Goal: Task Accomplishment & Management: Manage account settings

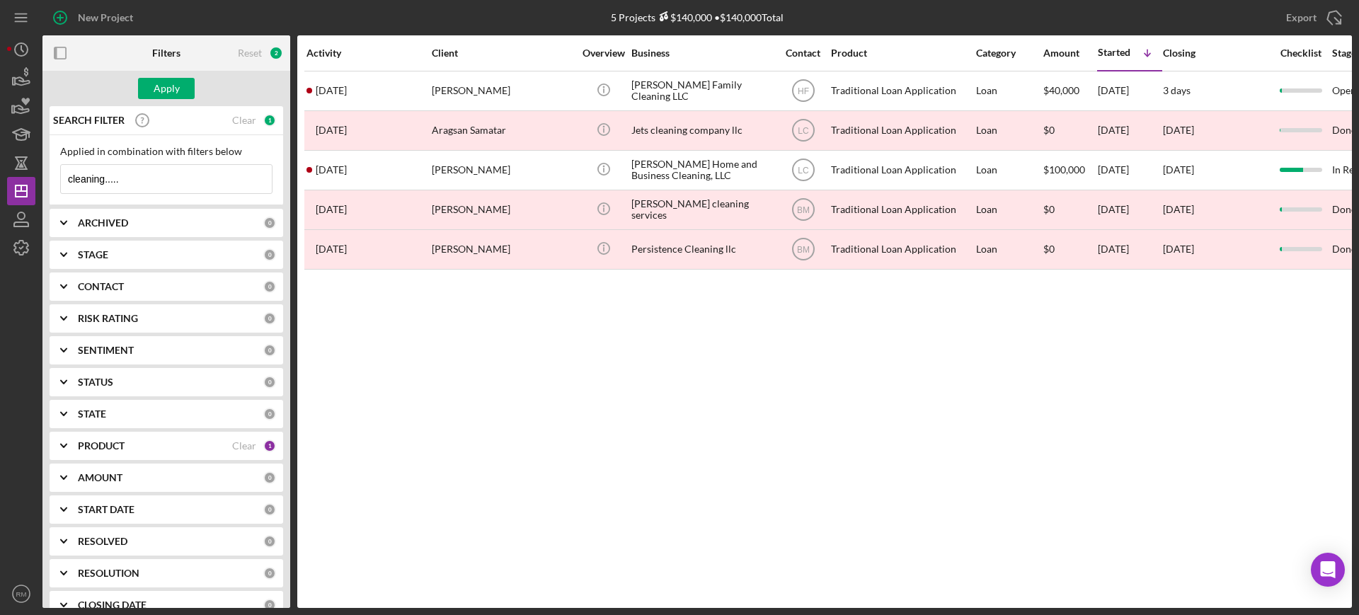
click at [156, 175] on input "cleaning....." at bounding box center [166, 179] width 211 height 28
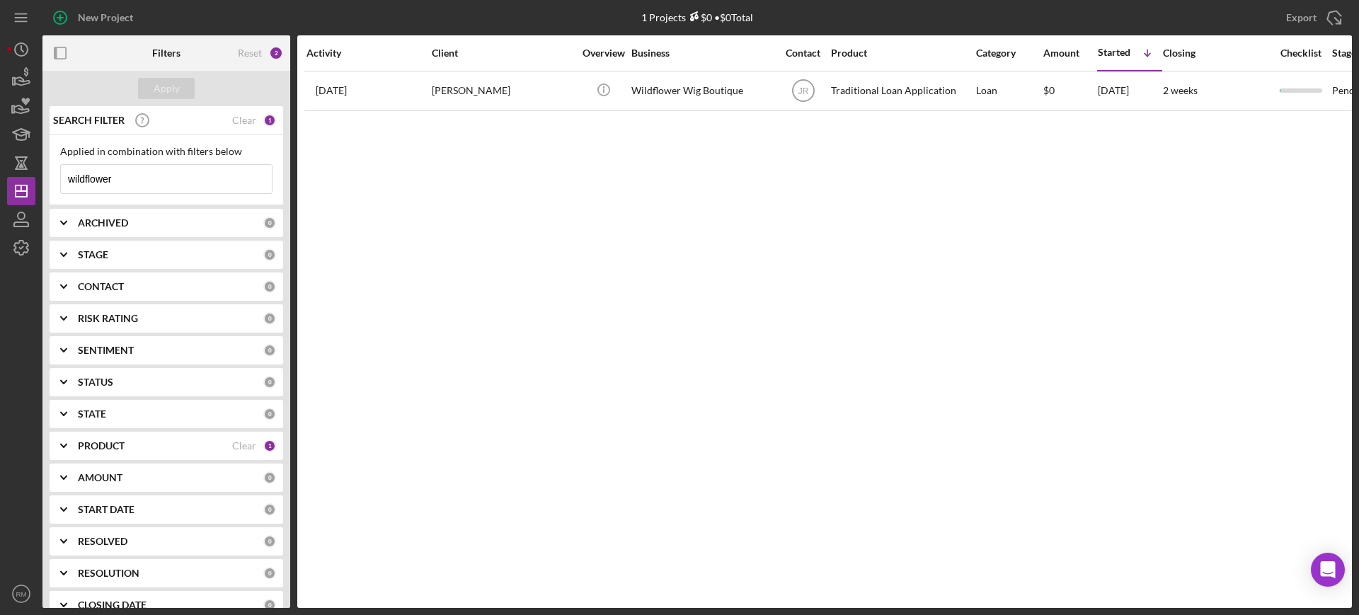
click at [193, 177] on input "wildflower" at bounding box center [166, 179] width 211 height 28
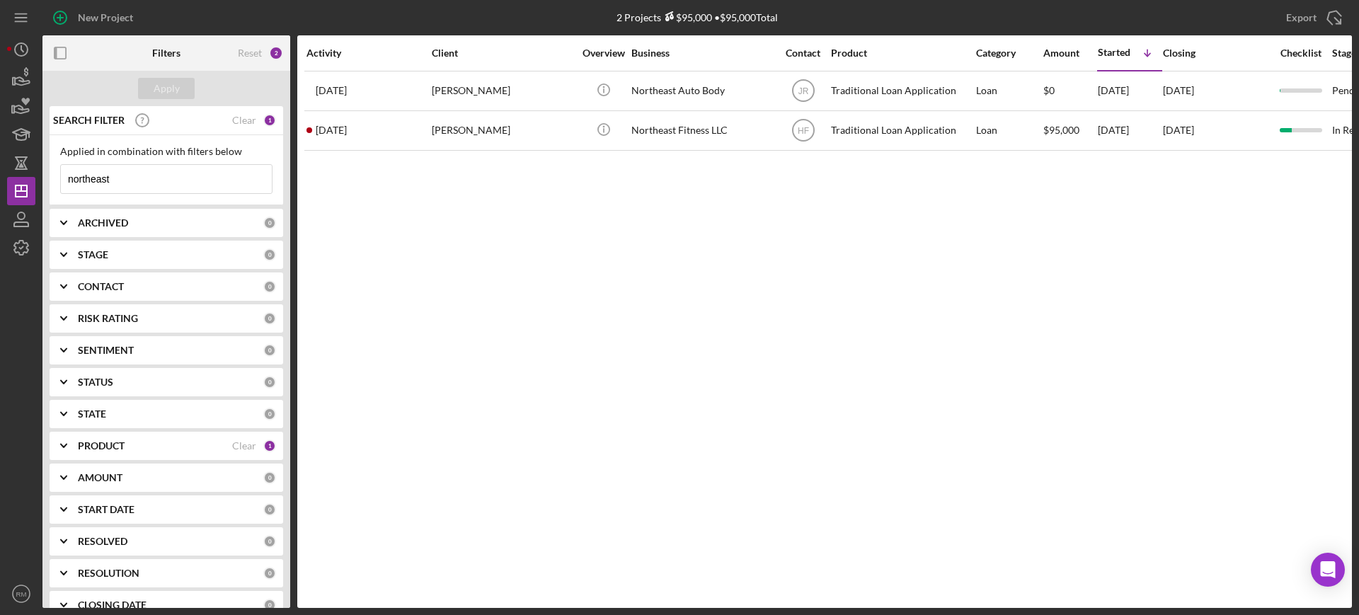
type input "northeast"
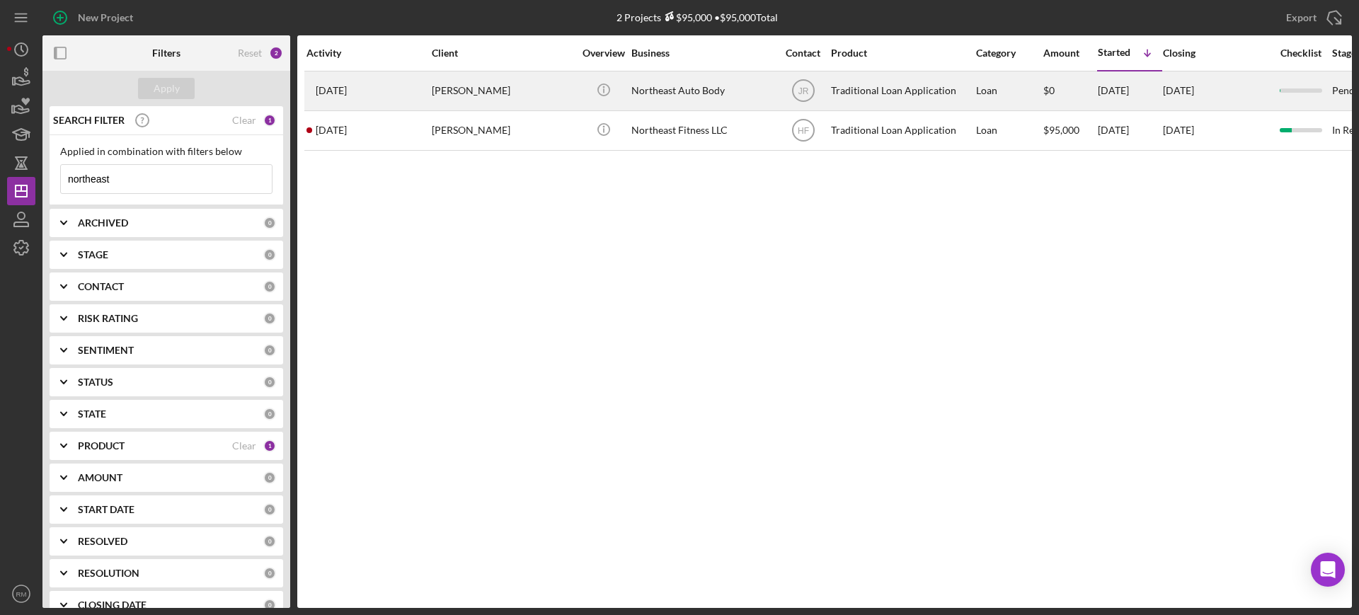
click at [553, 88] on div "[PERSON_NAME]" at bounding box center [503, 91] width 142 height 38
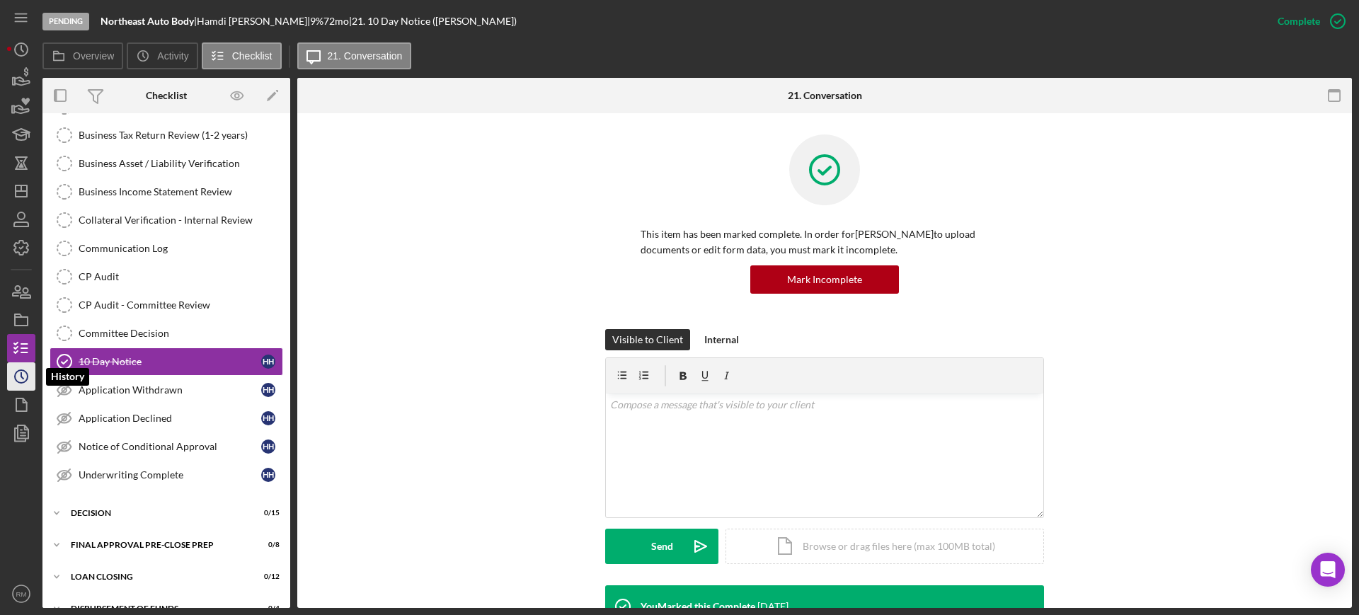
scroll to position [242, 0]
click at [13, 380] on icon "Icon/History" at bounding box center [21, 376] width 35 height 35
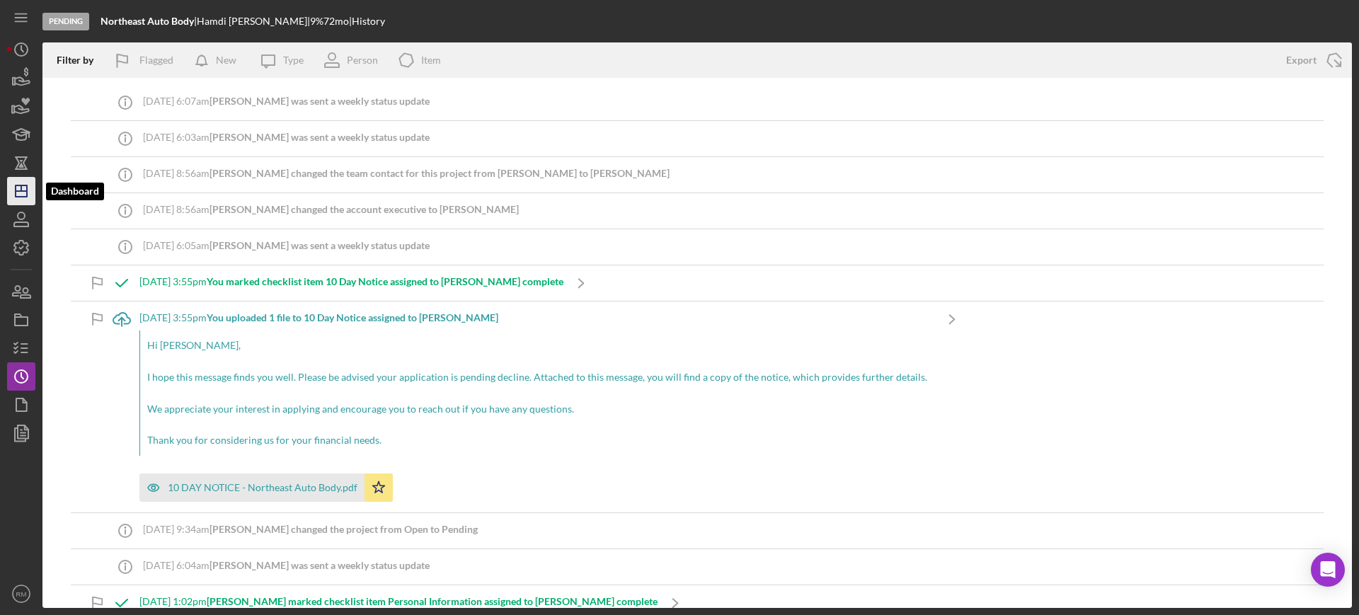
click at [21, 179] on icon "Icon/Dashboard" at bounding box center [21, 190] width 35 height 35
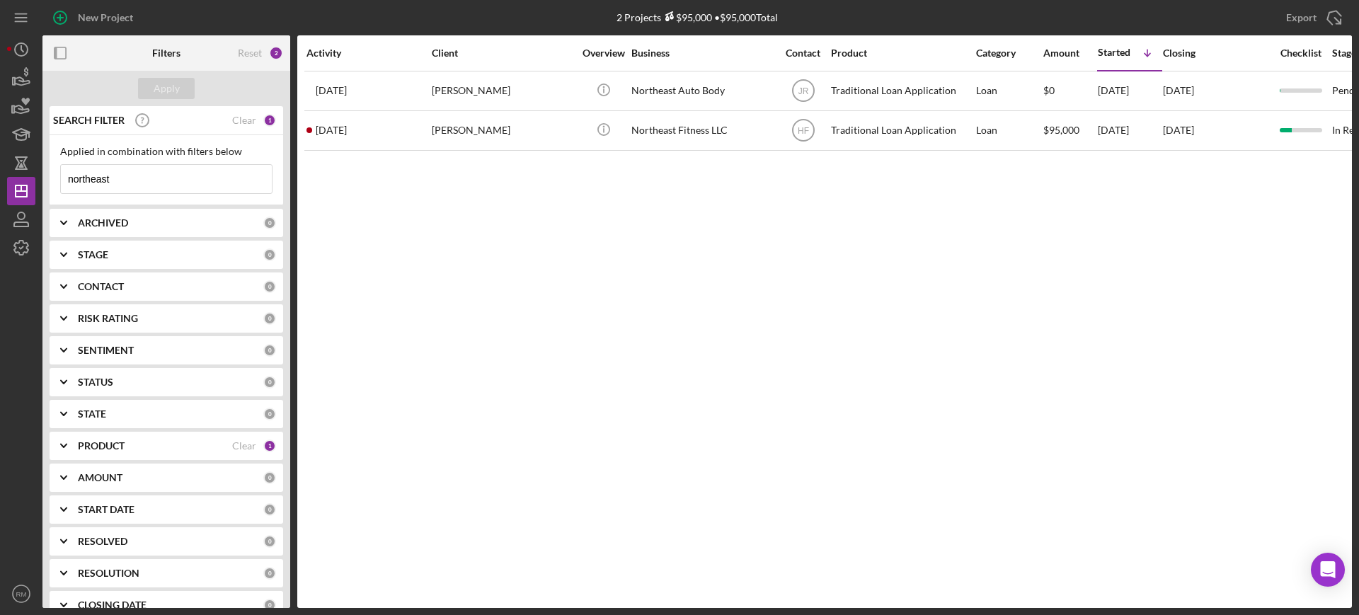
click at [129, 180] on input "northeast" at bounding box center [166, 179] width 211 height 28
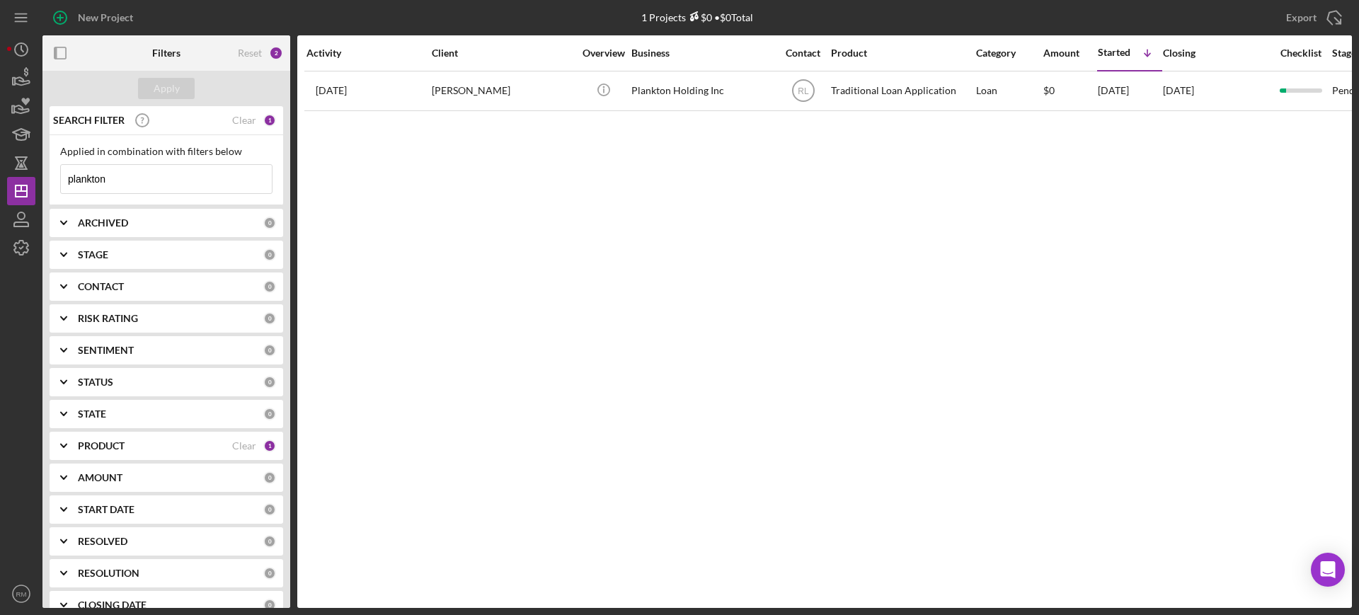
type input "plankton"
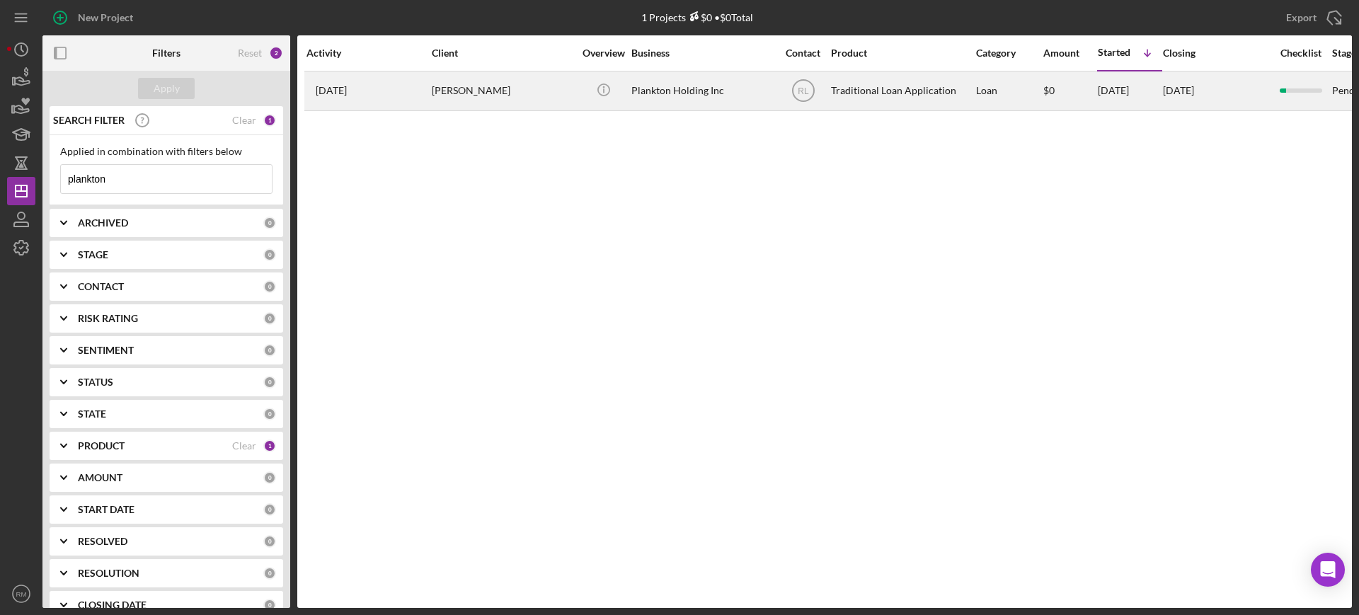
click at [539, 106] on div "[PERSON_NAME]" at bounding box center [503, 91] width 142 height 38
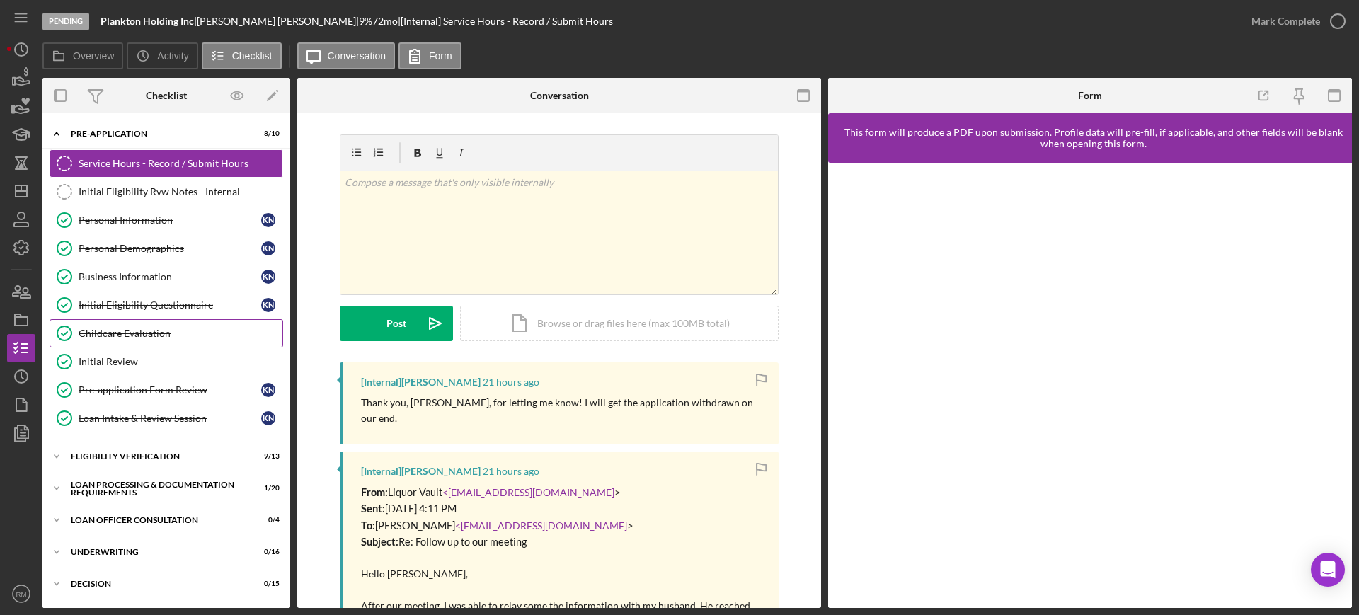
scroll to position [189, 0]
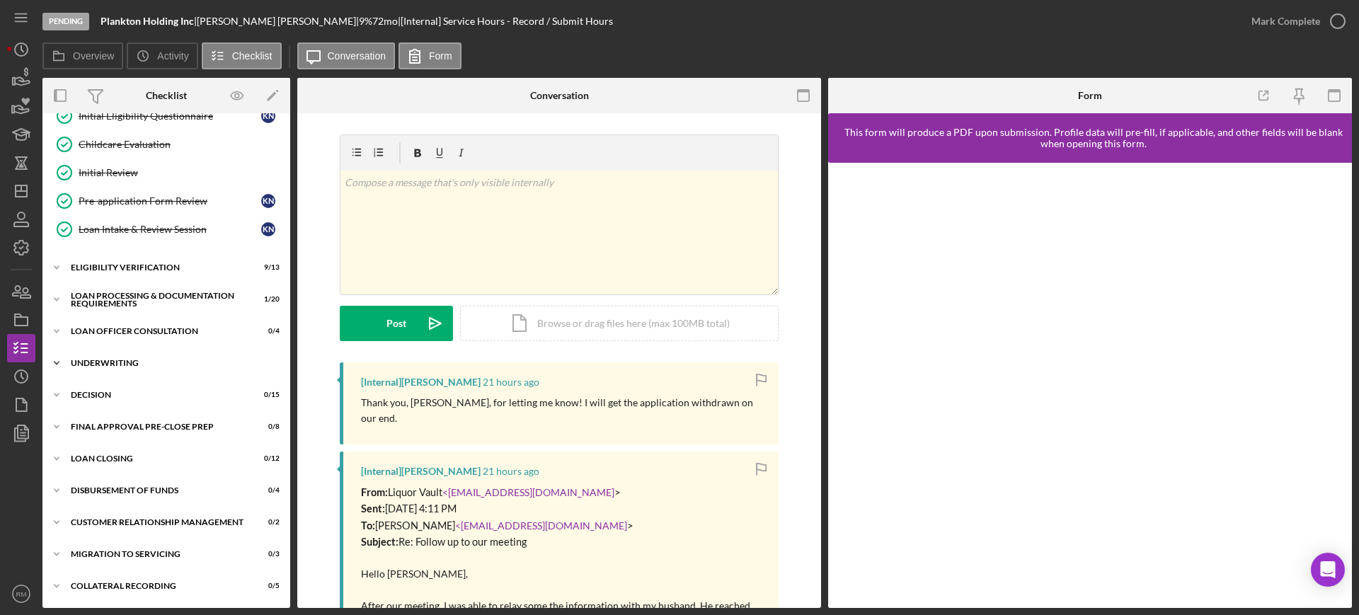
click at [145, 357] on div "Icon/Expander Underwriting 0 / 16" at bounding box center [166, 363] width 248 height 28
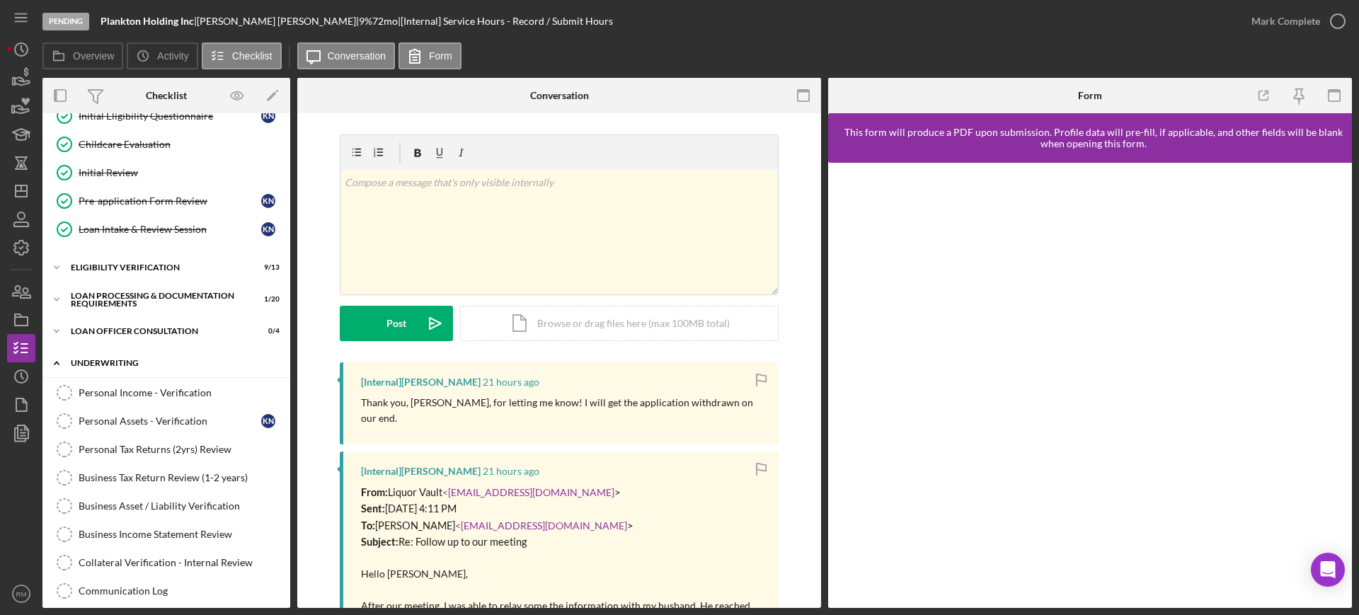
scroll to position [551, 0]
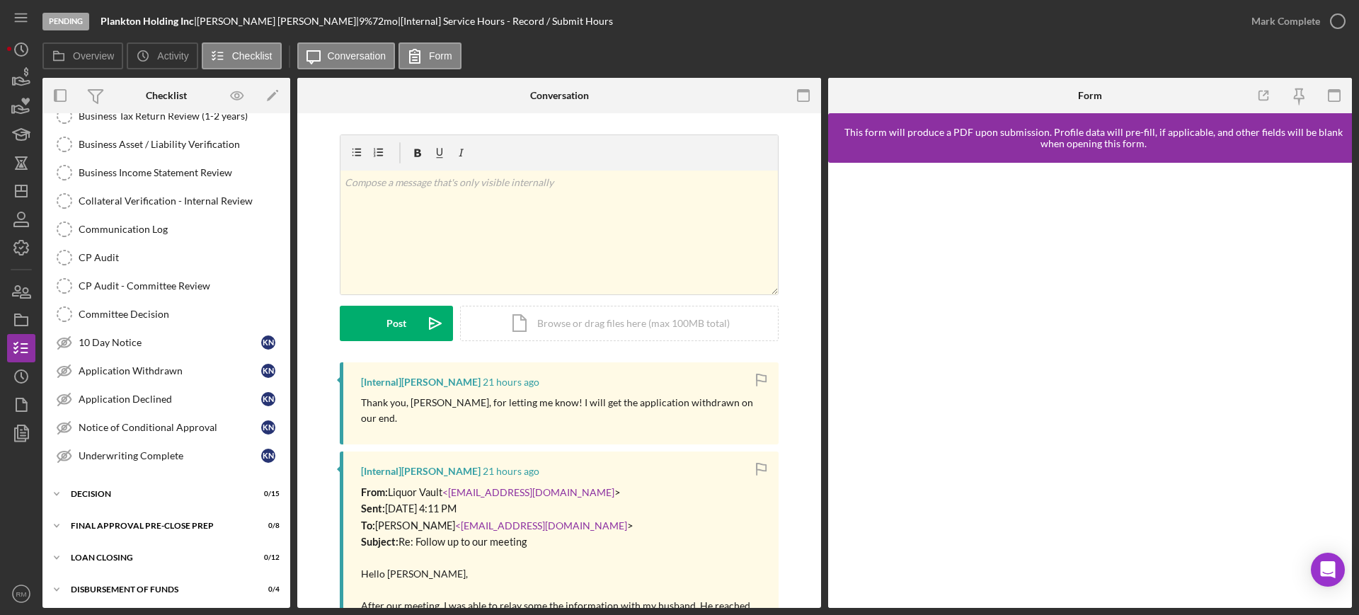
click at [145, 357] on link "Application Withdrawn Application Withdrawn K N" at bounding box center [167, 371] width 234 height 28
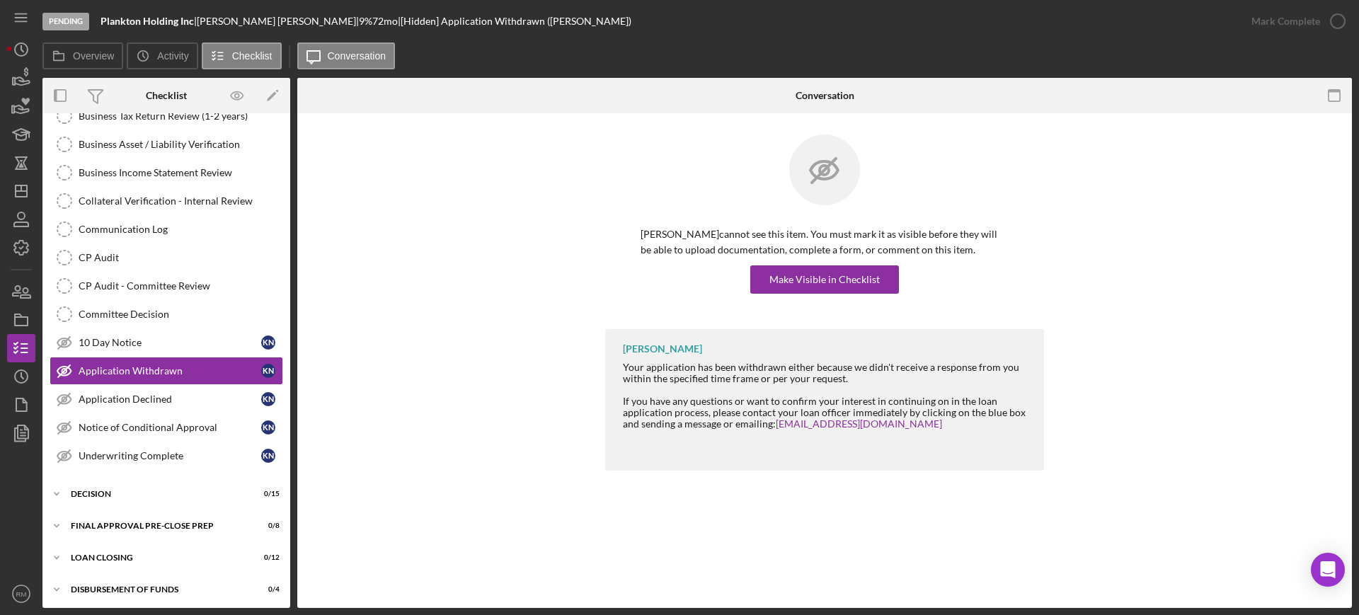
click at [803, 263] on div "[PERSON_NAME] cannot see this item. You must mark it as visible before they wil…" at bounding box center [825, 259] width 368 height 67
click at [795, 278] on div "Make Visible in Checklist" at bounding box center [824, 279] width 110 height 28
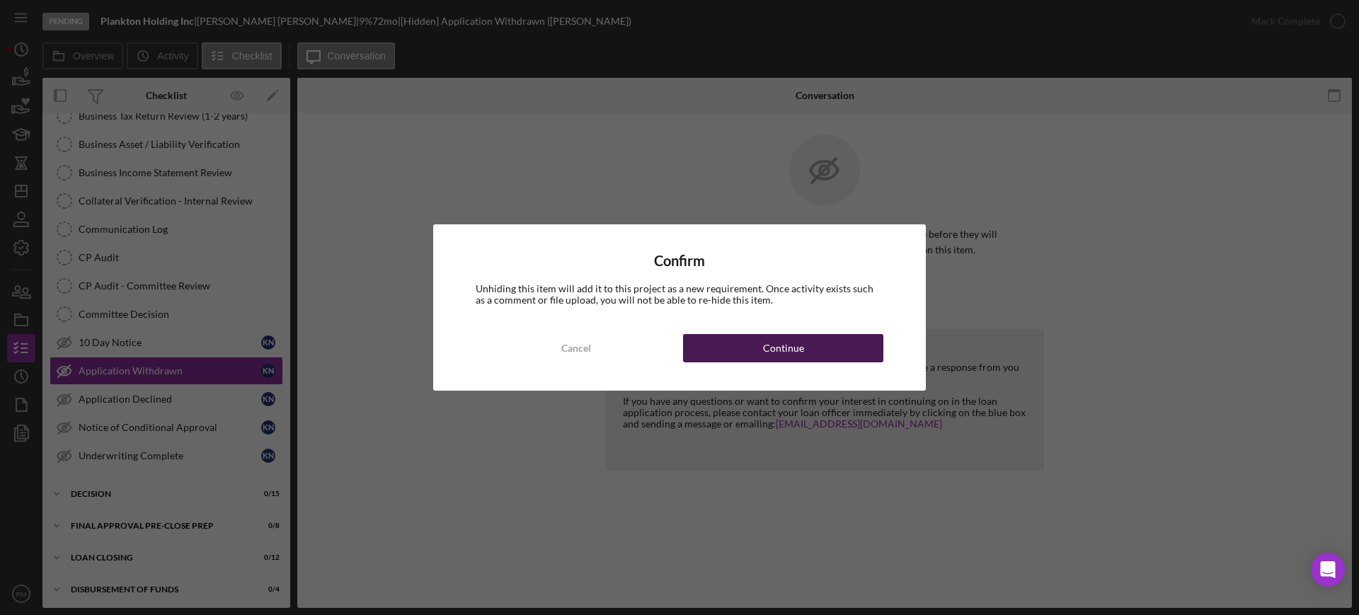
click at [772, 345] on div "Continue" at bounding box center [783, 348] width 41 height 28
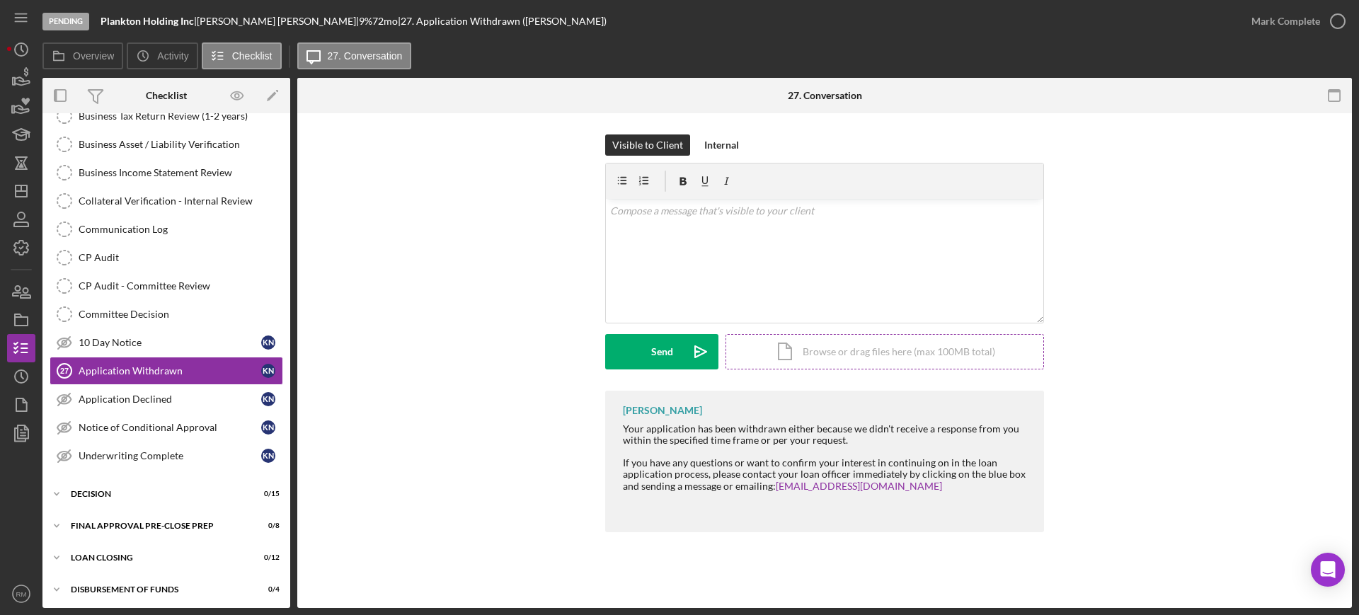
click at [802, 352] on div "Icon/Document Browse or drag files here (max 100MB total) Tap to choose files o…" at bounding box center [884, 351] width 319 height 35
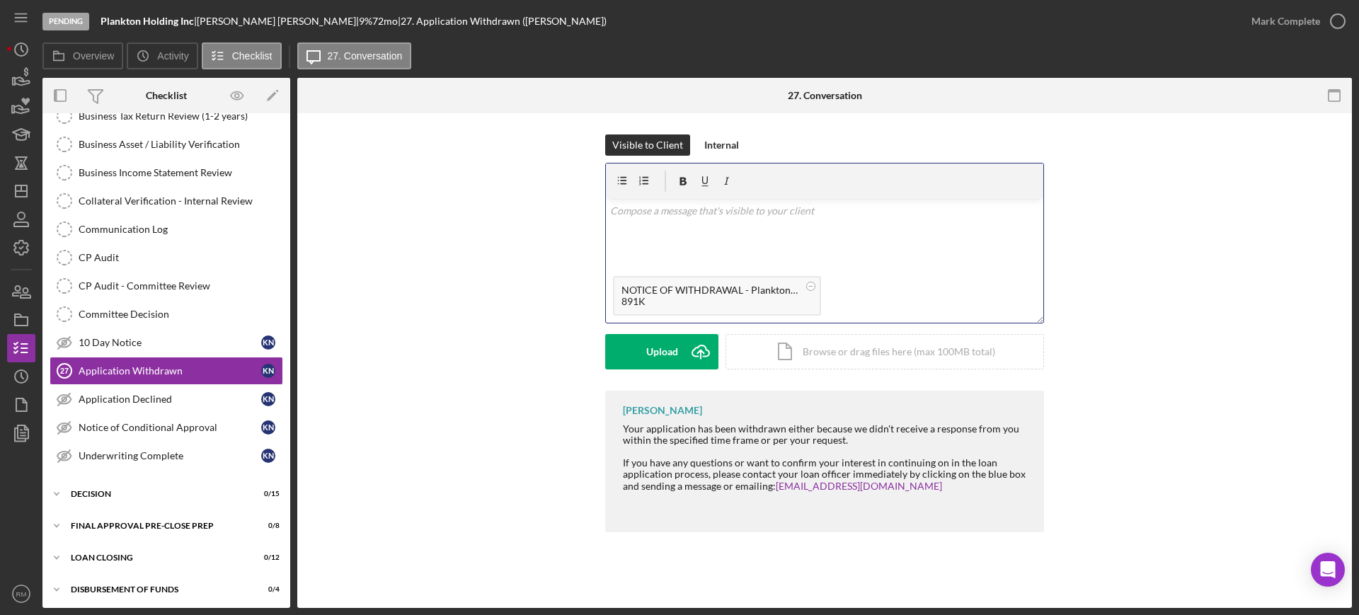
click at [644, 223] on div "v Color teal Color pink Remove color Add row above Add row below Add column bef…" at bounding box center [824, 234] width 437 height 70
paste div
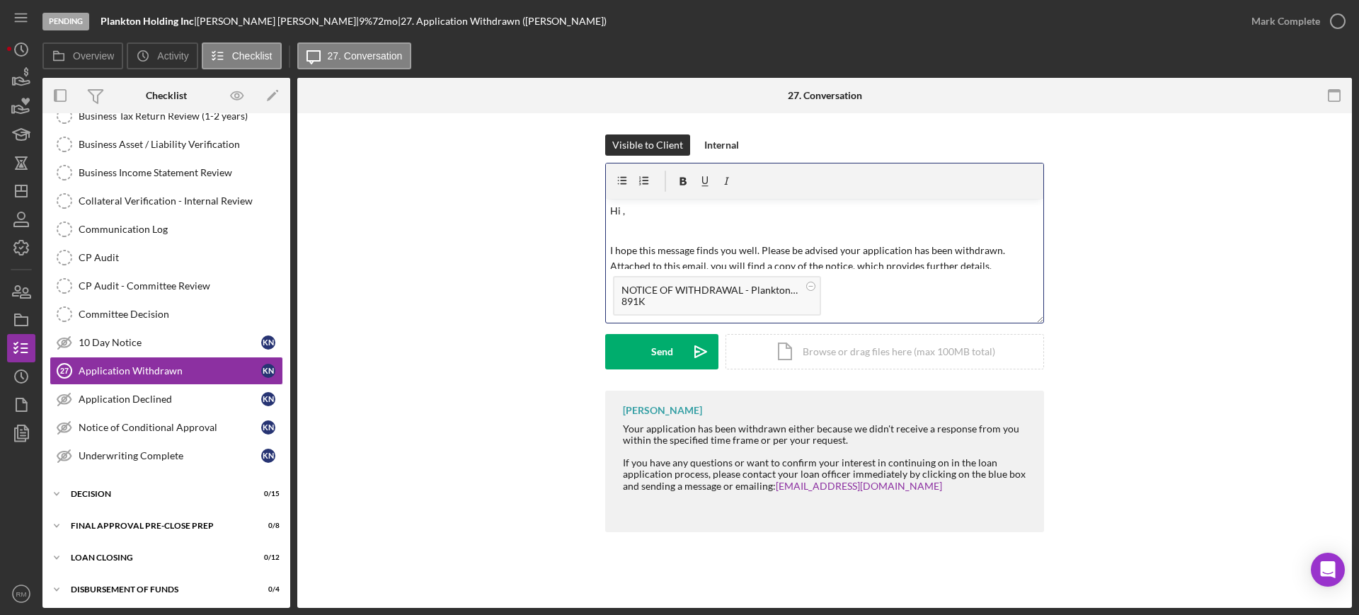
click at [642, 214] on p "Hi ," at bounding box center [825, 211] width 430 height 16
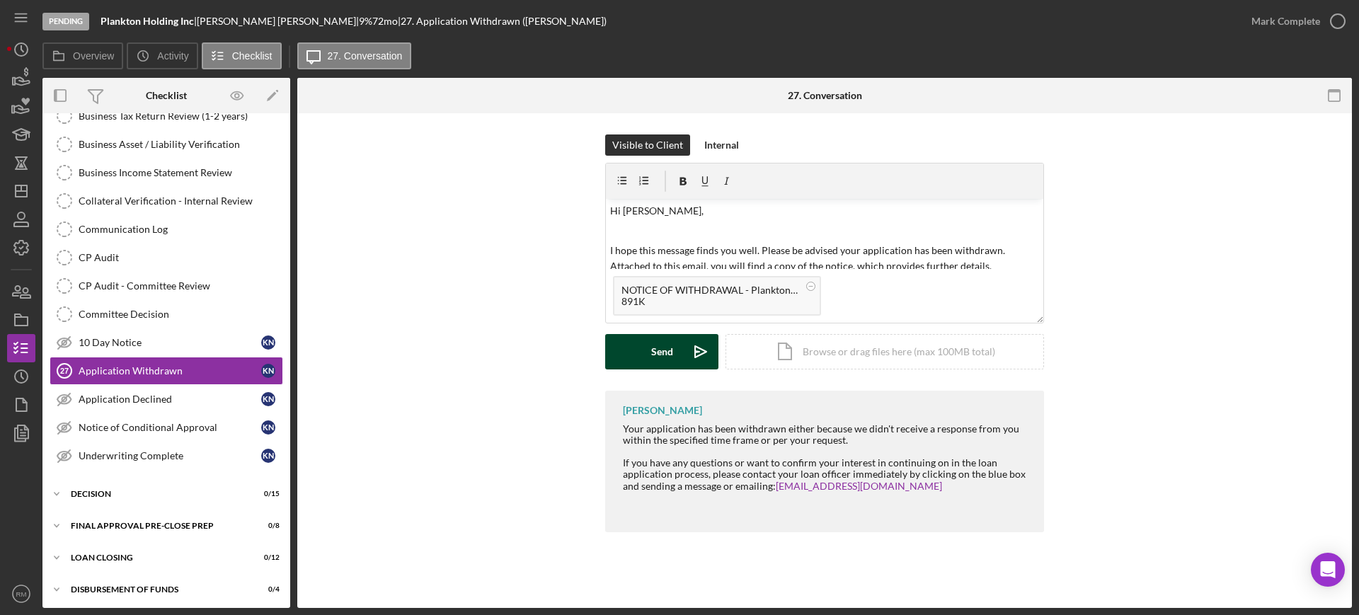
click at [629, 348] on button "Send Icon/icon-invite-send" at bounding box center [661, 351] width 113 height 35
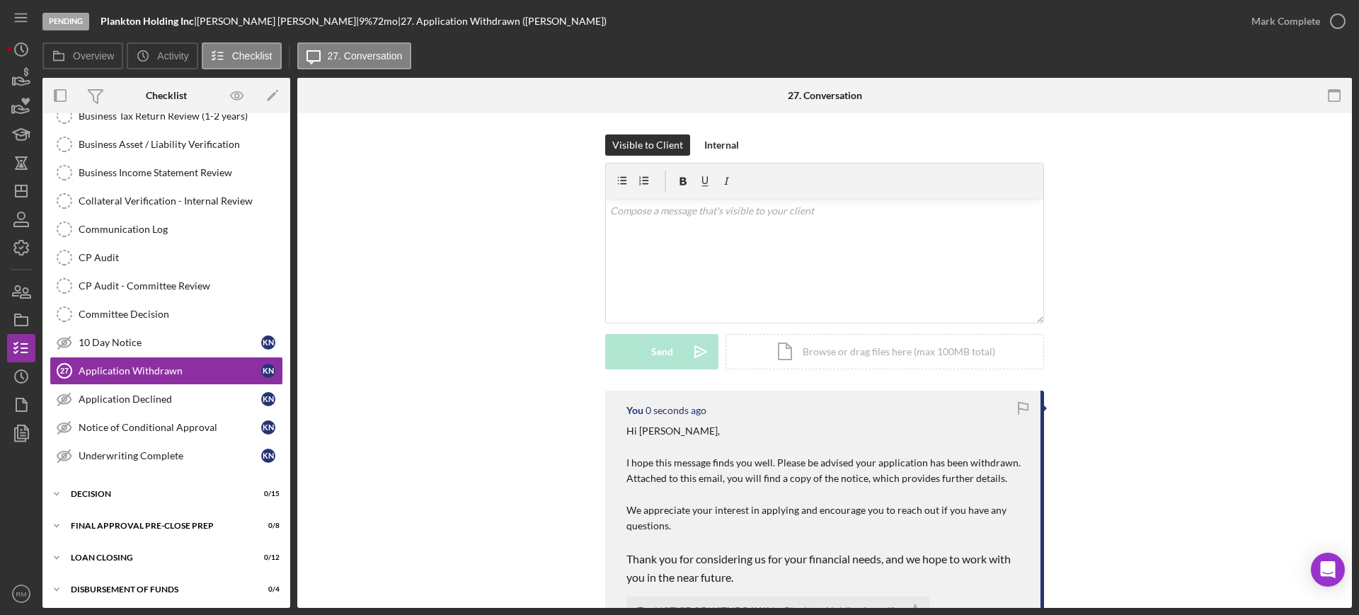
click at [1285, 23] on div "Mark Complete" at bounding box center [1285, 21] width 69 height 28
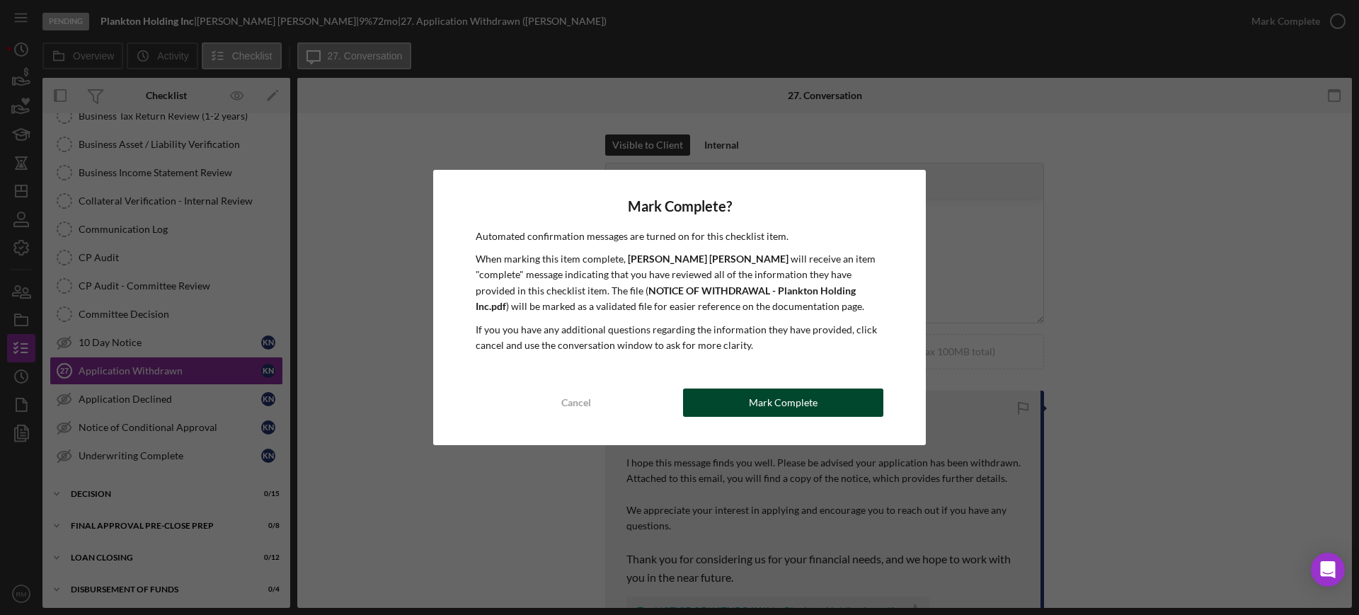
click at [702, 406] on button "Mark Complete" at bounding box center [783, 403] width 200 height 28
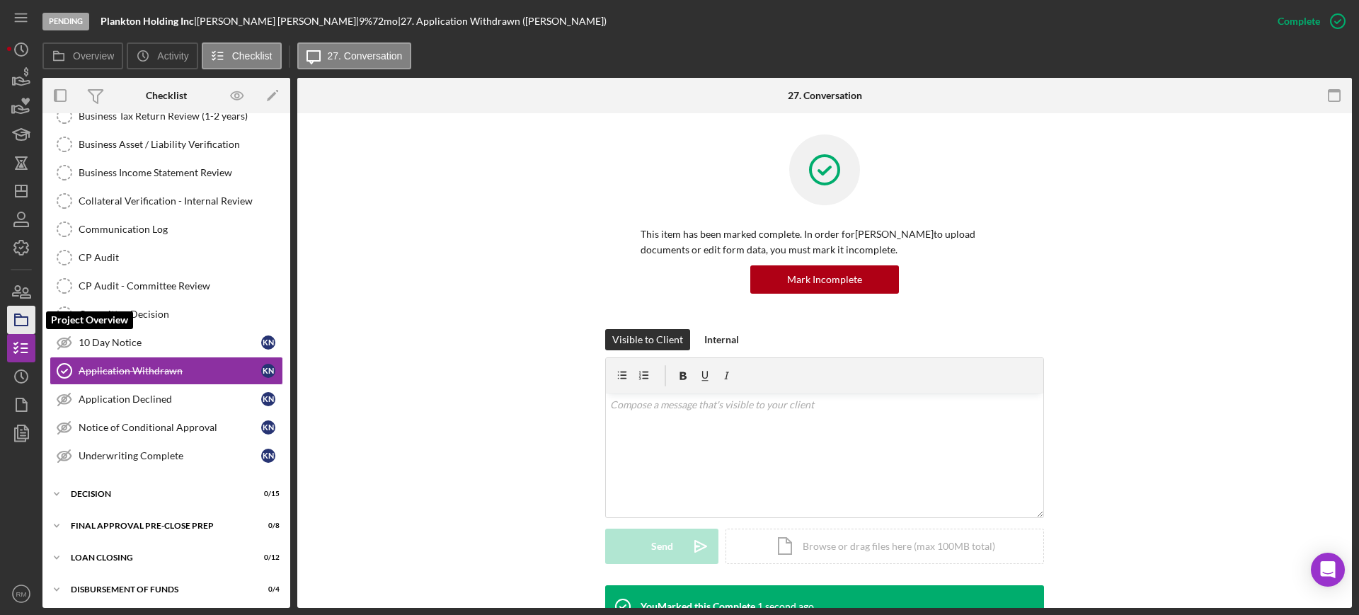
click at [23, 309] on icon "button" at bounding box center [21, 319] width 35 height 35
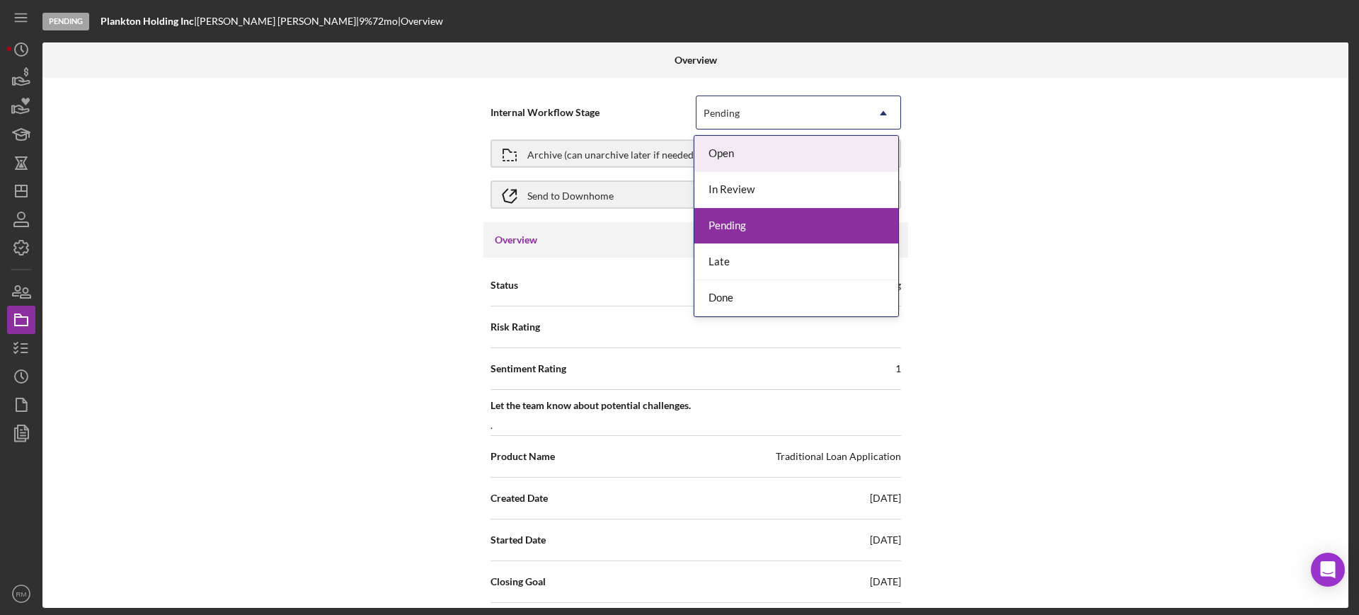
click at [734, 109] on div "Pending" at bounding box center [722, 113] width 36 height 11
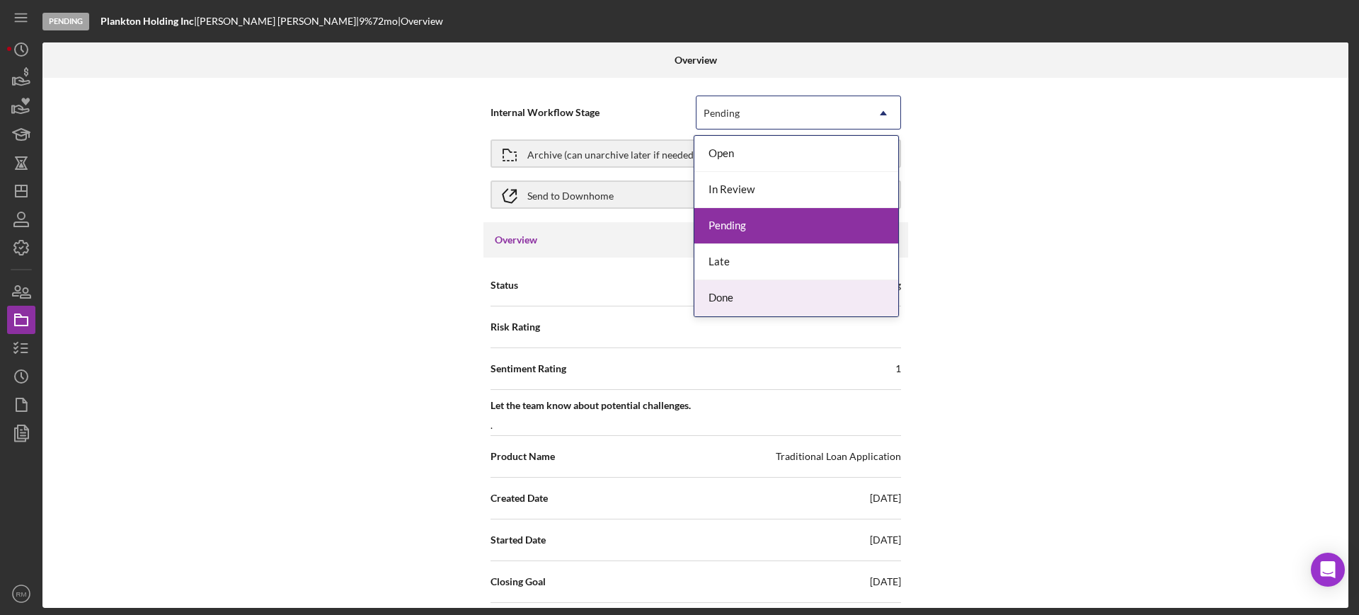
click at [749, 293] on div "Done" at bounding box center [796, 298] width 204 height 36
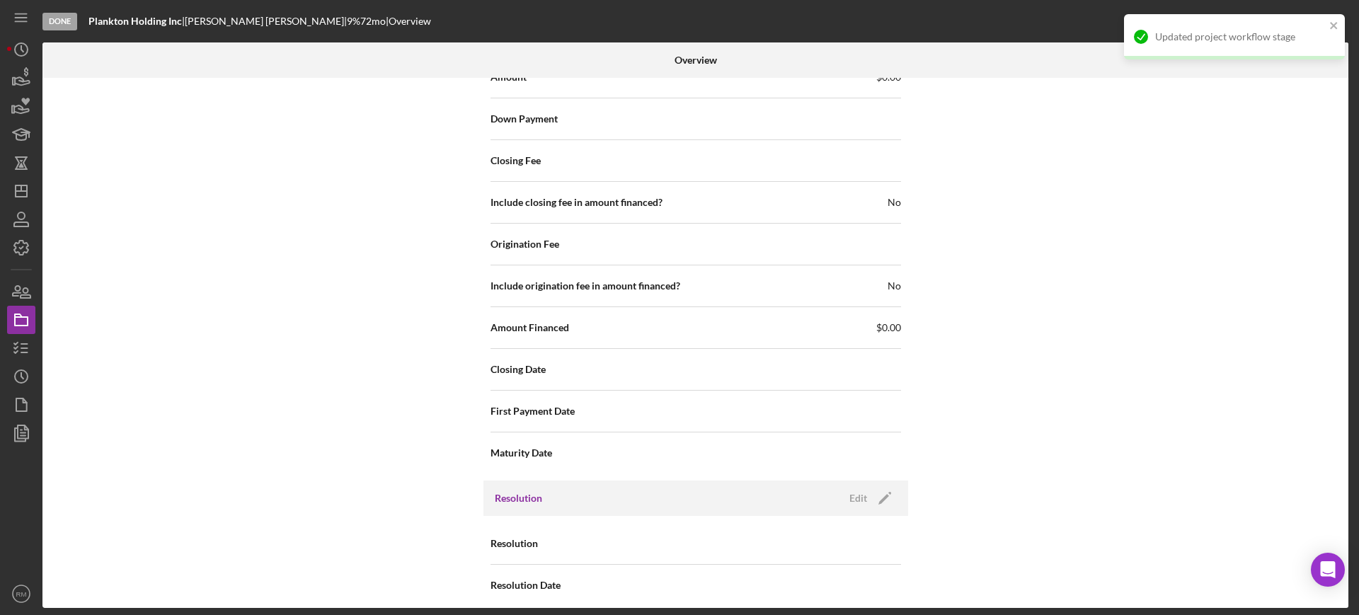
scroll to position [1457, 0]
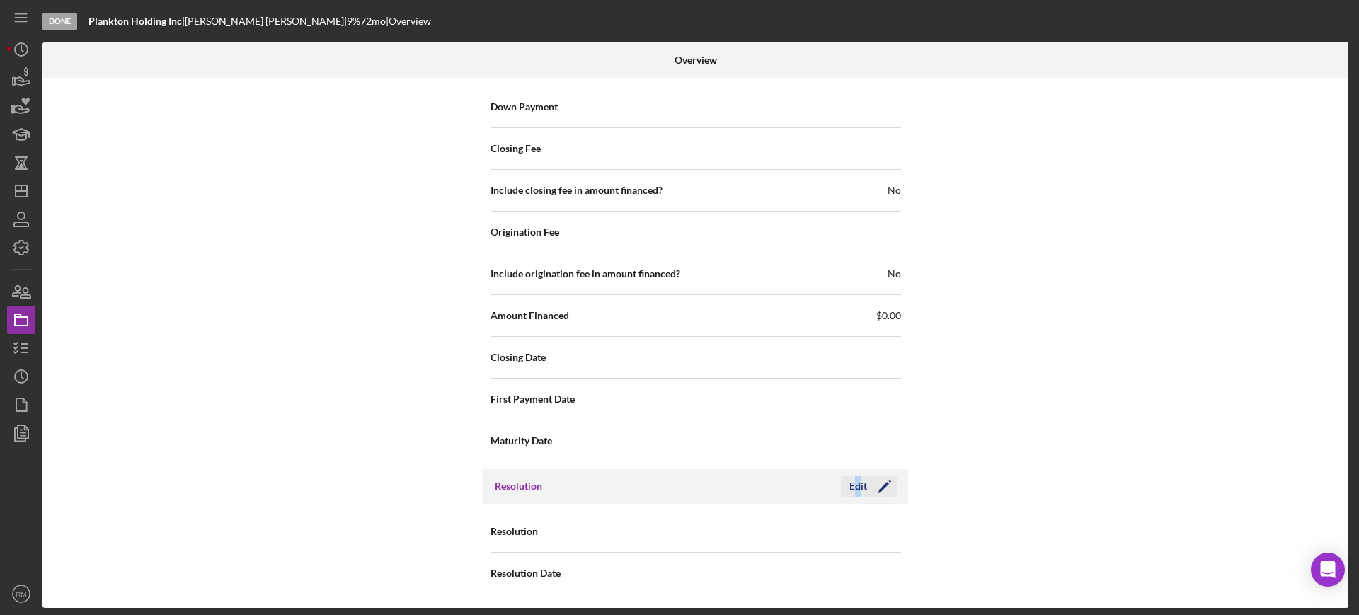
click at [853, 494] on div "Resolution Edit Icon/Edit" at bounding box center [695, 486] width 425 height 35
click at [853, 494] on div "Edit" at bounding box center [858, 486] width 18 height 21
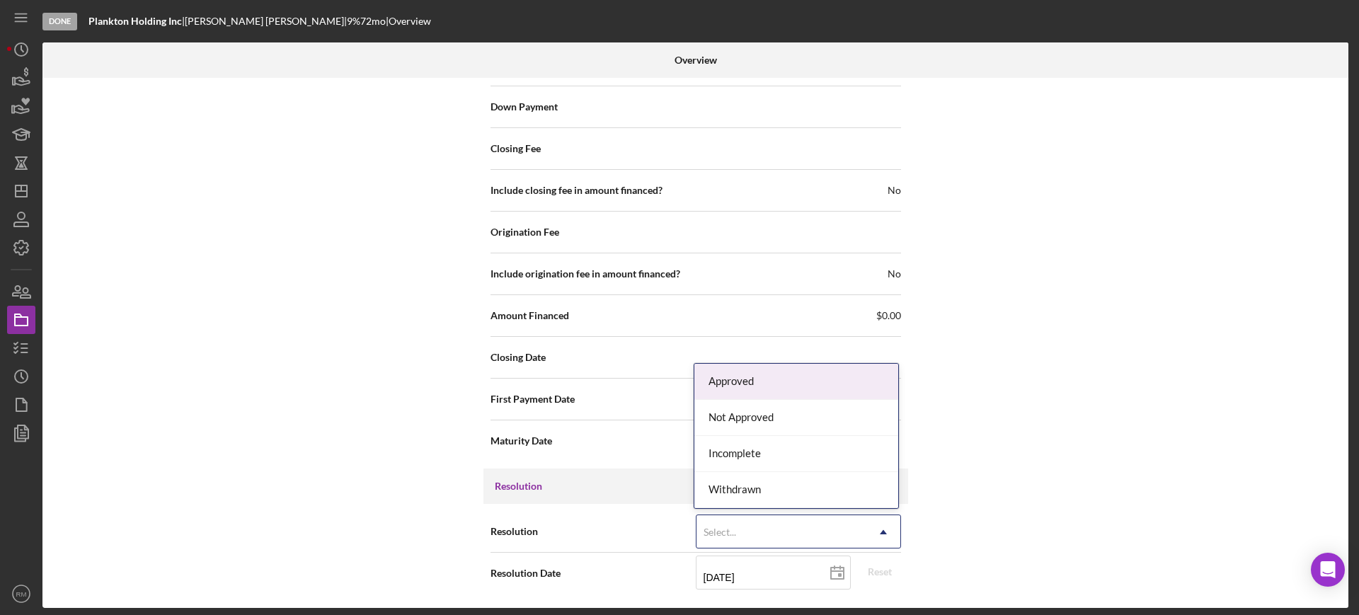
click at [789, 531] on div "Select..." at bounding box center [781, 532] width 170 height 33
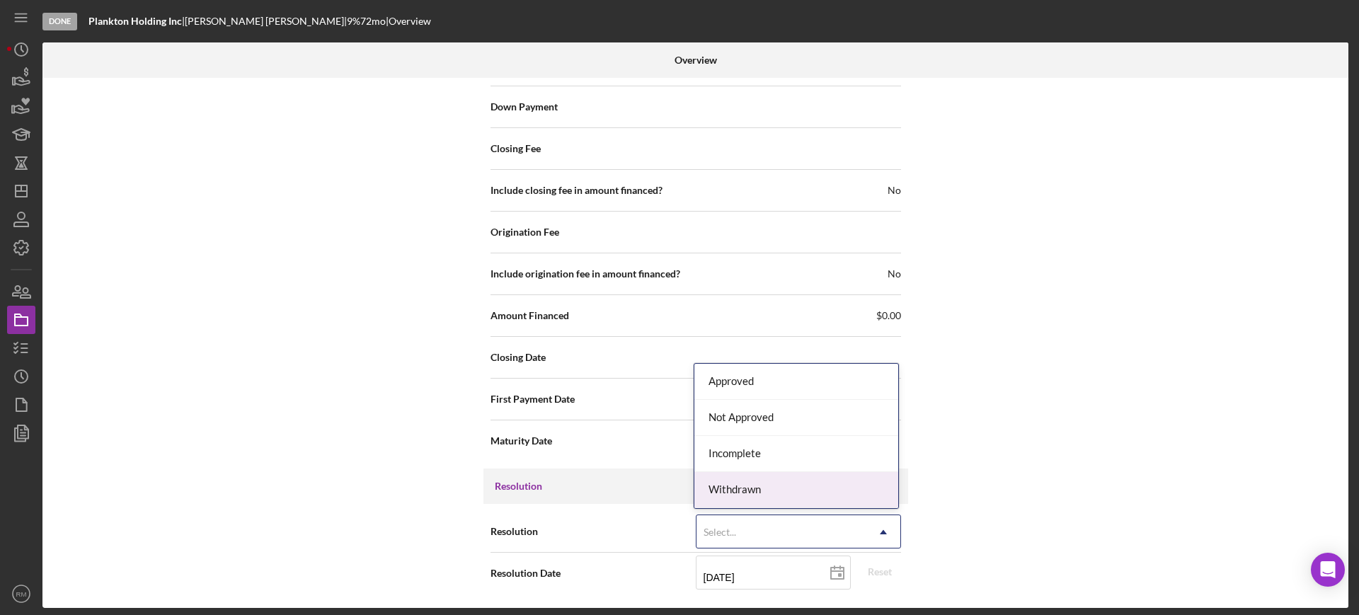
click at [767, 498] on div "Withdrawn" at bounding box center [796, 490] width 204 height 36
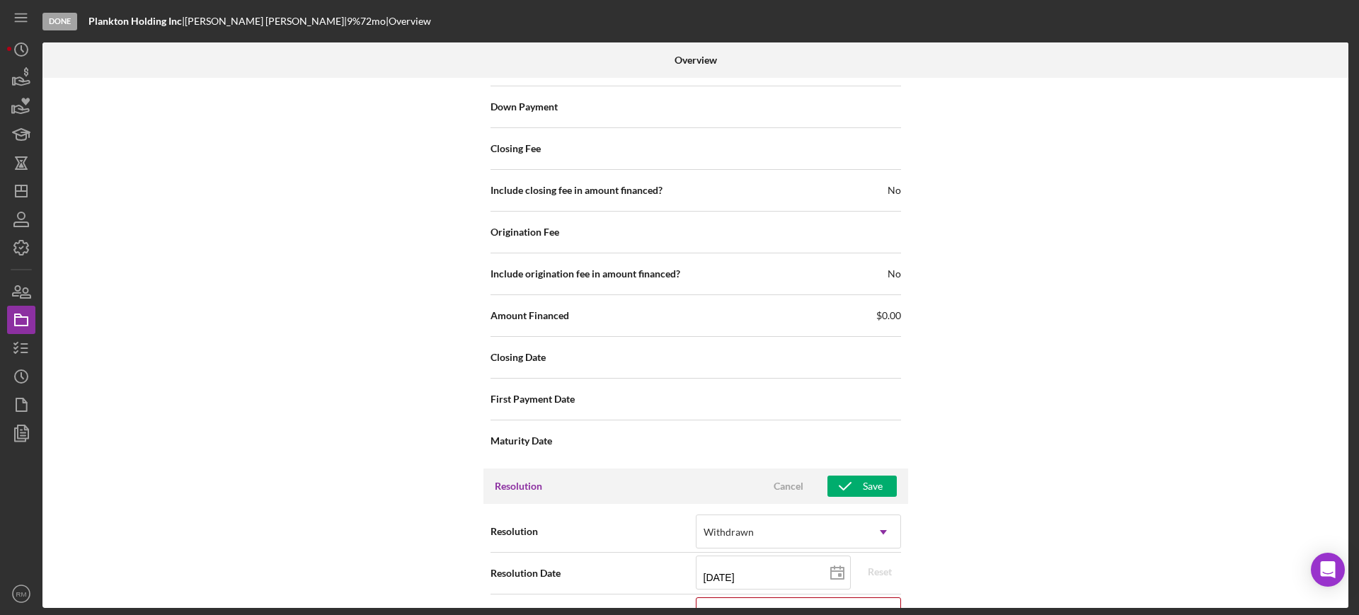
scroll to position [1547, 0]
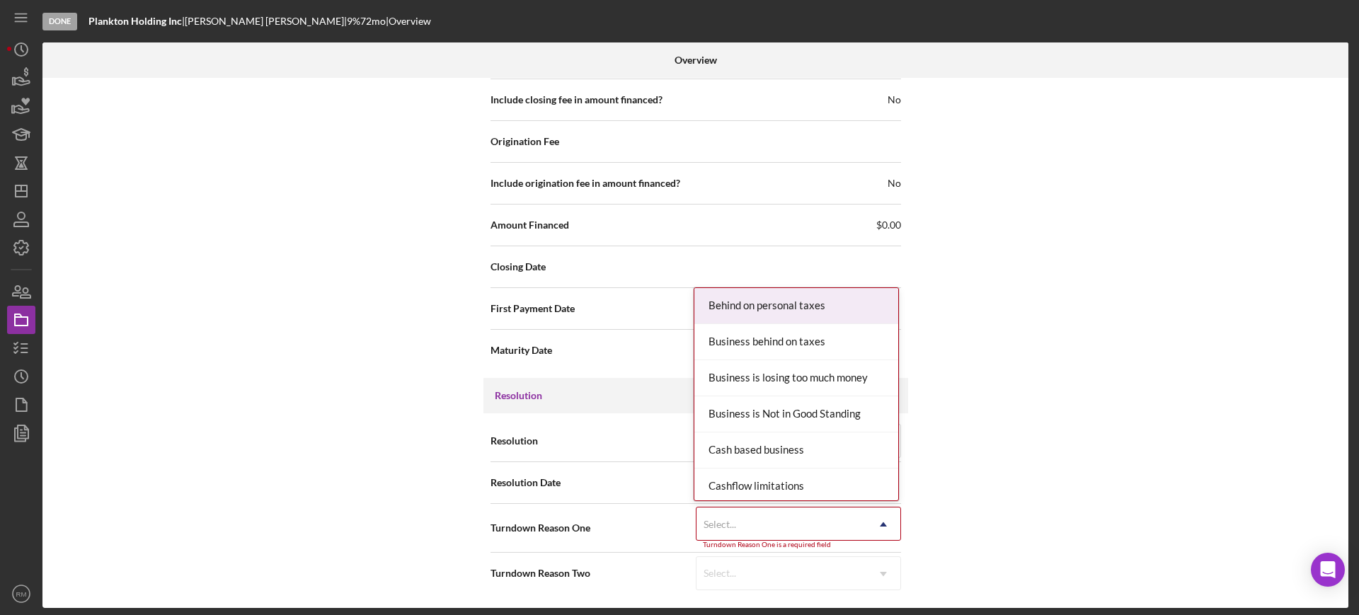
click at [740, 525] on div "Select..." at bounding box center [781, 524] width 170 height 33
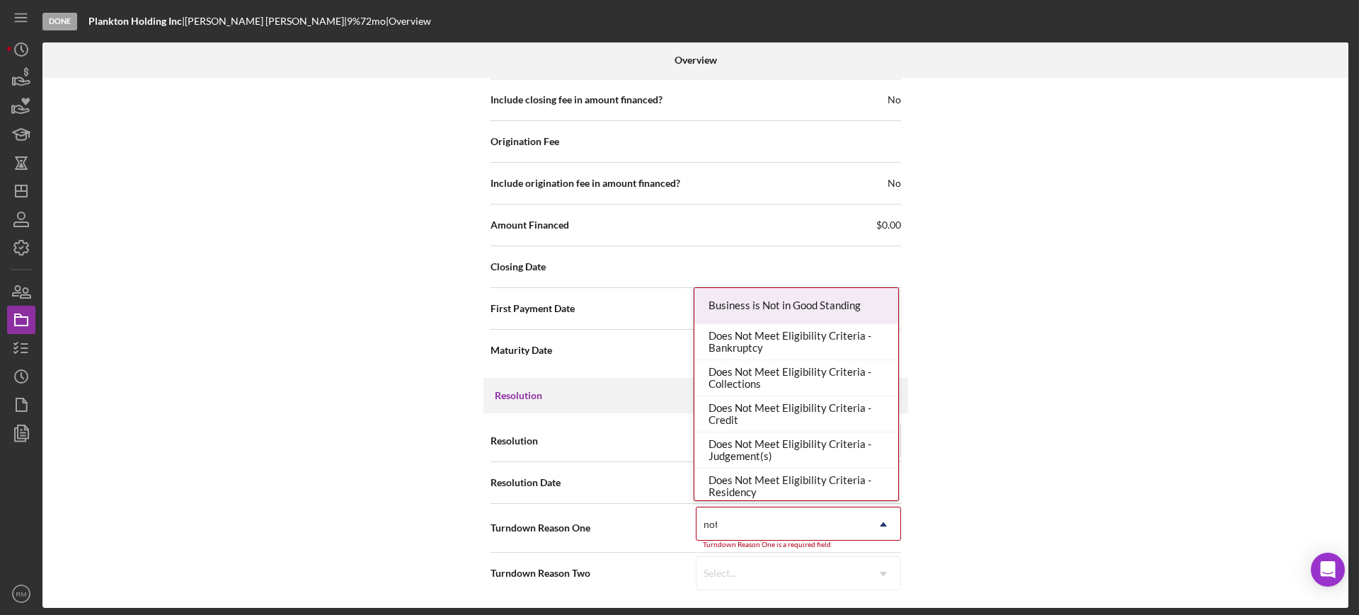
type input "not r"
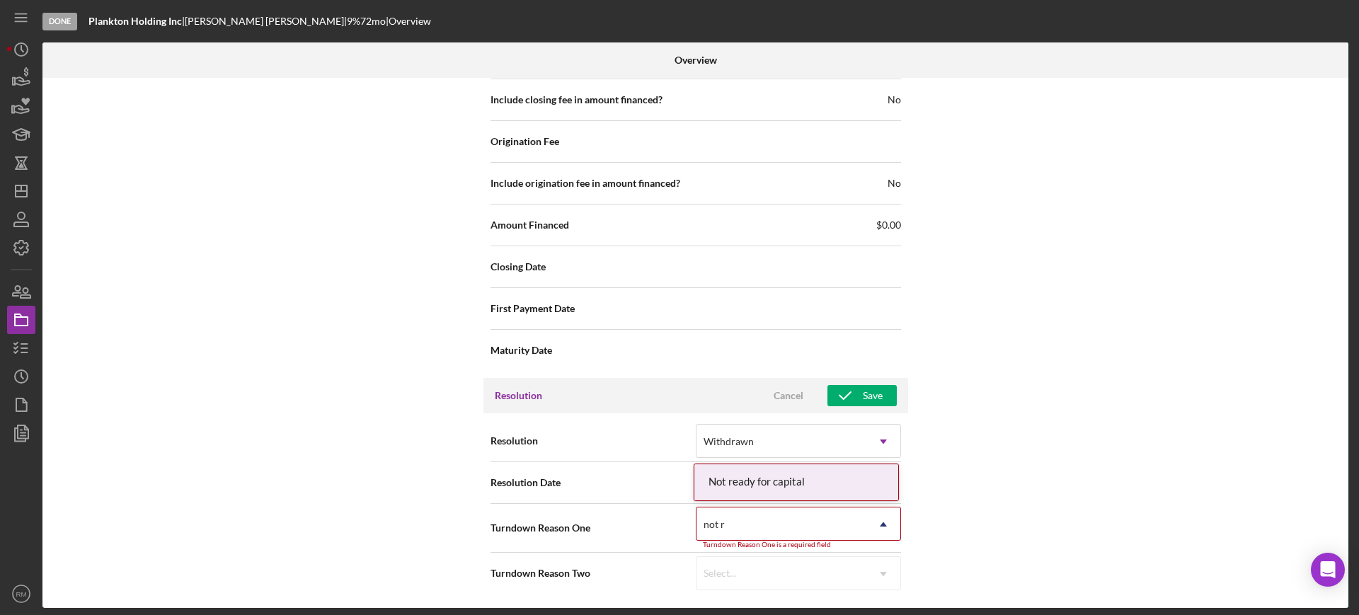
click at [757, 475] on div "Not ready for capital" at bounding box center [796, 482] width 204 height 36
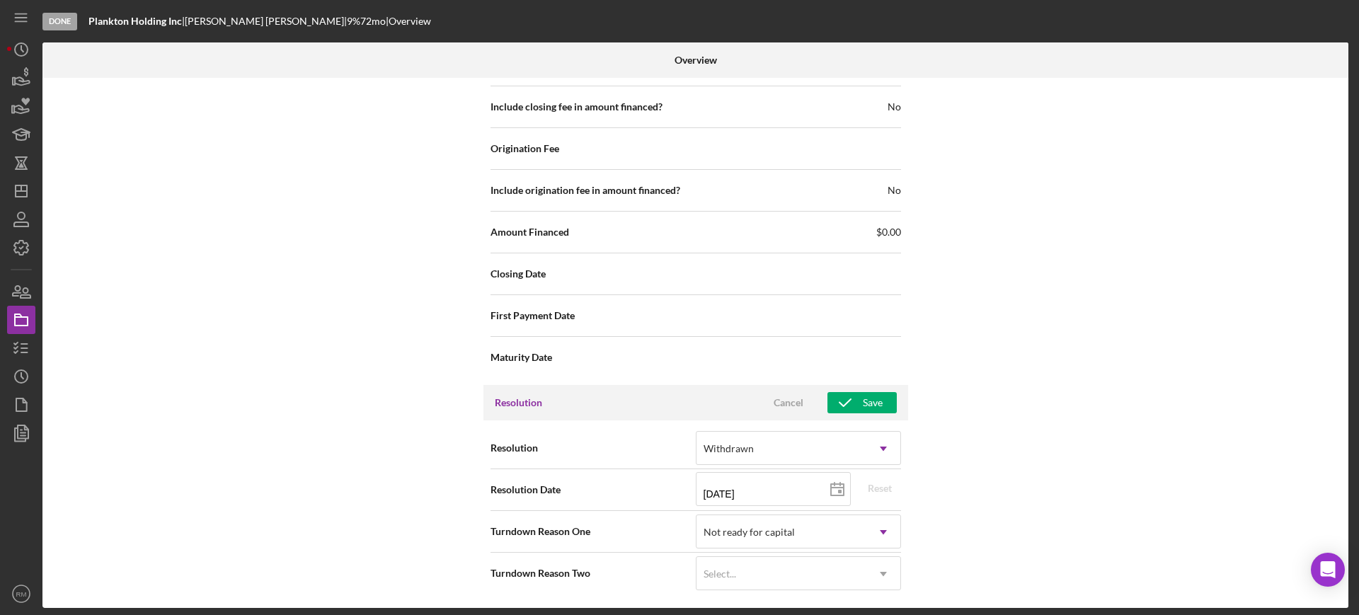
scroll to position [1540, 0]
click at [866, 406] on div "Save" at bounding box center [873, 402] width 20 height 21
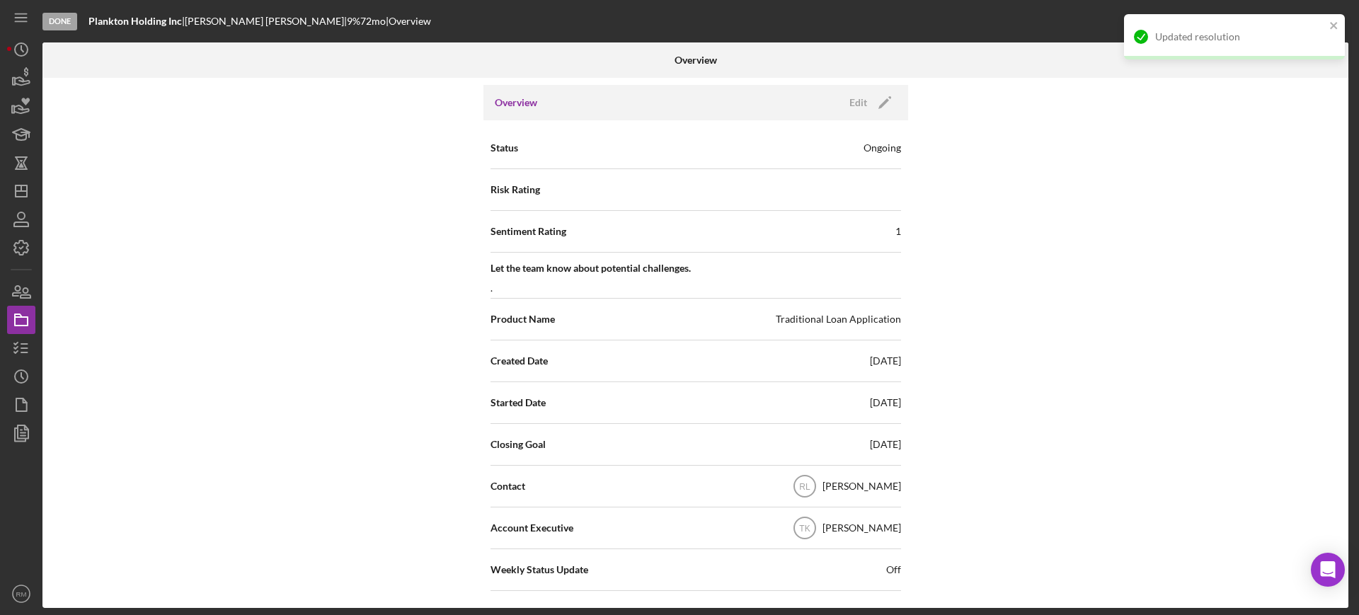
scroll to position [0, 0]
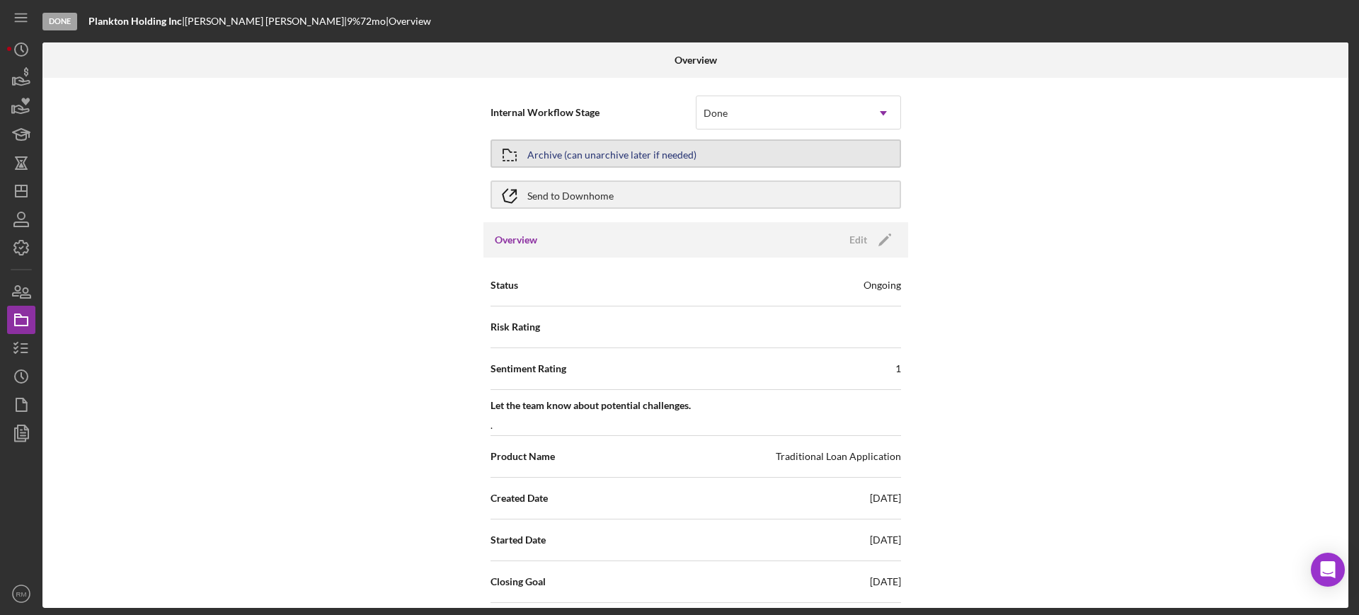
click at [648, 152] on div "Archive (can unarchive later if needed)" at bounding box center [611, 153] width 169 height 25
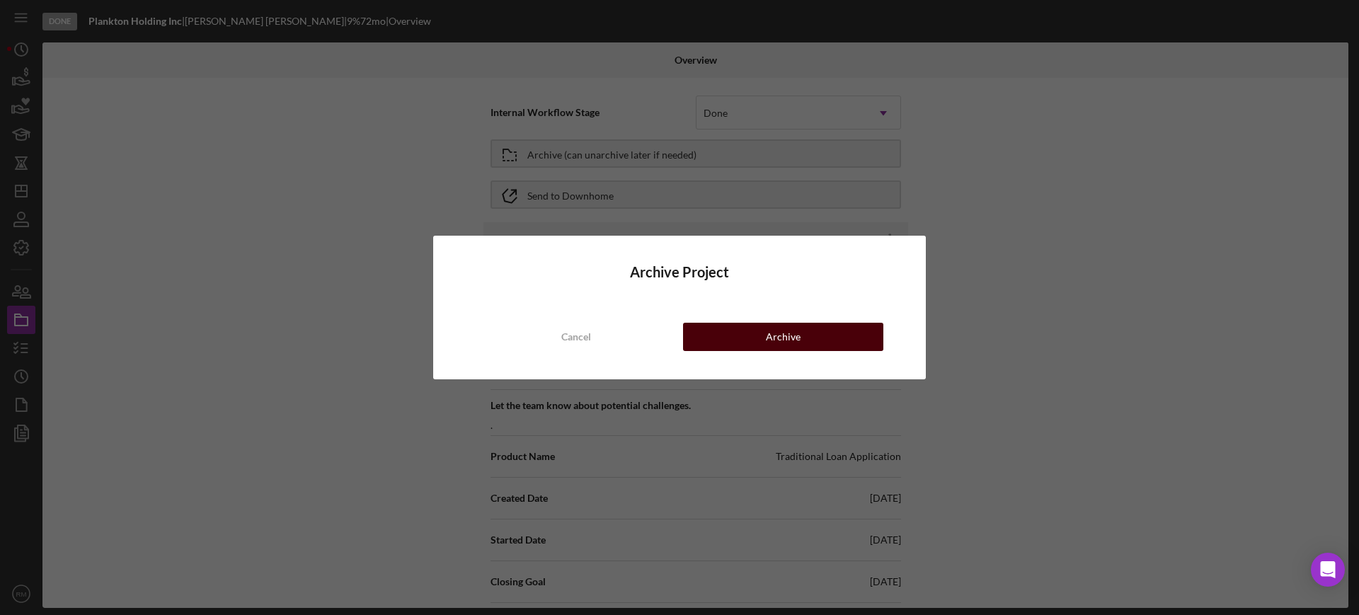
click at [777, 335] on div "Archive" at bounding box center [783, 337] width 35 height 28
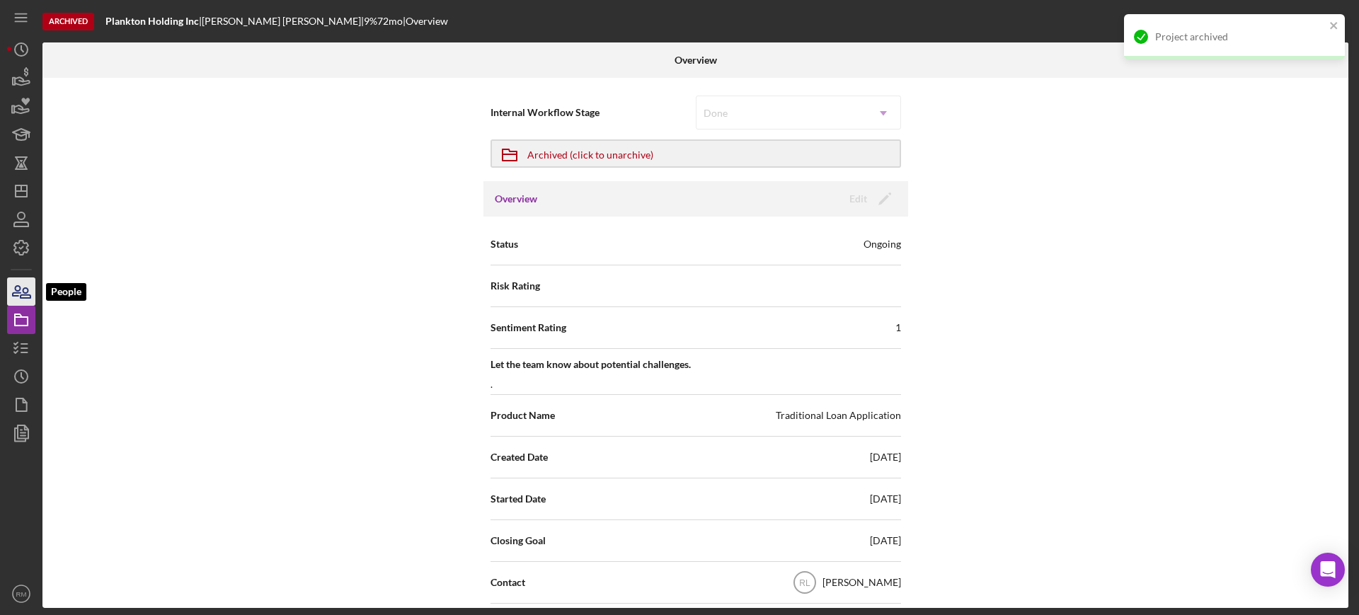
click at [29, 289] on icon "button" at bounding box center [21, 291] width 35 height 35
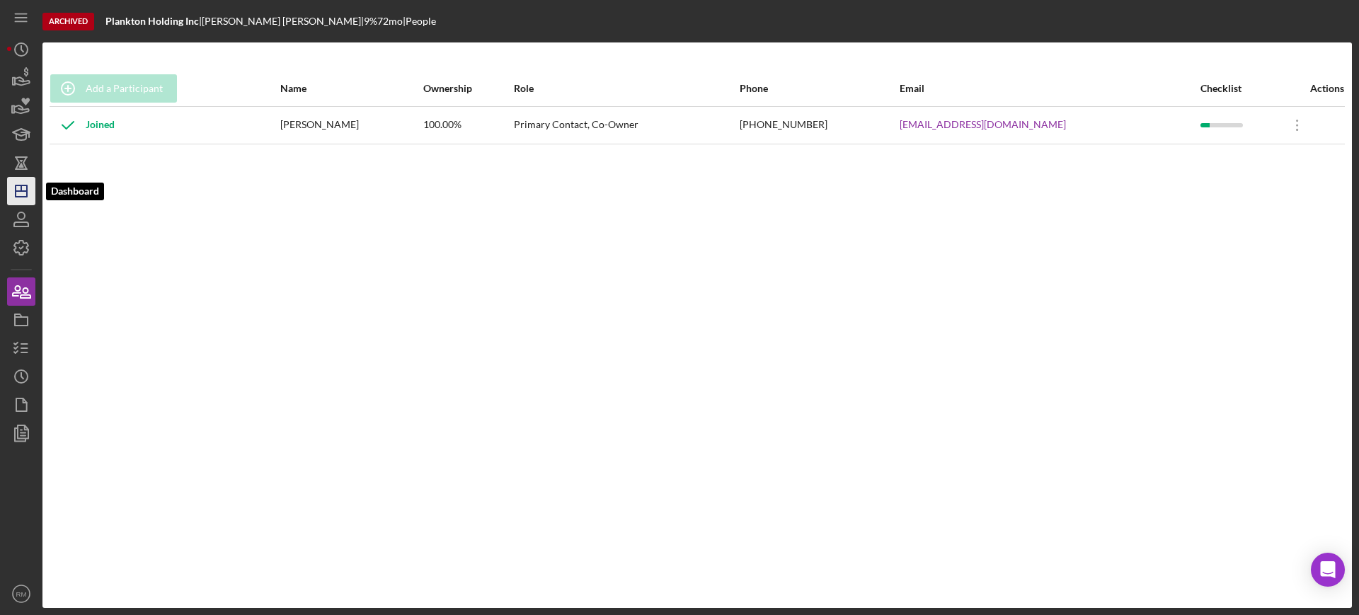
click at [18, 183] on icon "Icon/Dashboard" at bounding box center [21, 190] width 35 height 35
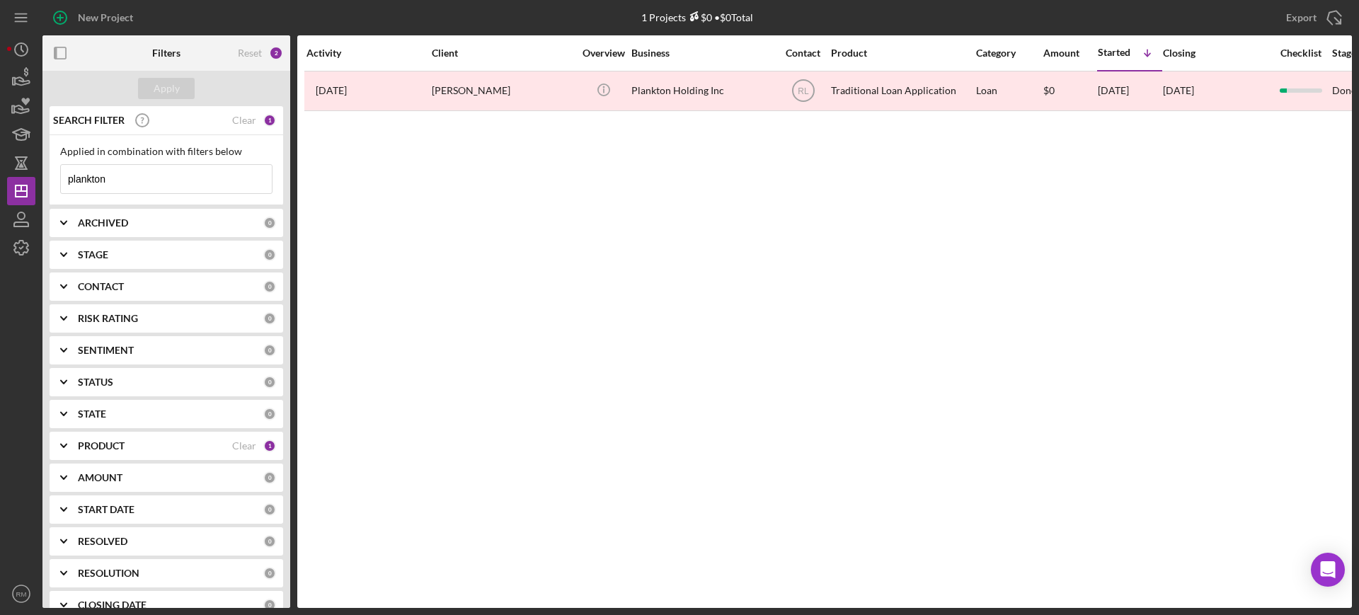
click at [149, 176] on input "plankton" at bounding box center [166, 179] width 211 height 28
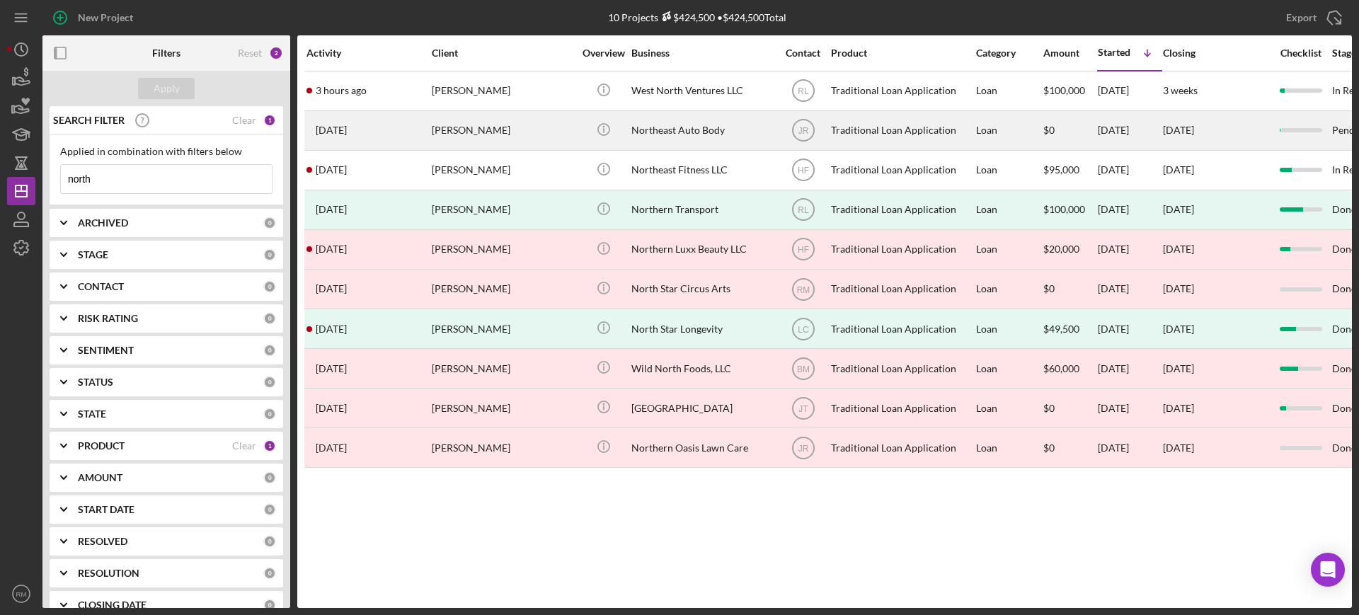
type input "north"
click at [437, 115] on div "[PERSON_NAME]" at bounding box center [503, 131] width 142 height 38
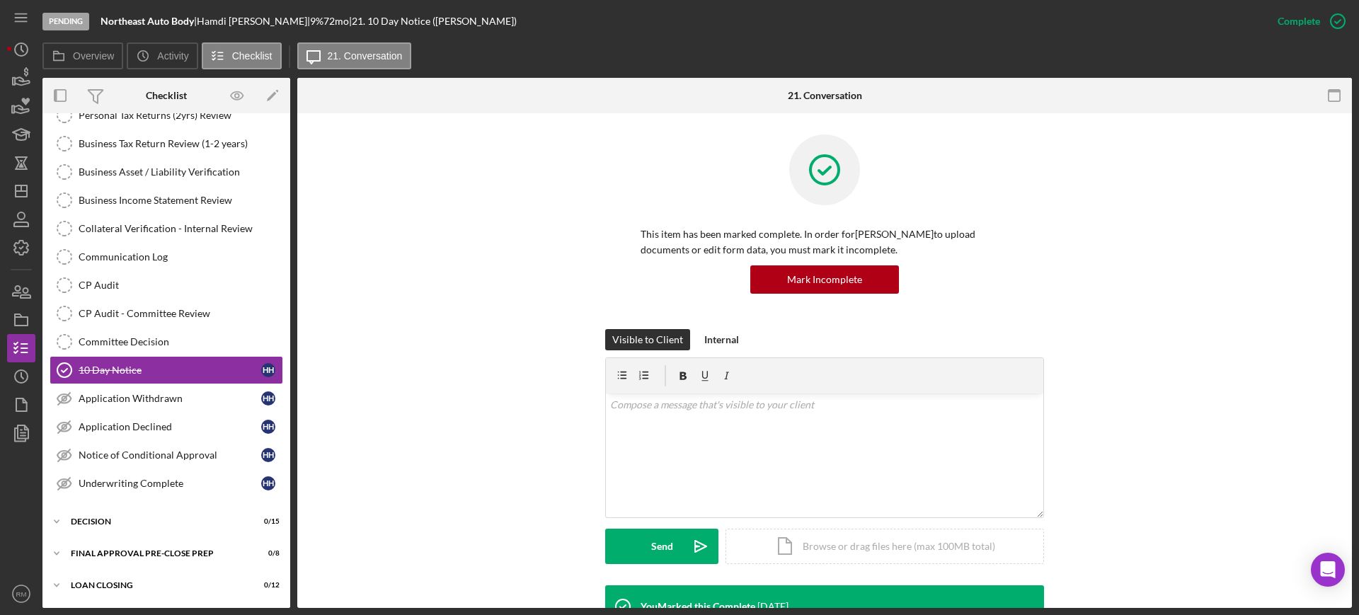
scroll to position [241, 0]
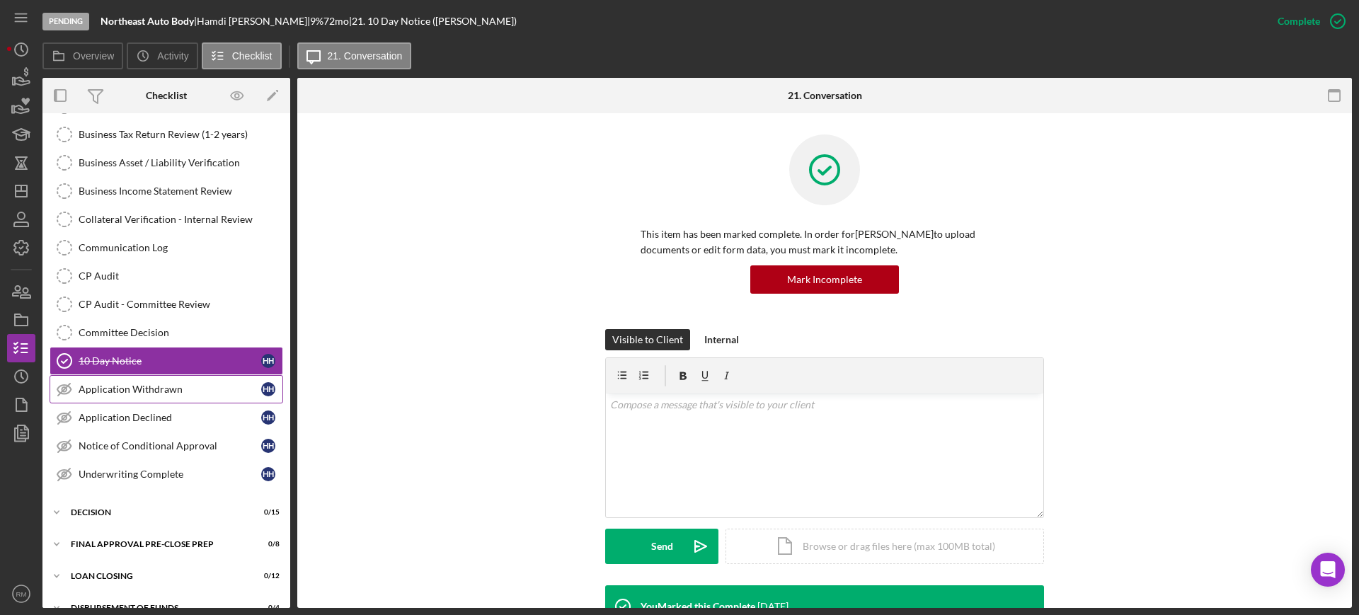
click at [163, 385] on div "Application Withdrawn" at bounding box center [170, 389] width 183 height 11
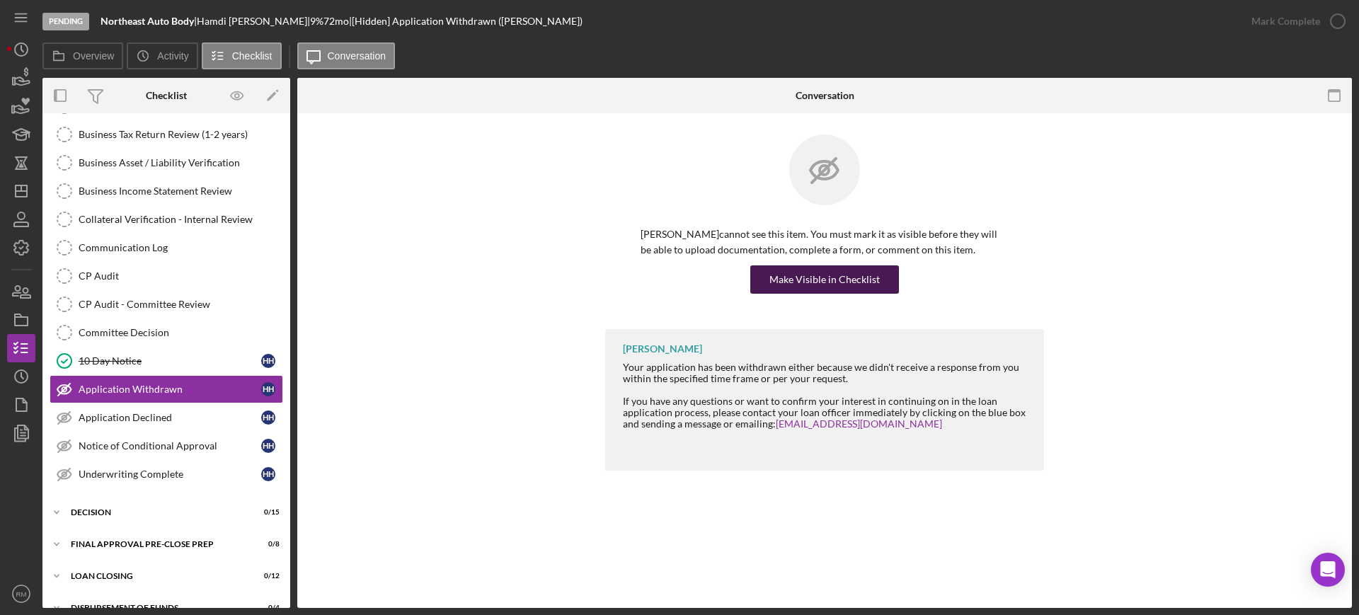
click at [817, 285] on div "Make Visible in Checklist" at bounding box center [824, 279] width 110 height 28
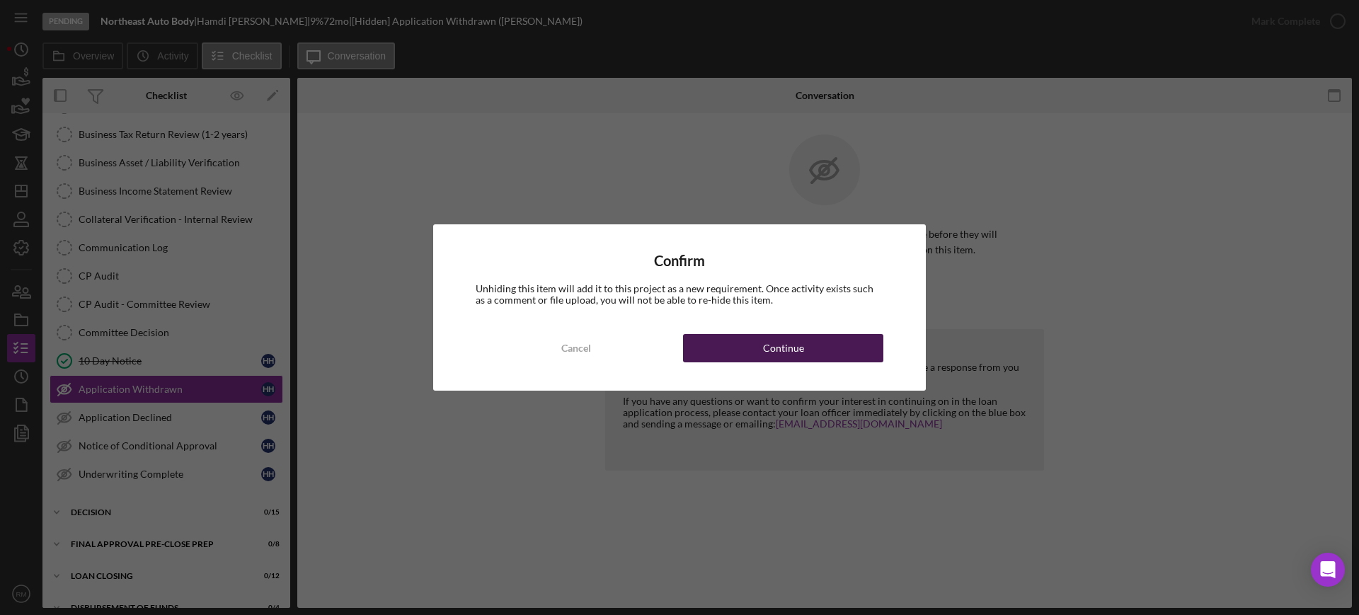
click at [788, 353] on div "Continue" at bounding box center [783, 348] width 41 height 28
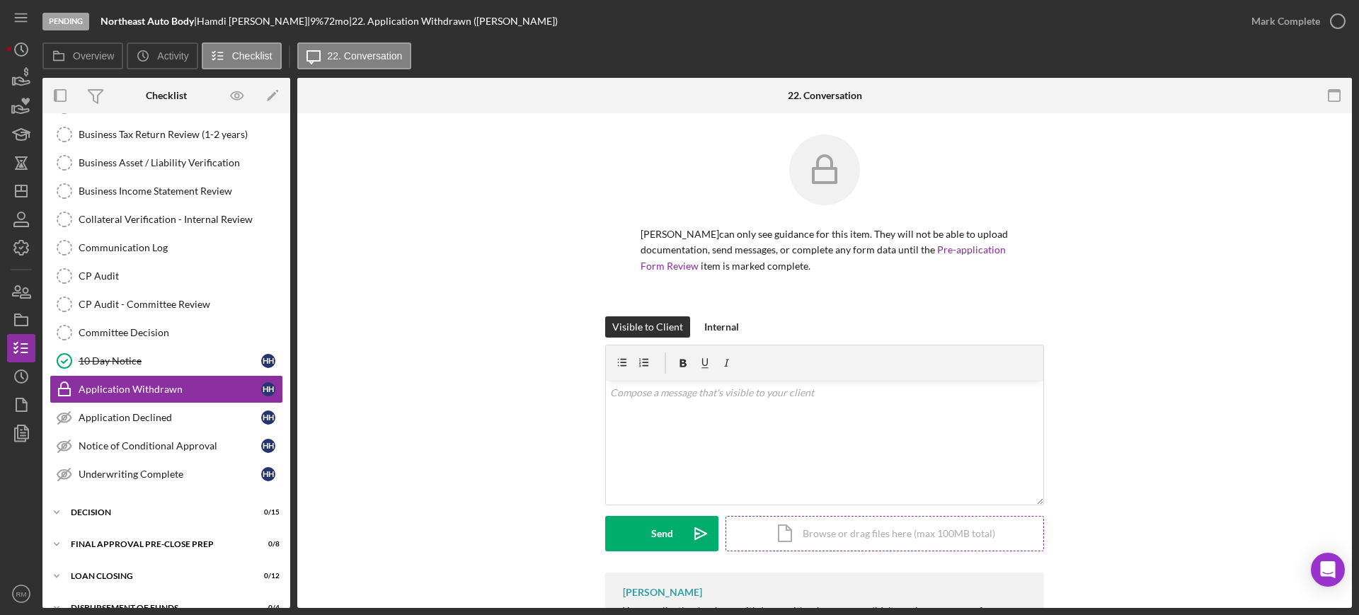
click at [780, 534] on div "Icon/Document Browse or drag files here (max 100MB total) Tap to choose files o…" at bounding box center [884, 533] width 319 height 35
click at [650, 403] on div "v Color teal Color pink Remove color Add row above Add row below Add column bef…" at bounding box center [824, 416] width 437 height 70
paste div
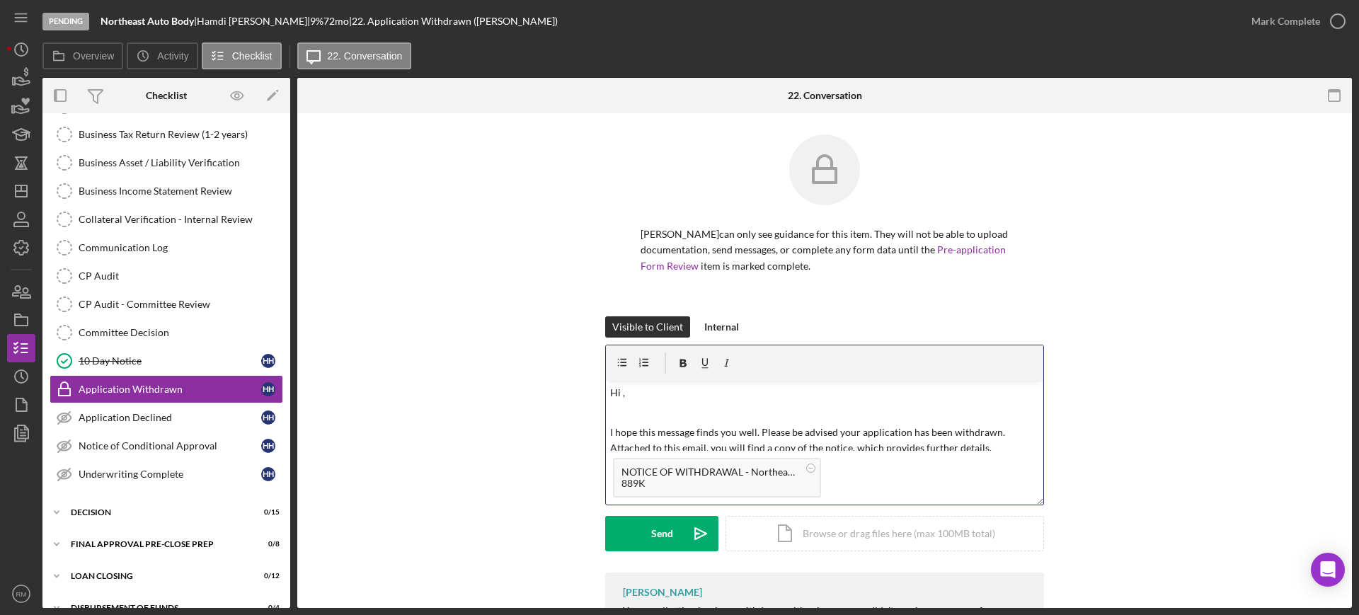
click at [643, 399] on p "Hi ," at bounding box center [825, 393] width 430 height 16
click at [645, 537] on button "Send Icon/icon-invite-send" at bounding box center [661, 533] width 113 height 35
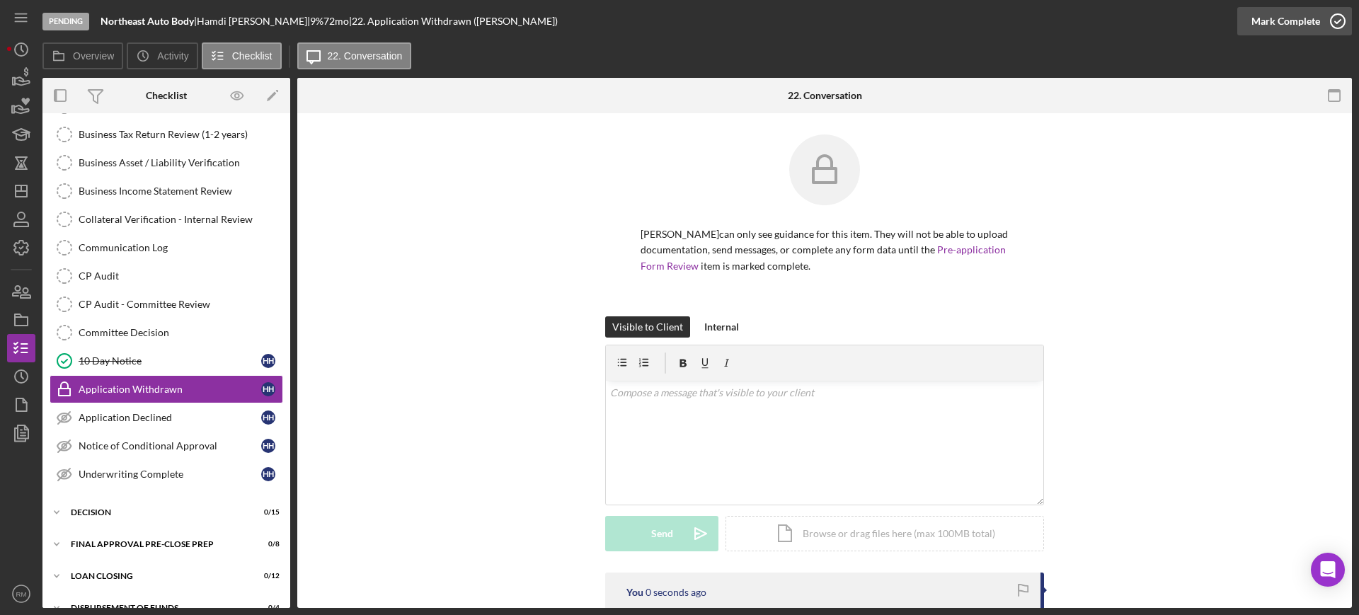
click at [1258, 17] on div "Mark Complete" at bounding box center [1285, 21] width 69 height 28
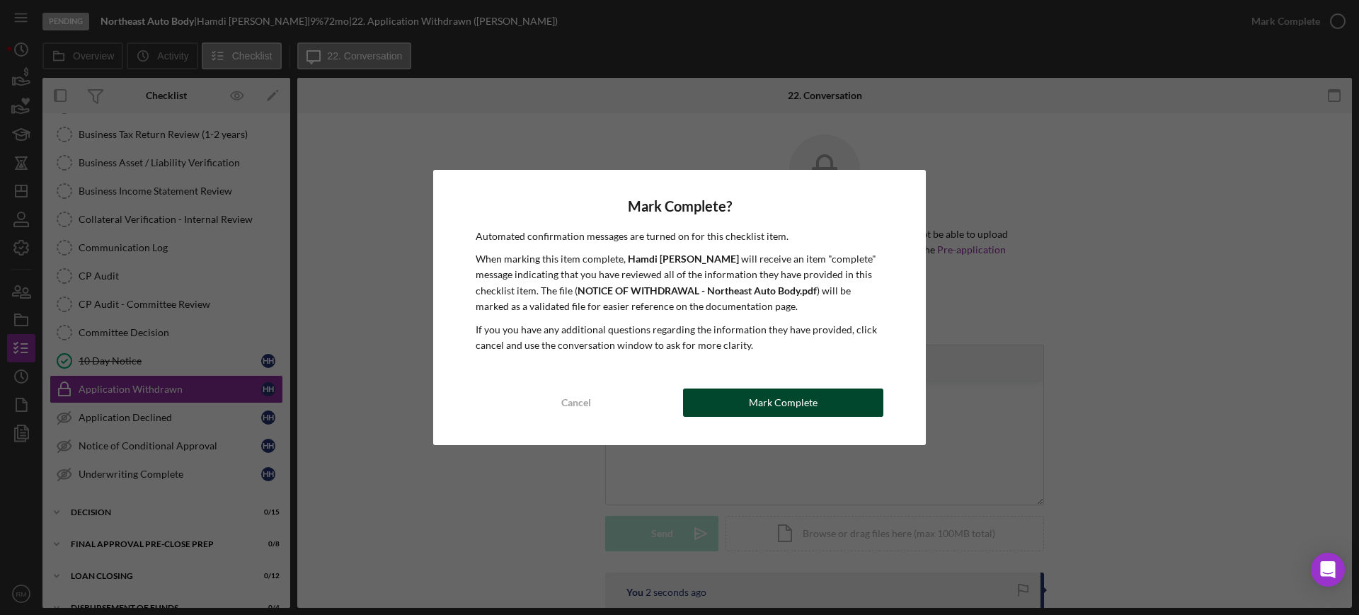
click at [781, 389] on div "Mark Complete" at bounding box center [783, 403] width 69 height 28
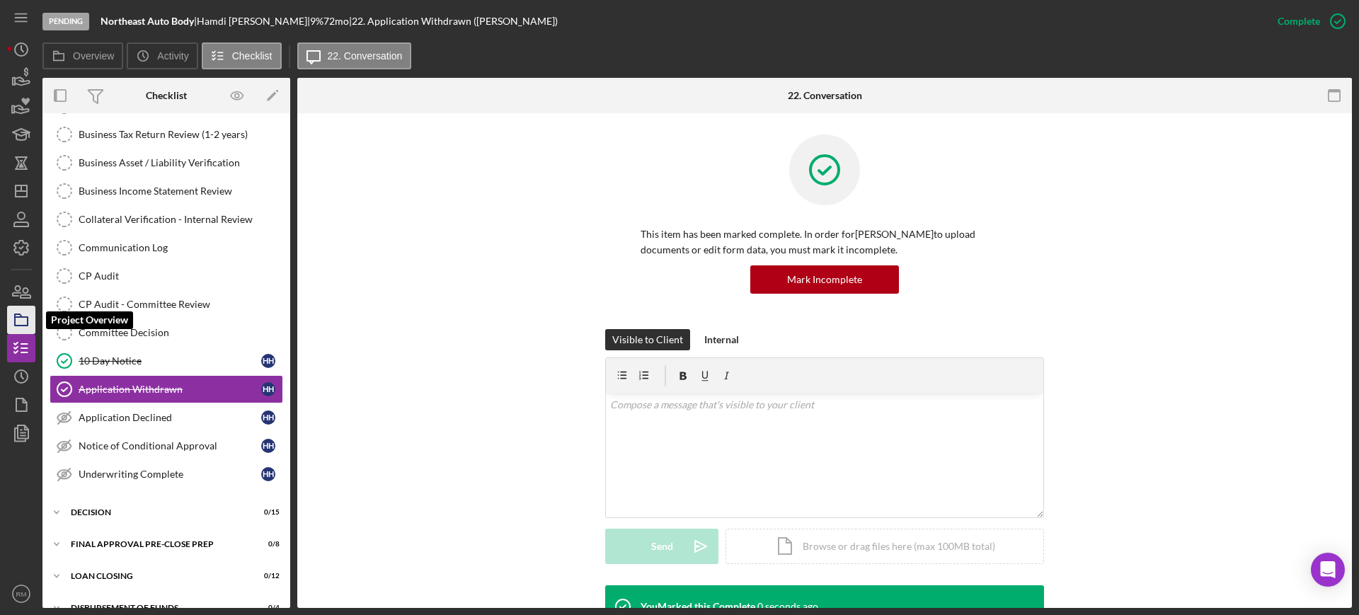
click at [16, 316] on polygon "button" at bounding box center [18, 315] width 7 height 3
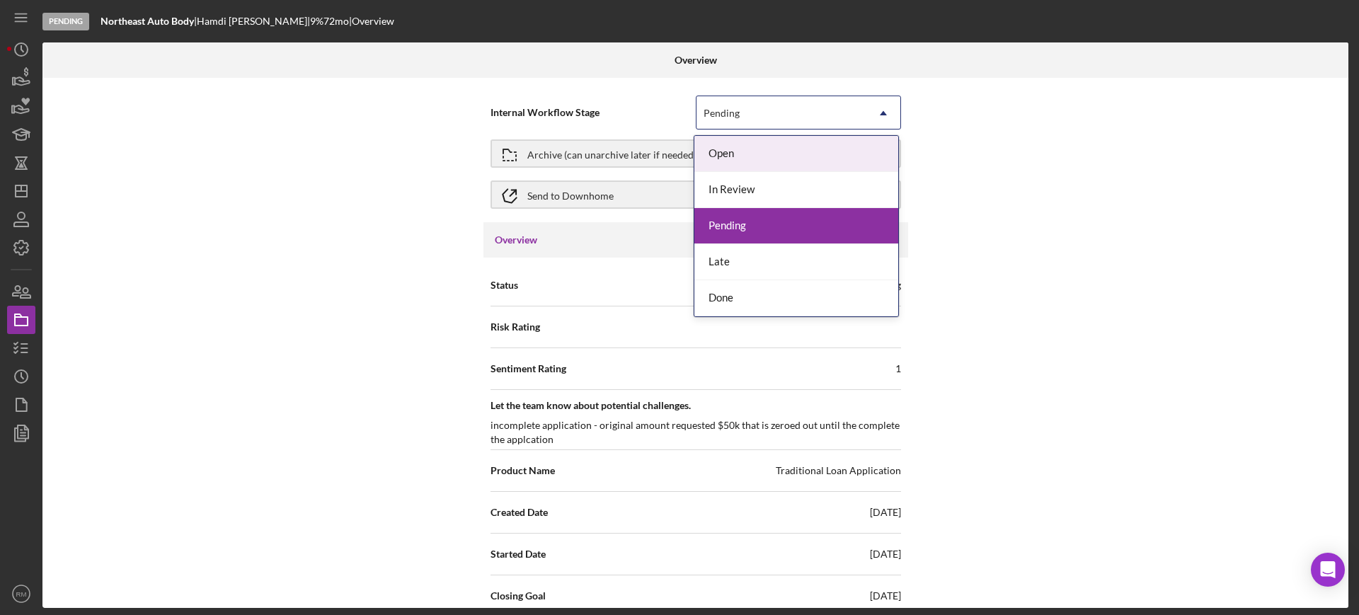
click at [722, 106] on div "Pending" at bounding box center [781, 113] width 170 height 33
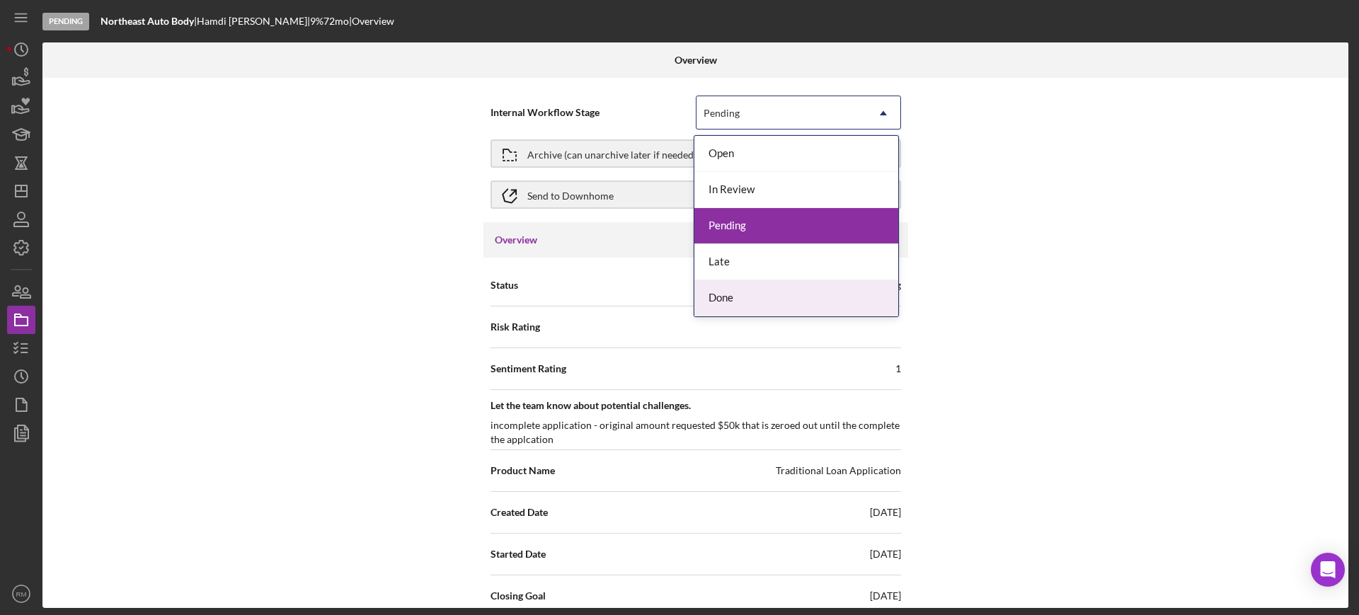
click at [728, 293] on div "Done" at bounding box center [796, 298] width 204 height 36
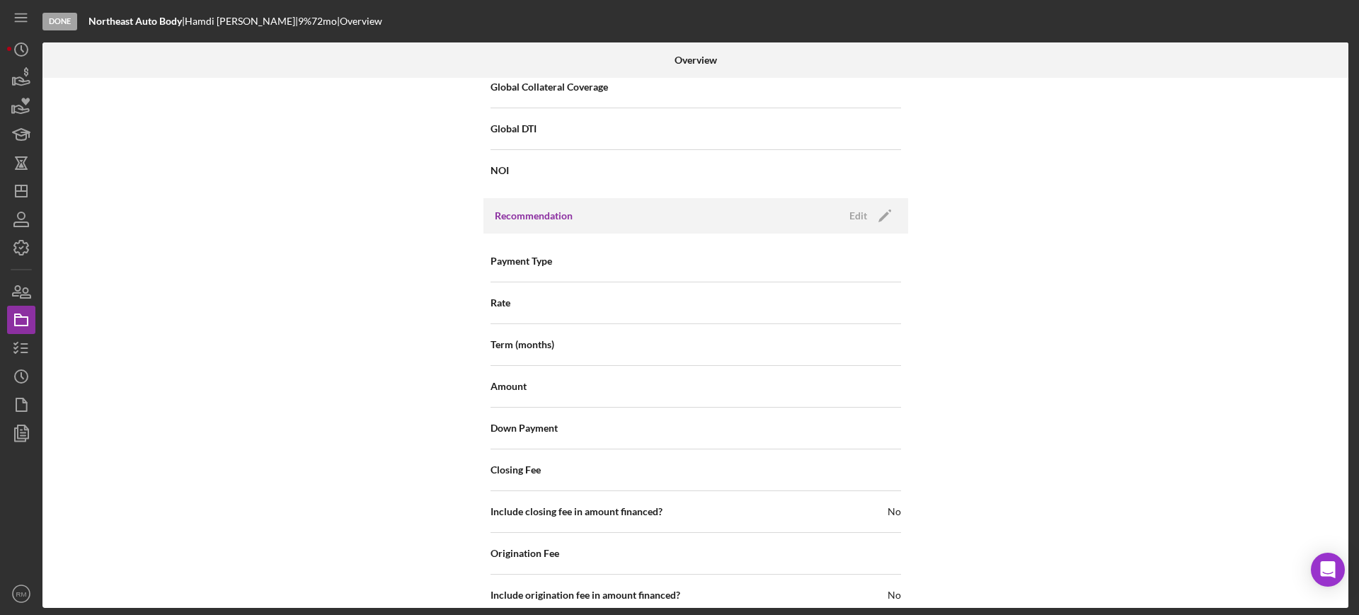
scroll to position [1647, 0]
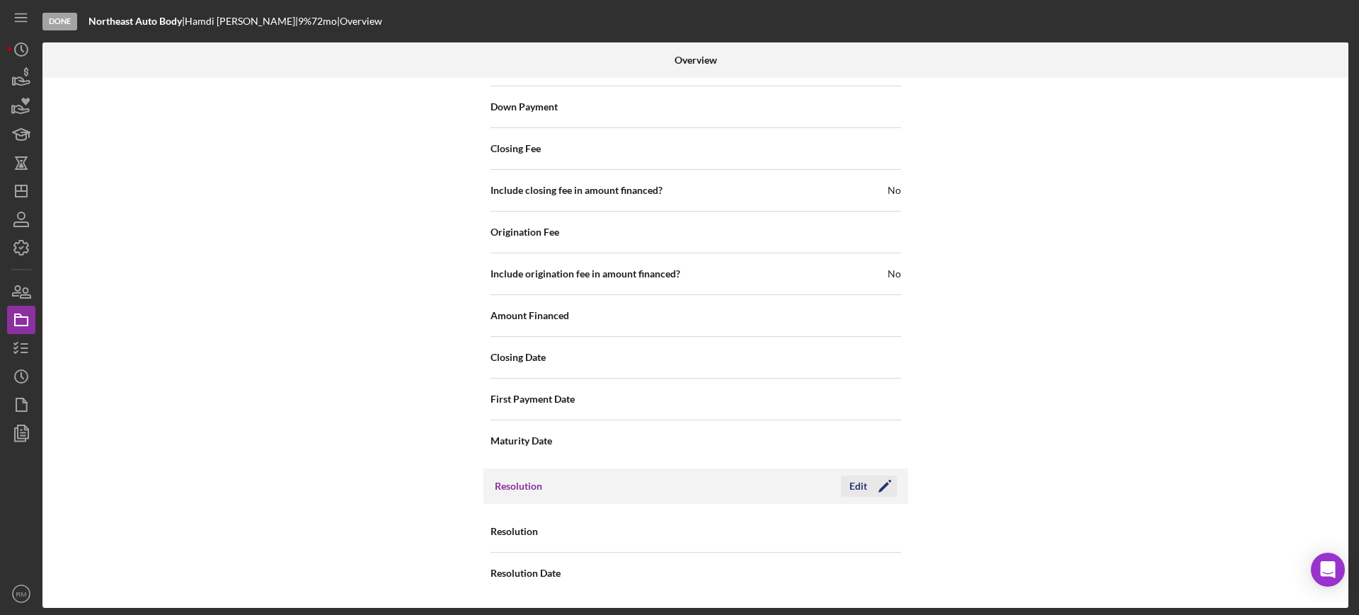
click at [850, 482] on div "Edit" at bounding box center [858, 486] width 18 height 21
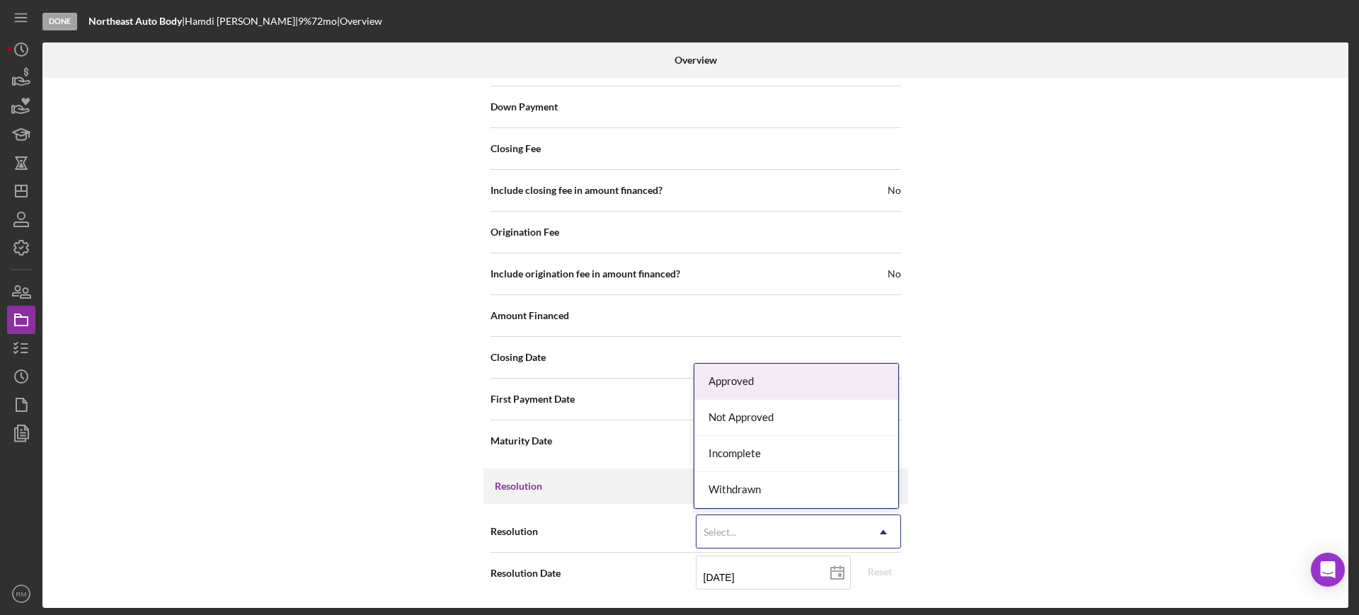
click at [873, 515] on div "Select... Icon/Dropdown Arrow" at bounding box center [798, 532] width 205 height 34
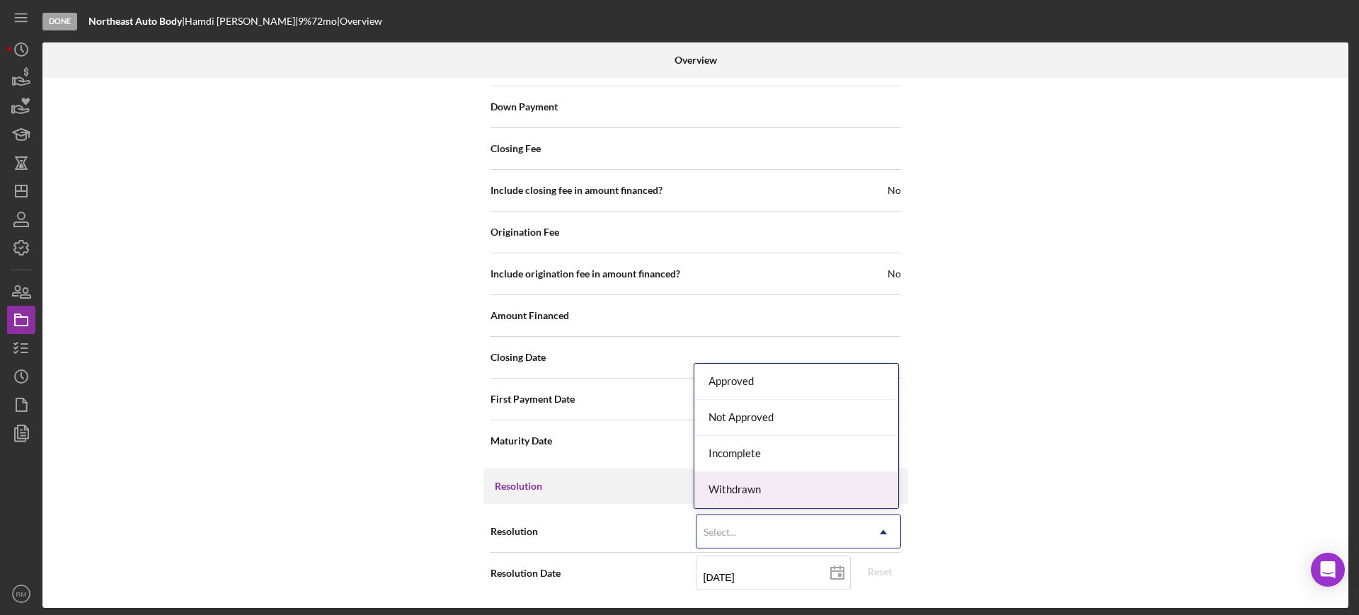
click at [827, 493] on div "Withdrawn" at bounding box center [796, 490] width 204 height 36
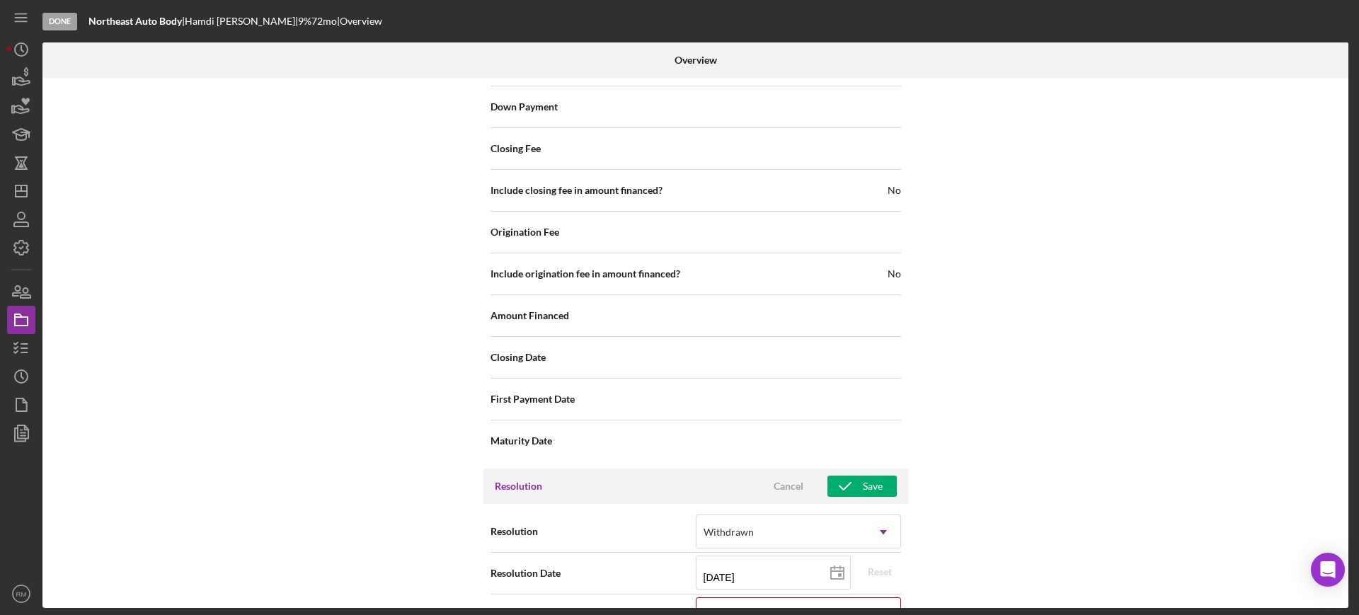
scroll to position [1738, 0]
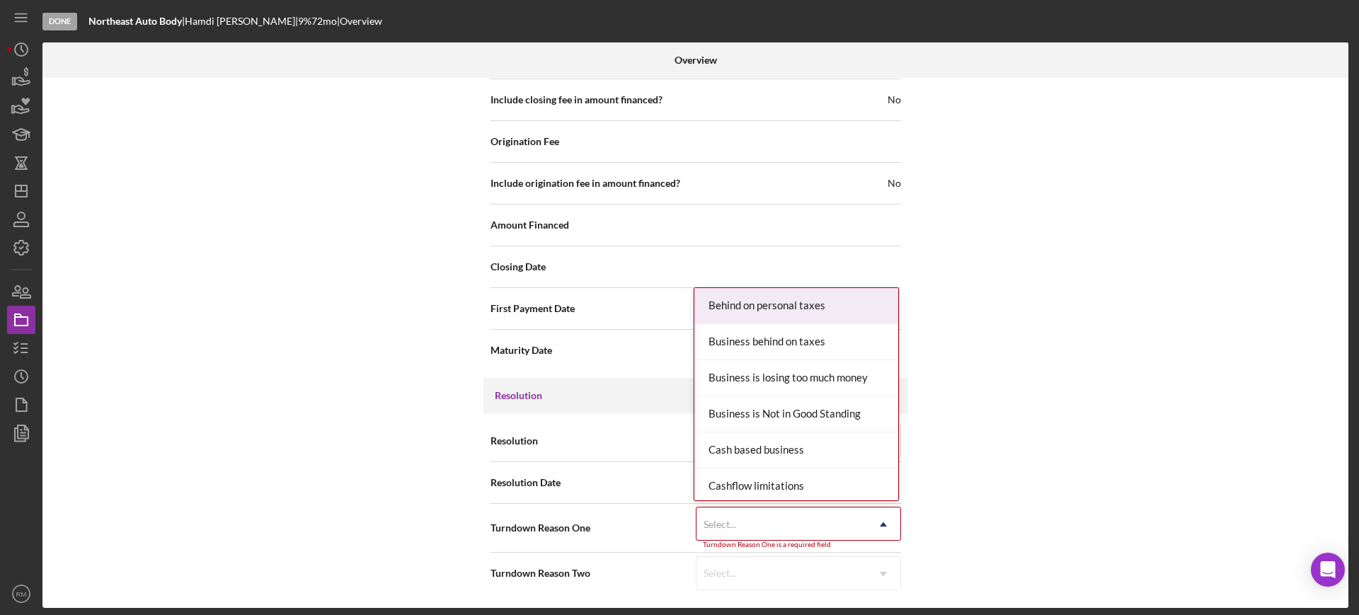
click at [823, 522] on div "Select..." at bounding box center [781, 524] width 170 height 33
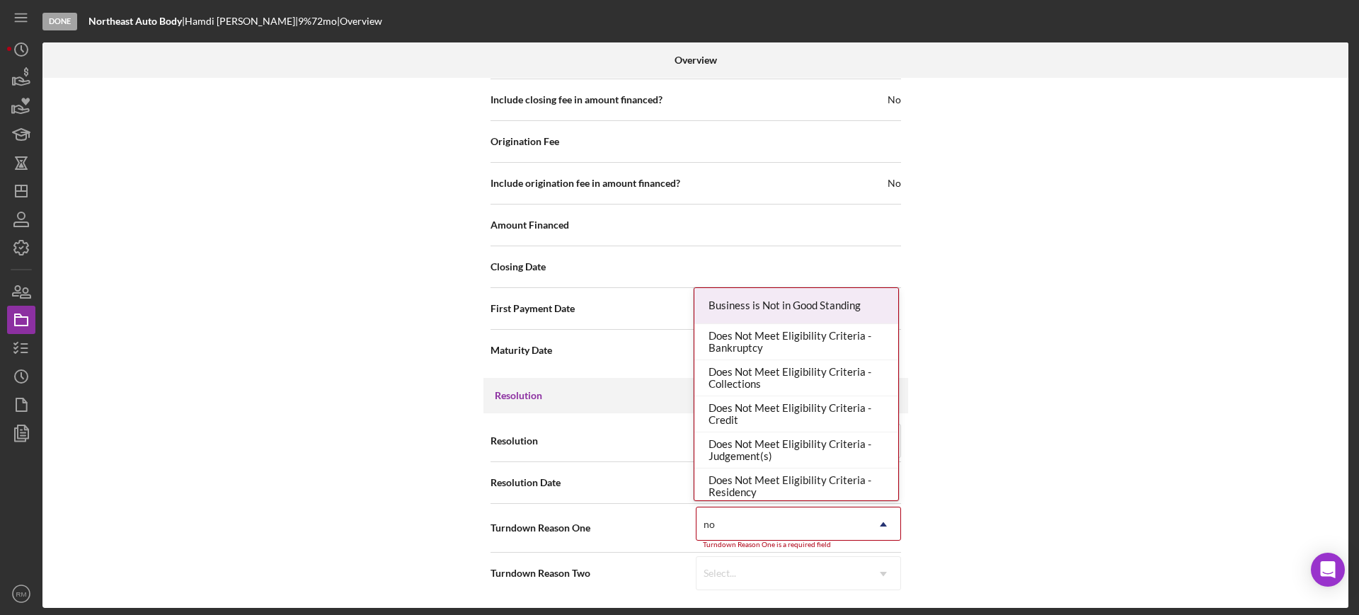
type input "no re"
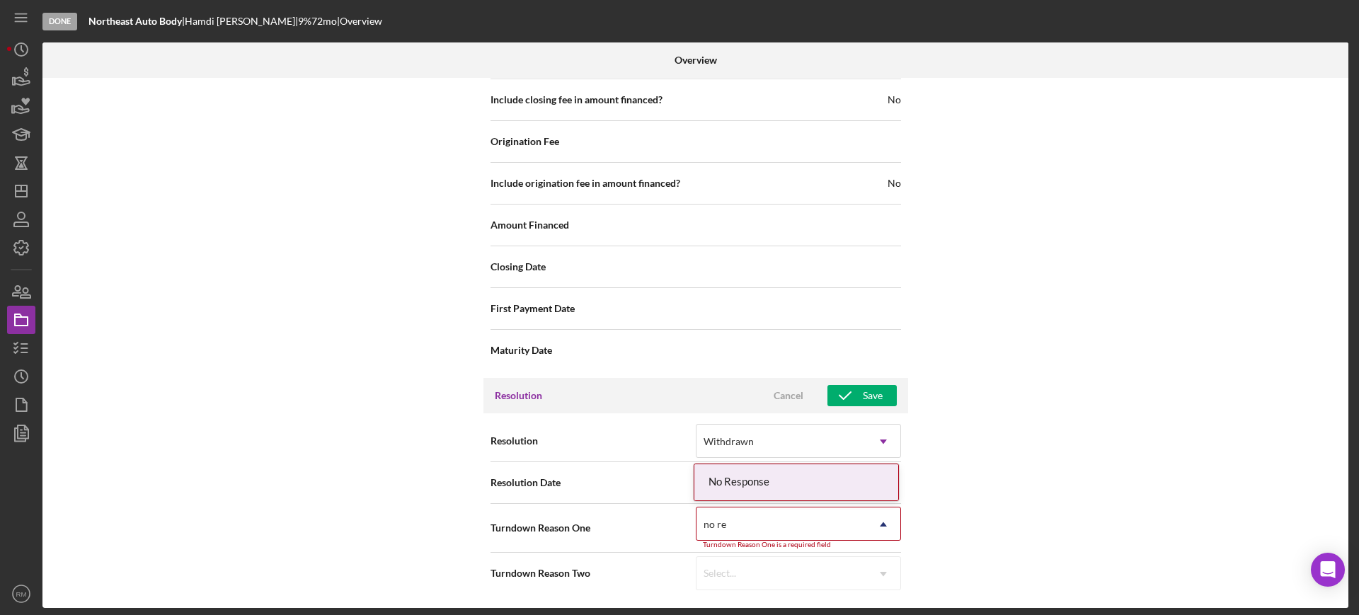
click at [787, 476] on div "No Response" at bounding box center [796, 482] width 204 height 36
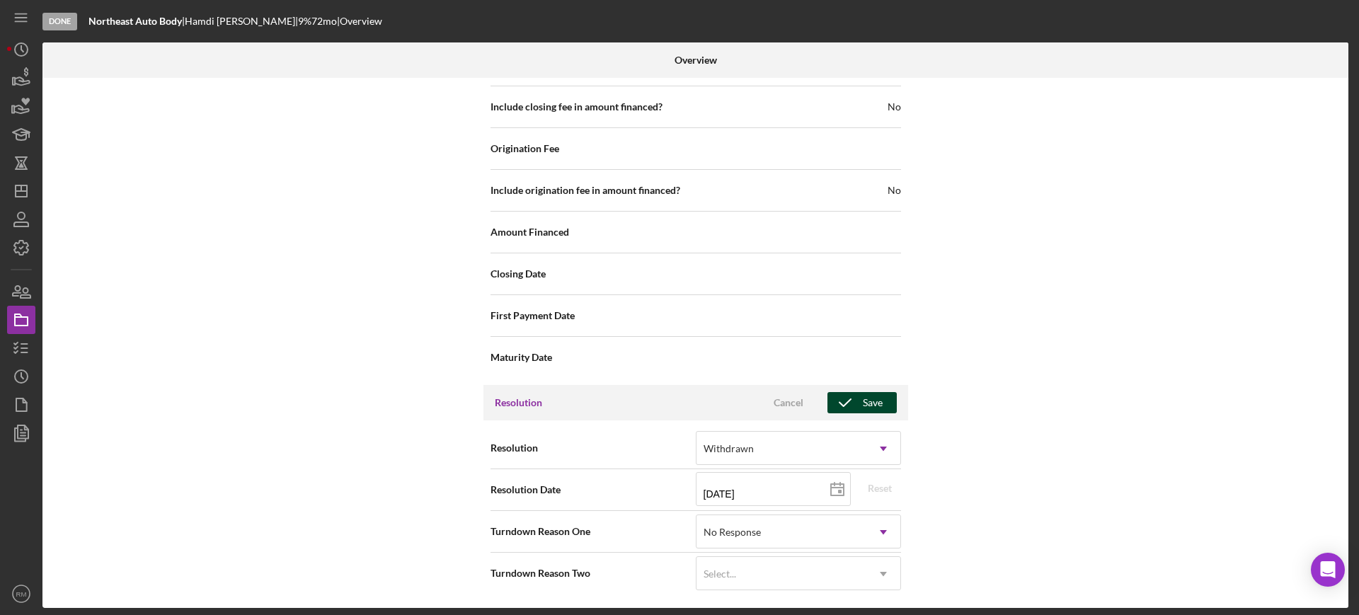
click at [851, 403] on icon "button" at bounding box center [844, 402] width 35 height 35
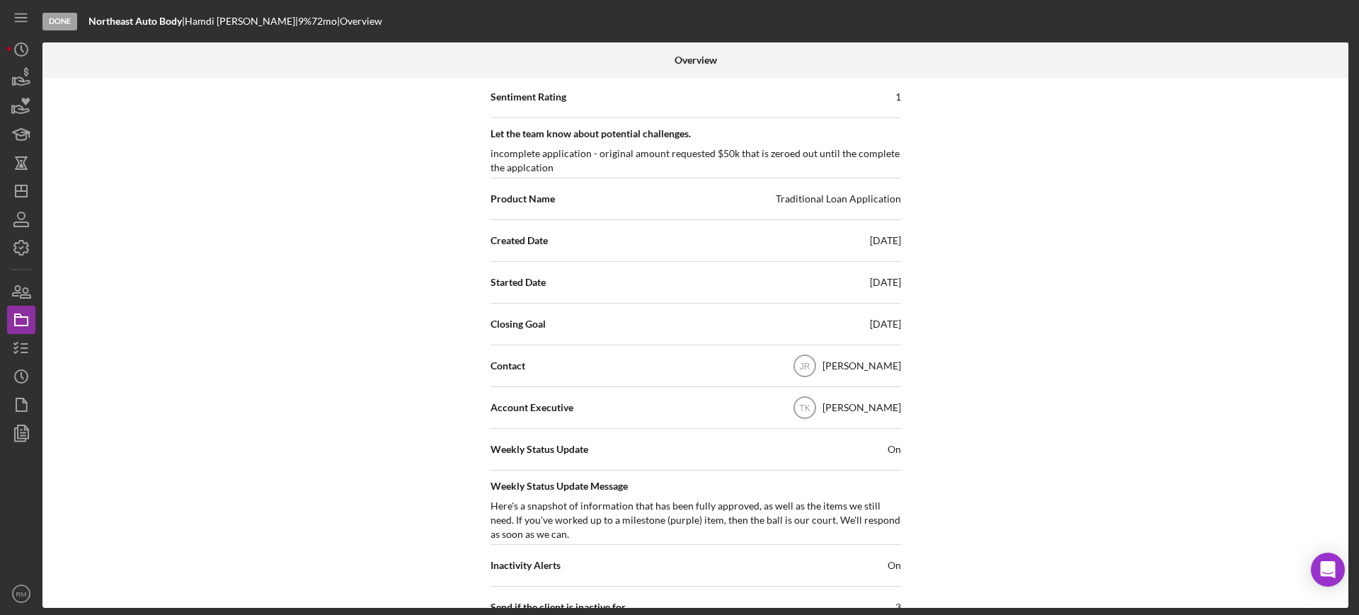
scroll to position [0, 0]
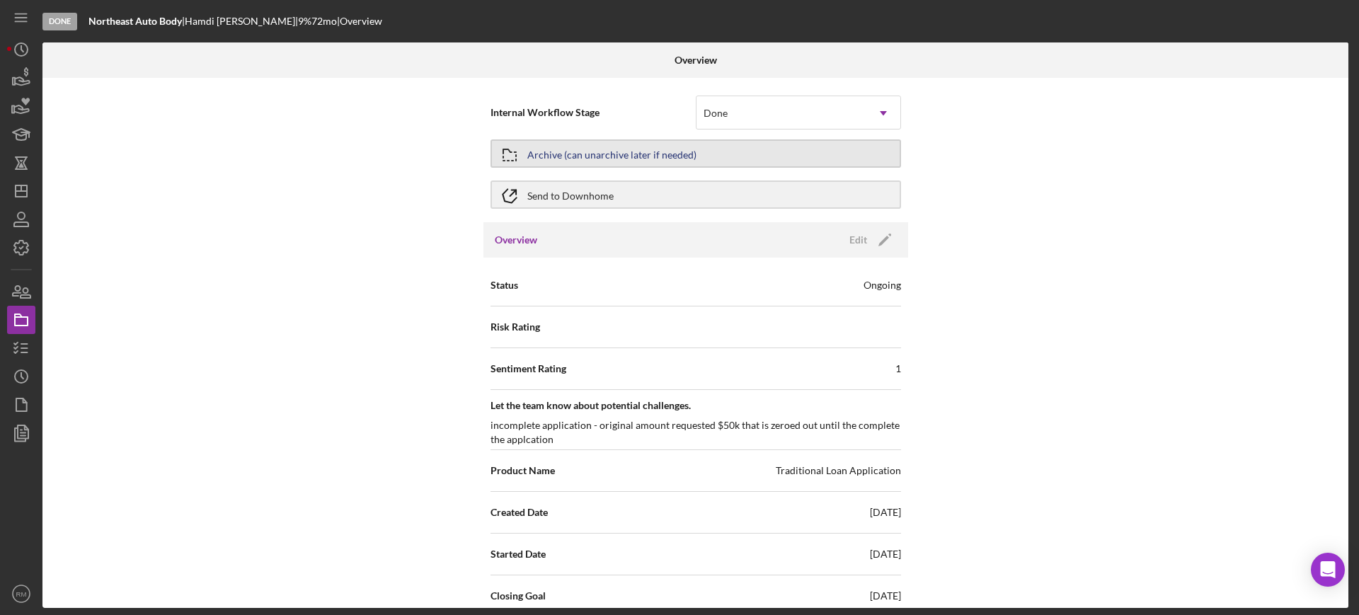
click at [573, 149] on div "Archive (can unarchive later if needed)" at bounding box center [611, 153] width 169 height 25
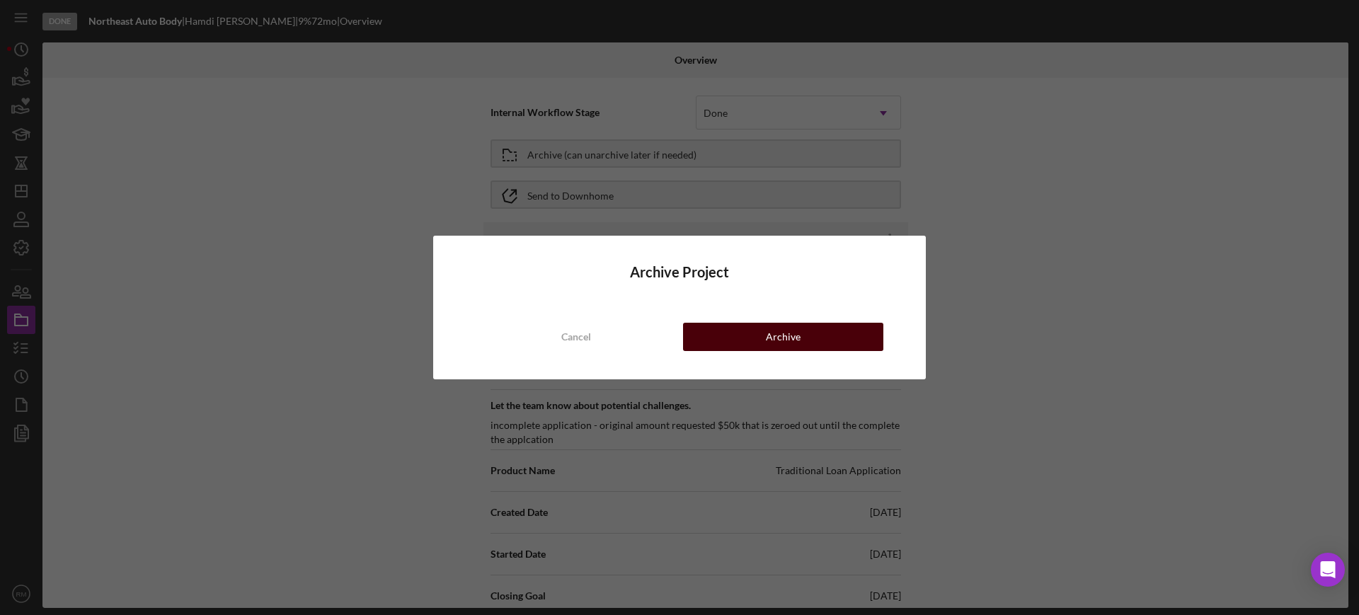
click at [721, 324] on button "Archive" at bounding box center [783, 337] width 200 height 28
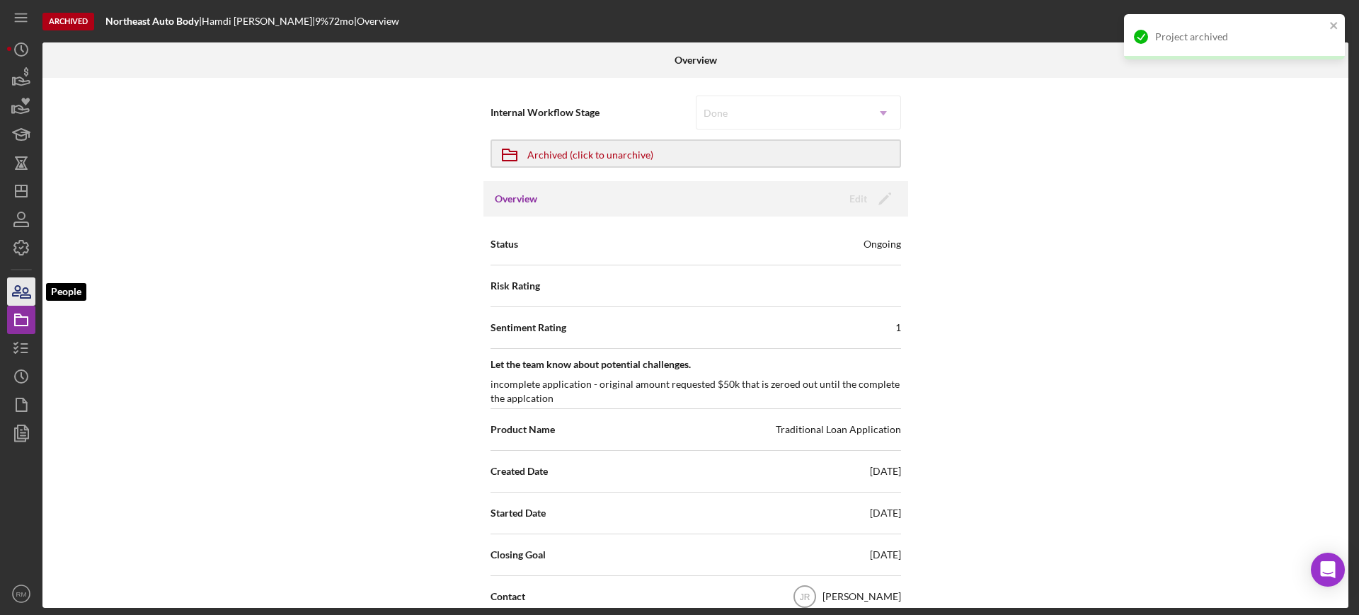
click at [8, 290] on icon "button" at bounding box center [21, 291] width 35 height 35
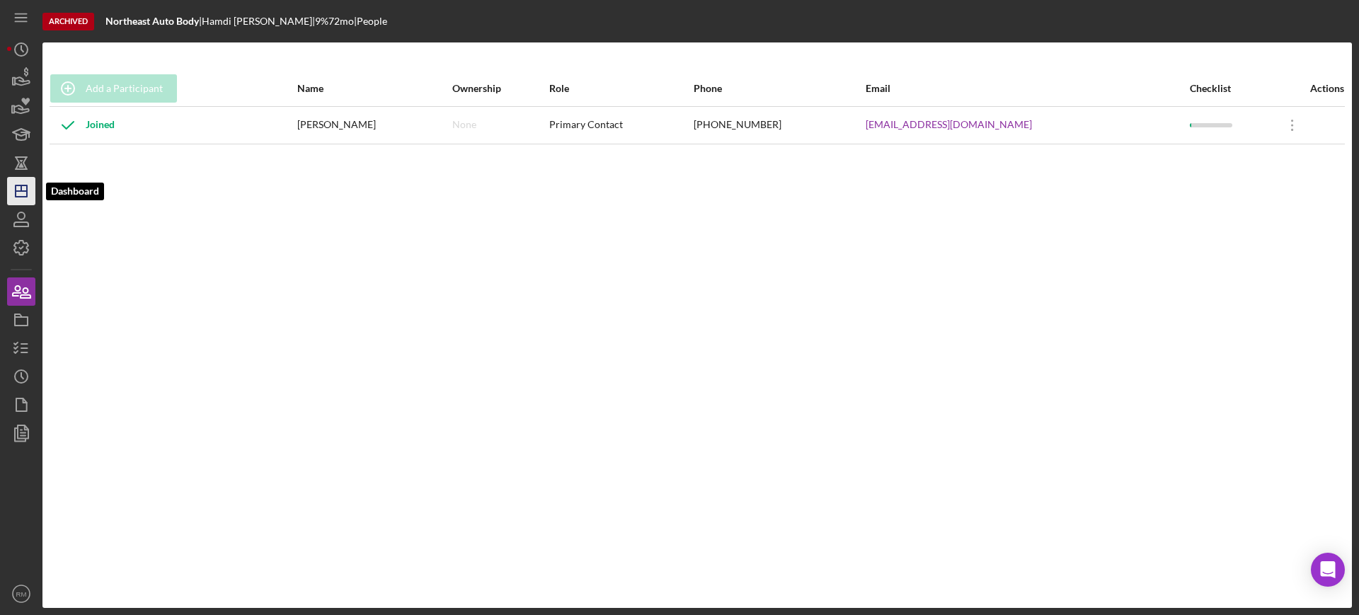
click at [21, 181] on icon "Icon/Dashboard" at bounding box center [21, 190] width 35 height 35
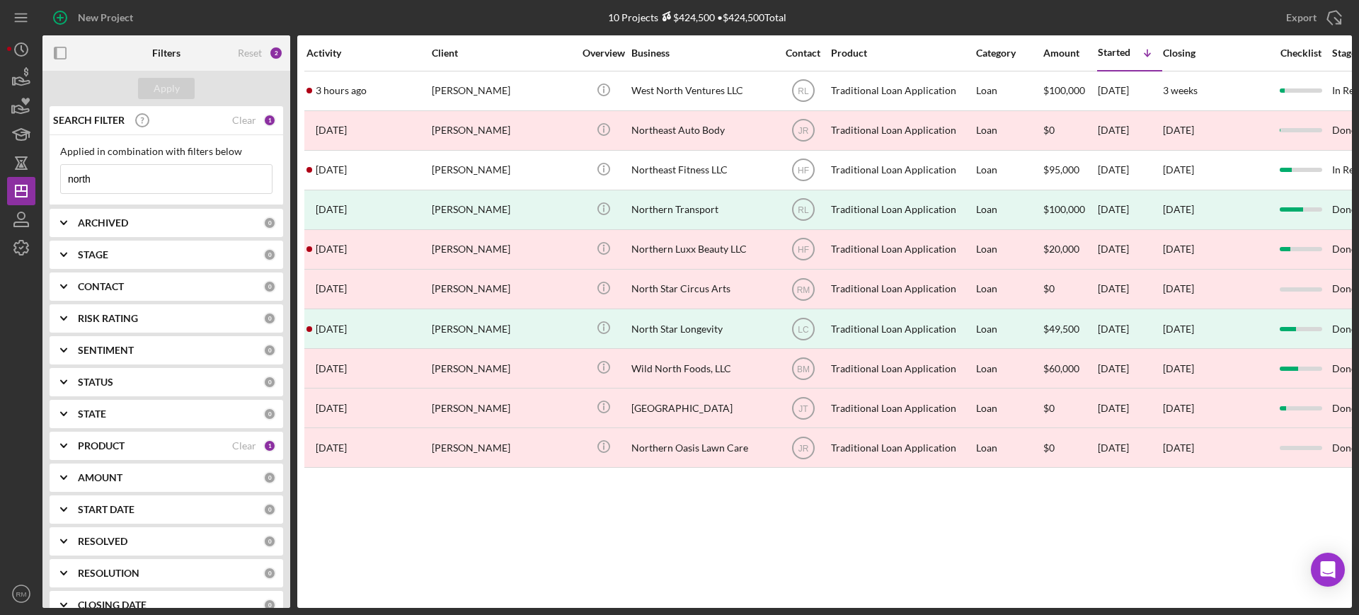
click at [173, 175] on input "north" at bounding box center [166, 179] width 211 height 28
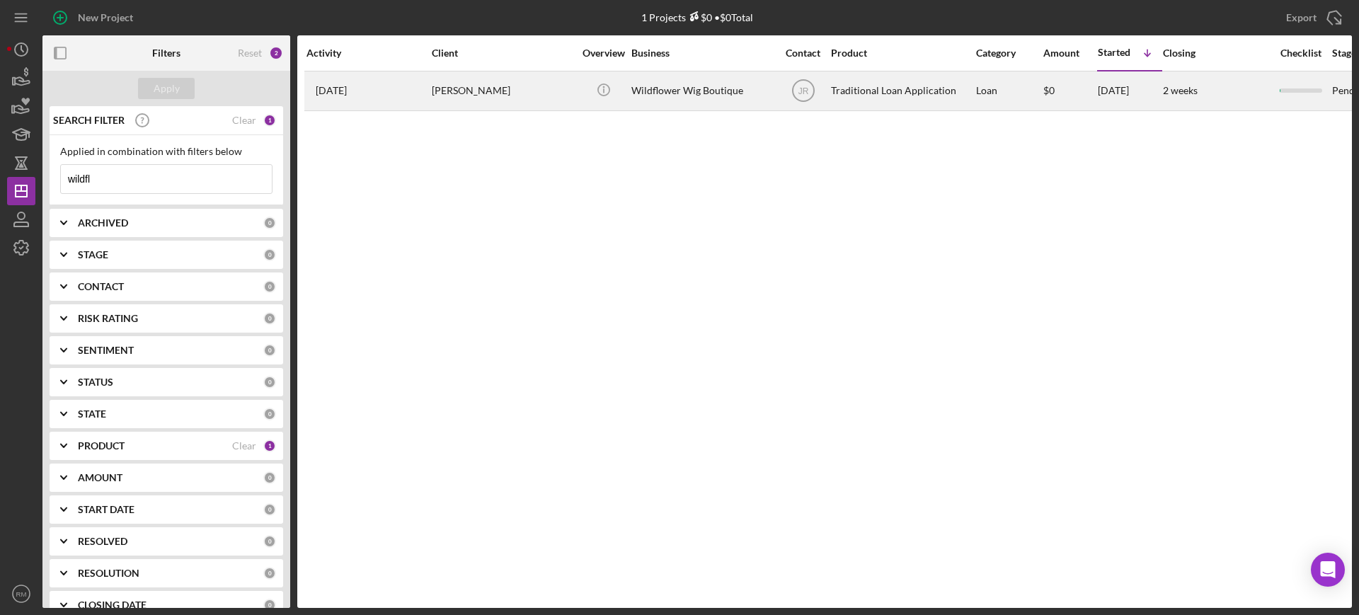
type input "wildfl"
click at [454, 101] on div "[PERSON_NAME]" at bounding box center [503, 91] width 142 height 38
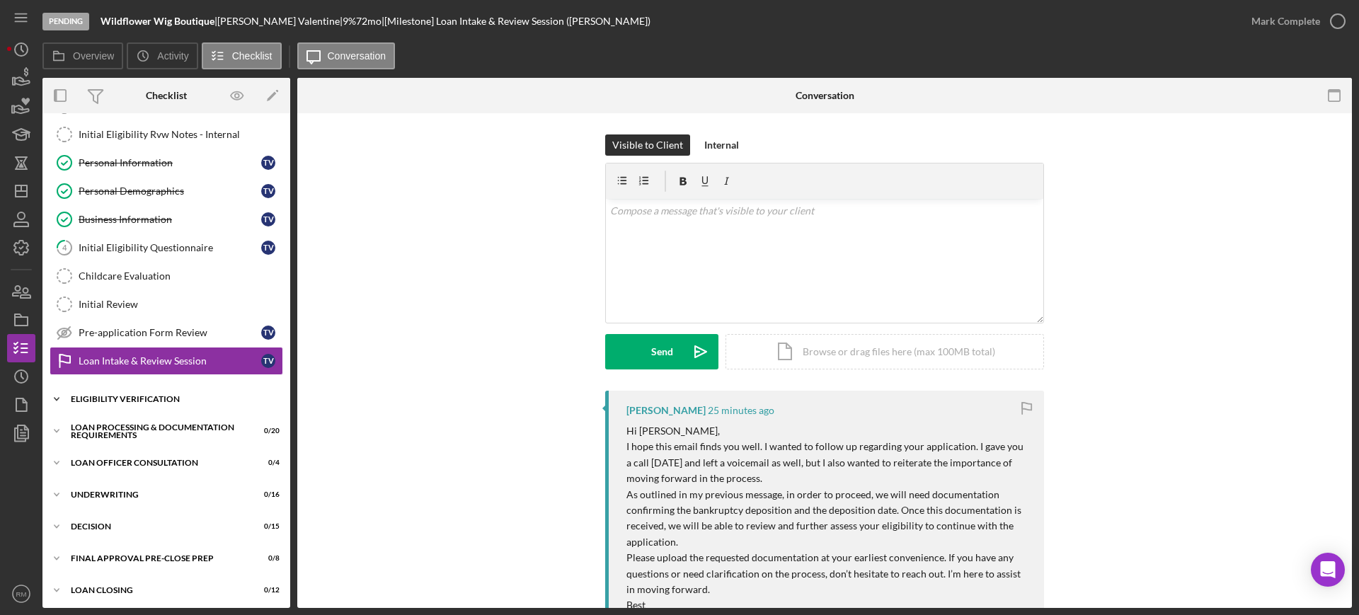
scroll to position [189, 0]
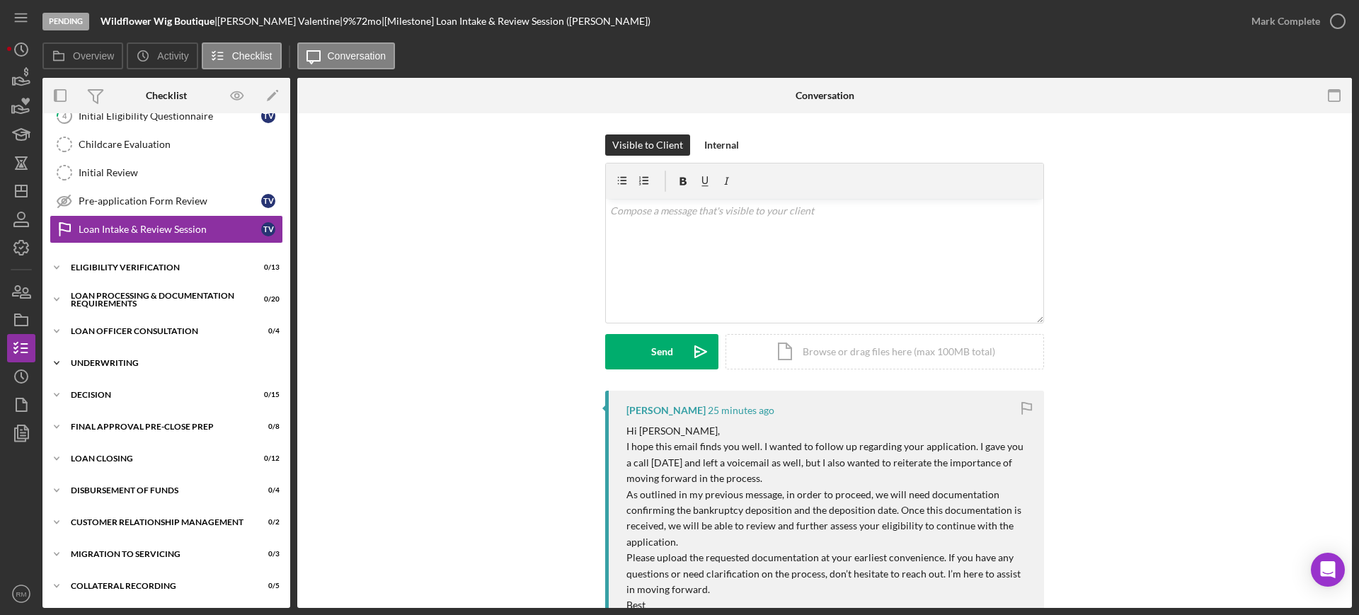
click at [173, 351] on div "Icon/Expander Underwriting 0 / 16" at bounding box center [166, 363] width 248 height 28
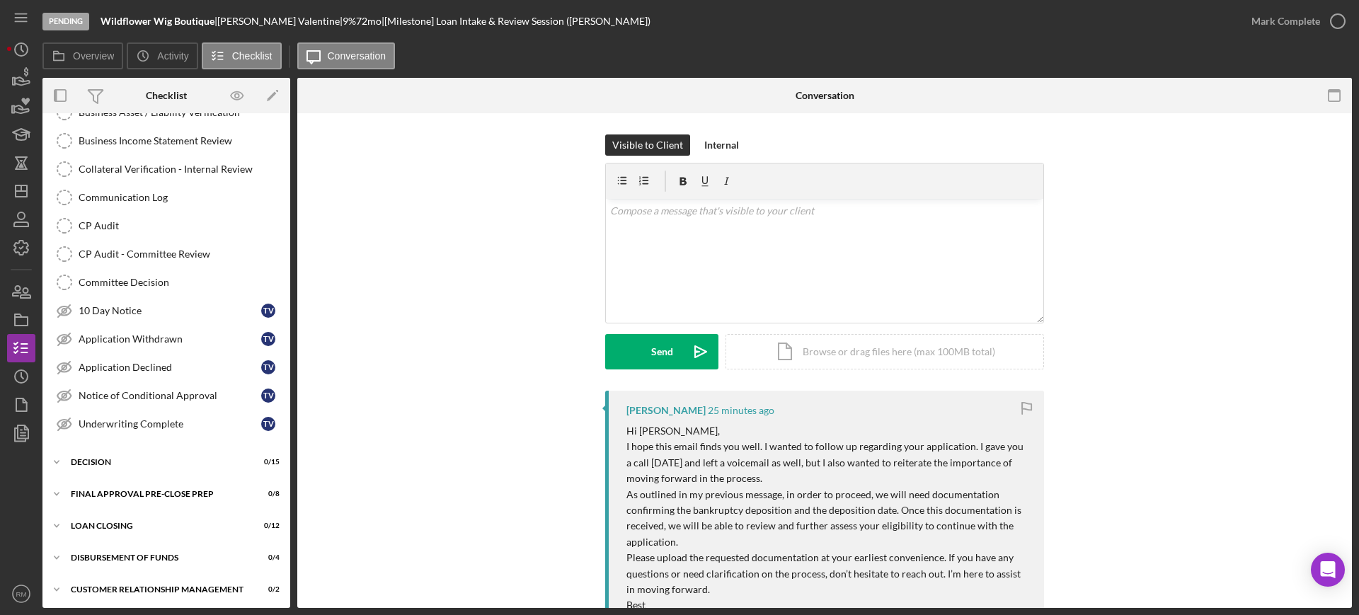
scroll to position [588, 0]
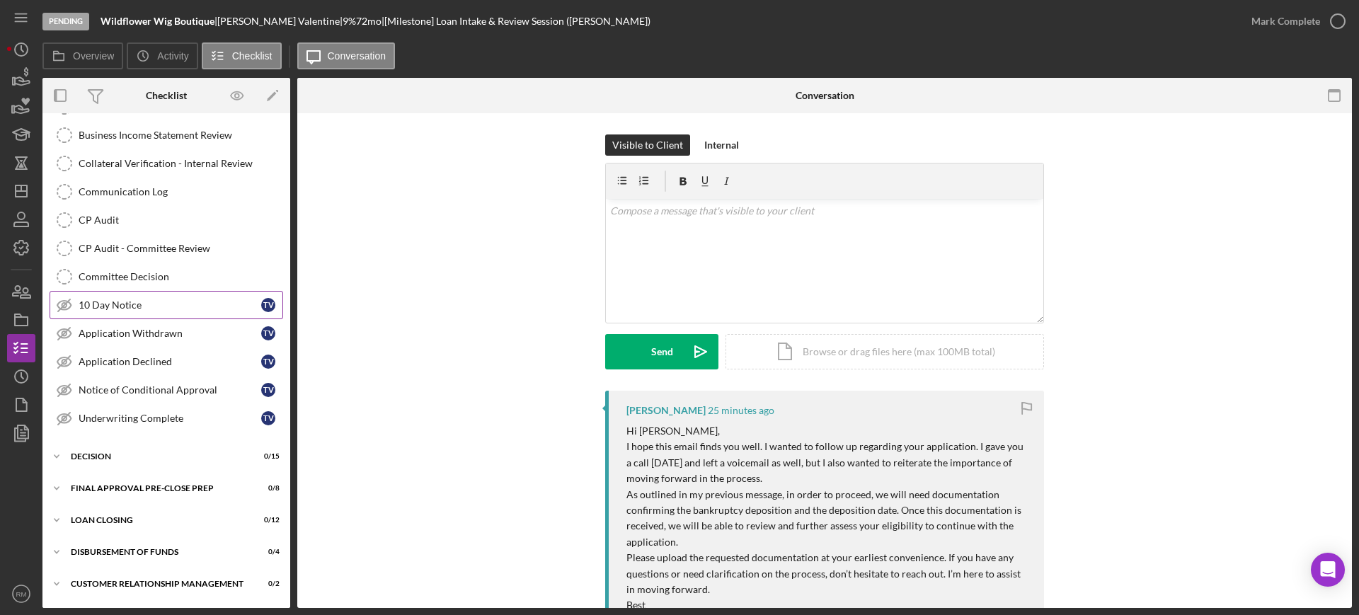
click at [156, 308] on div "10 Day Notice" at bounding box center [170, 304] width 183 height 11
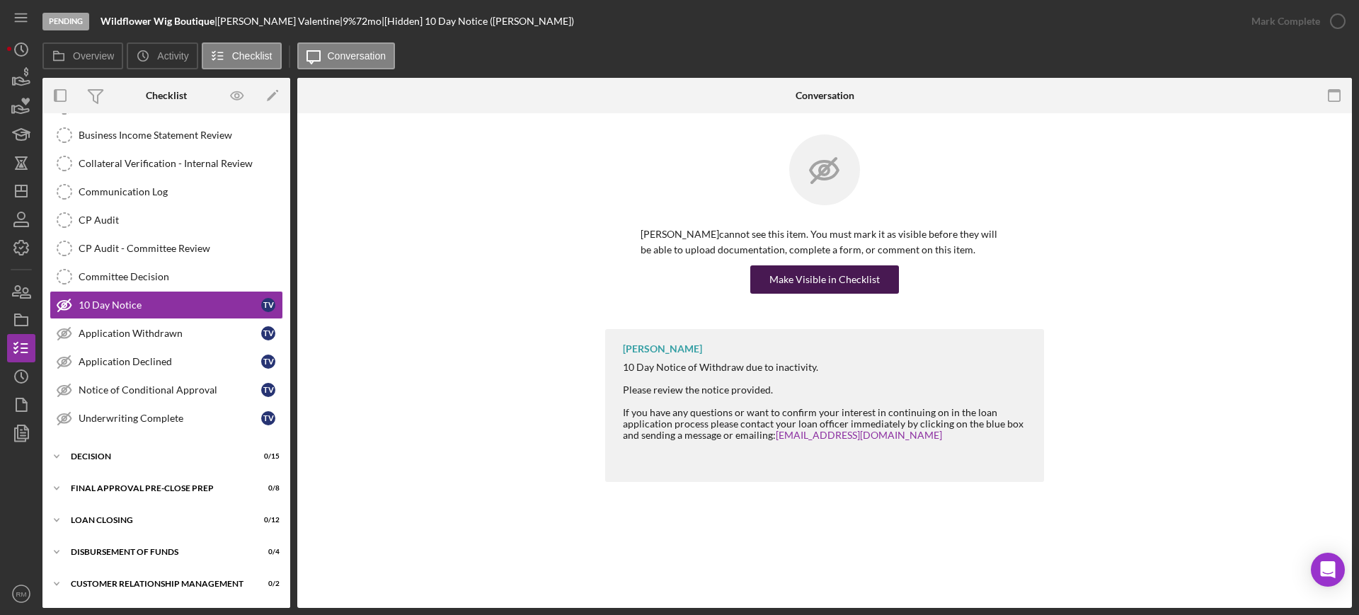
click at [812, 277] on div "Make Visible in Checklist" at bounding box center [824, 279] width 110 height 28
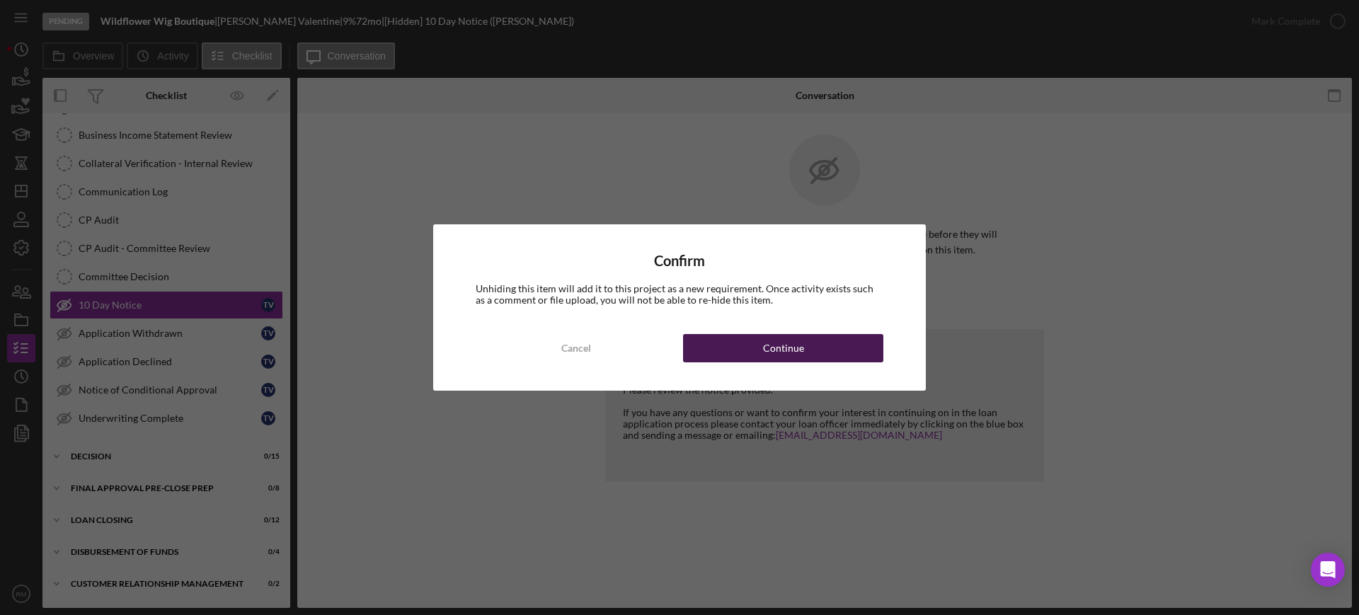
click at [753, 349] on button "Continue" at bounding box center [783, 348] width 200 height 28
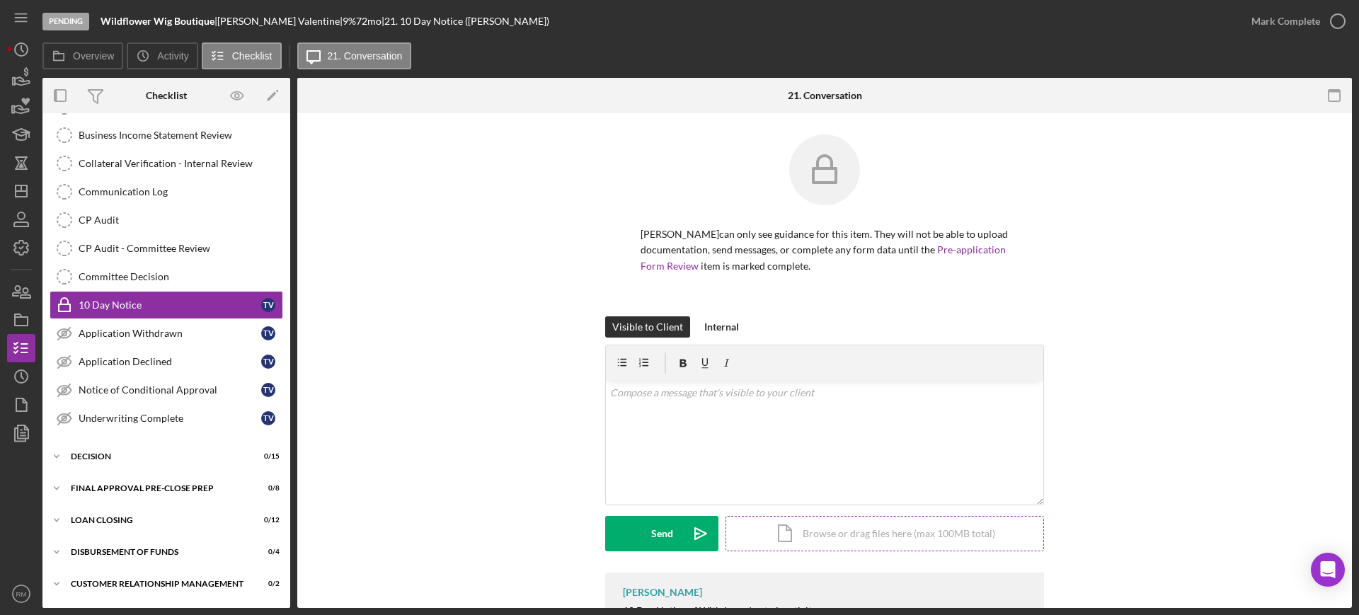
click at [794, 348] on div at bounding box center [824, 362] width 437 height 35
click at [787, 413] on div "v Color teal Color pink Remove color Add row above Add row below Add column bef…" at bounding box center [824, 443] width 437 height 124
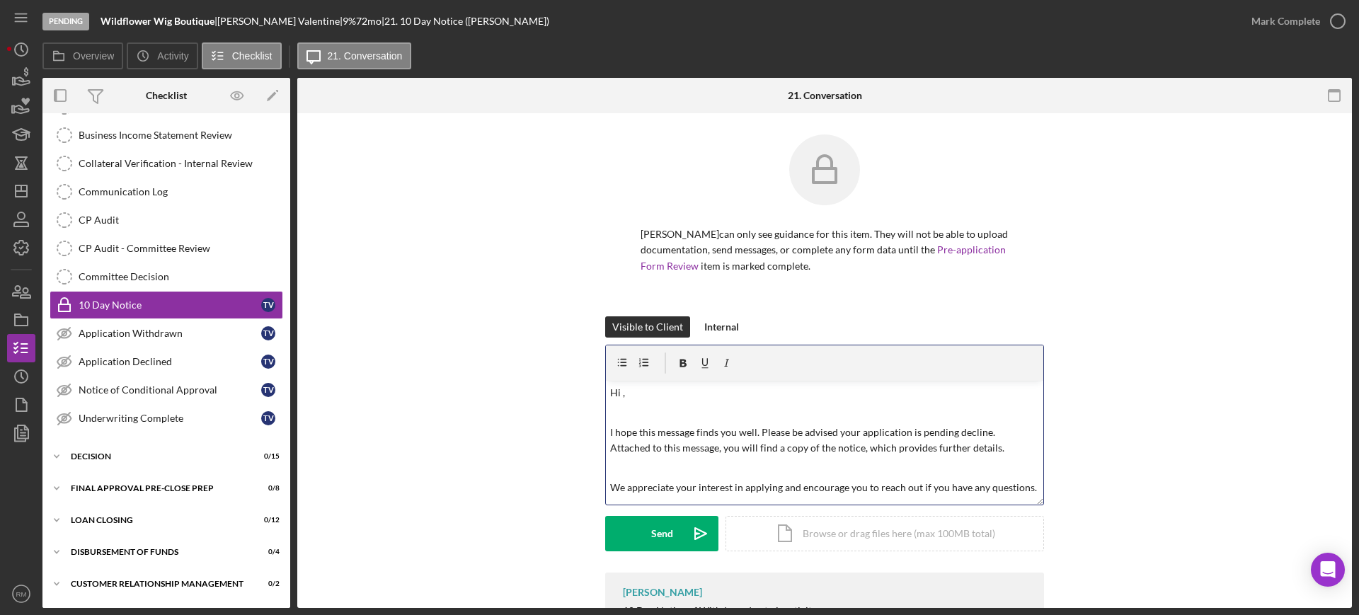
scroll to position [52, 0]
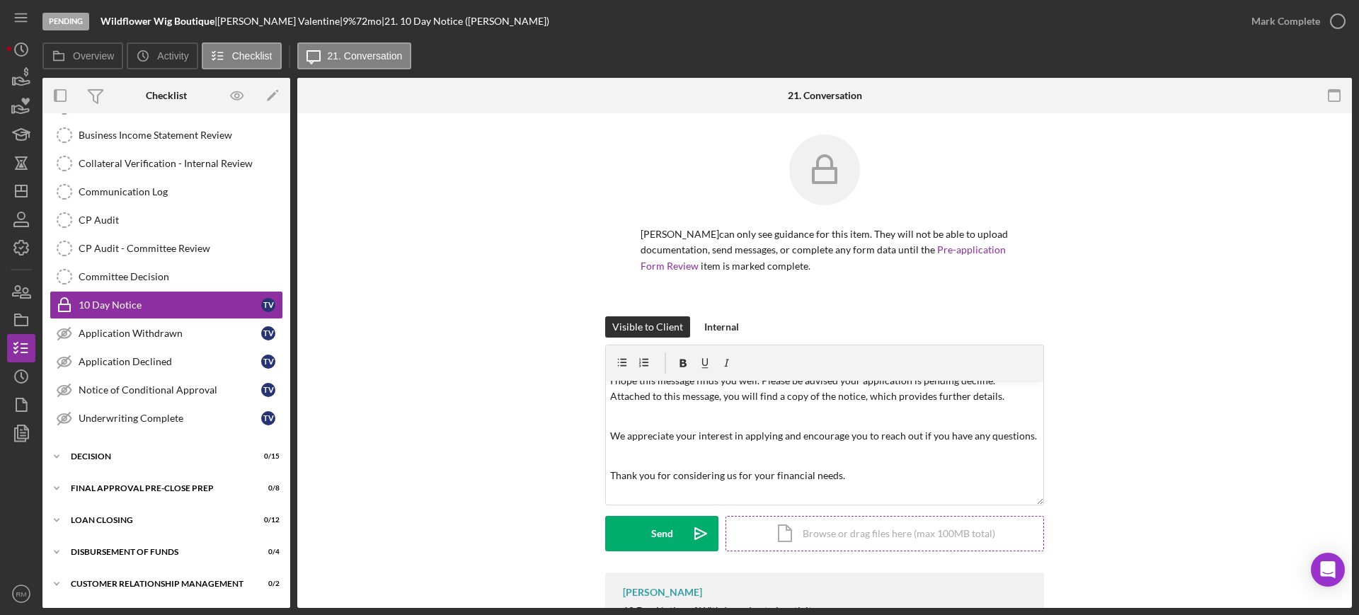
click at [821, 529] on div "Icon/Document Browse or drag files here (max 100MB total) Tap to choose files o…" at bounding box center [884, 533] width 319 height 35
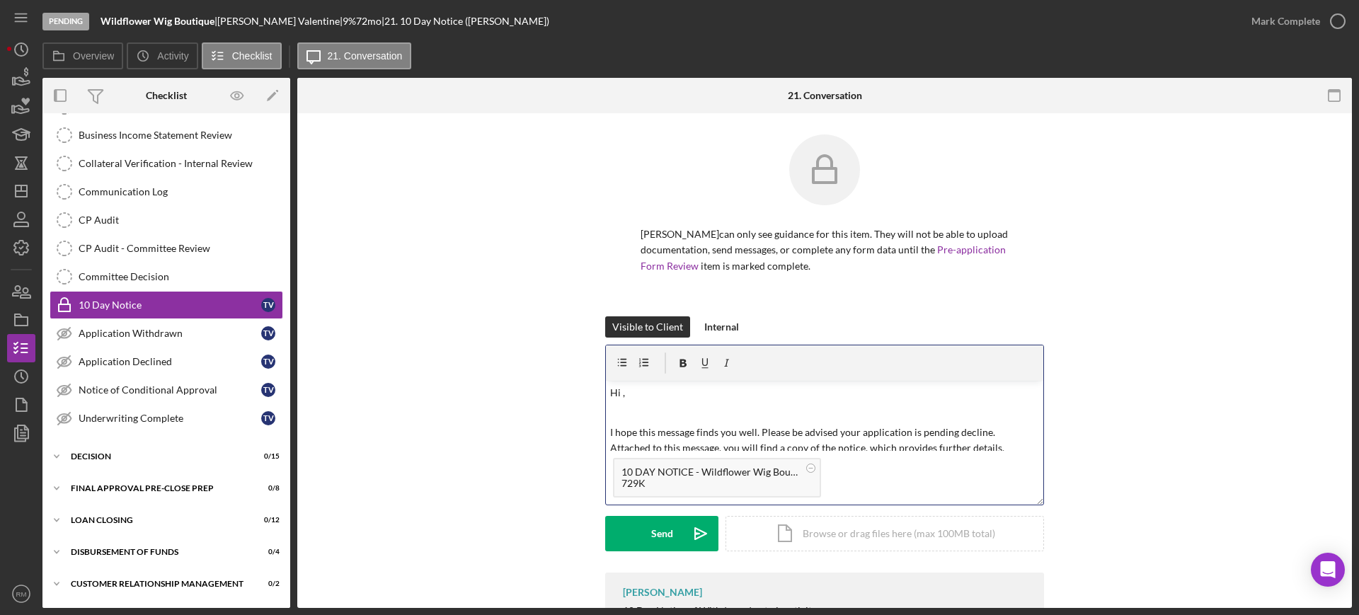
click at [665, 394] on p "Hi ," at bounding box center [825, 393] width 430 height 16
click at [630, 538] on button "Send Icon/icon-invite-send" at bounding box center [661, 533] width 113 height 35
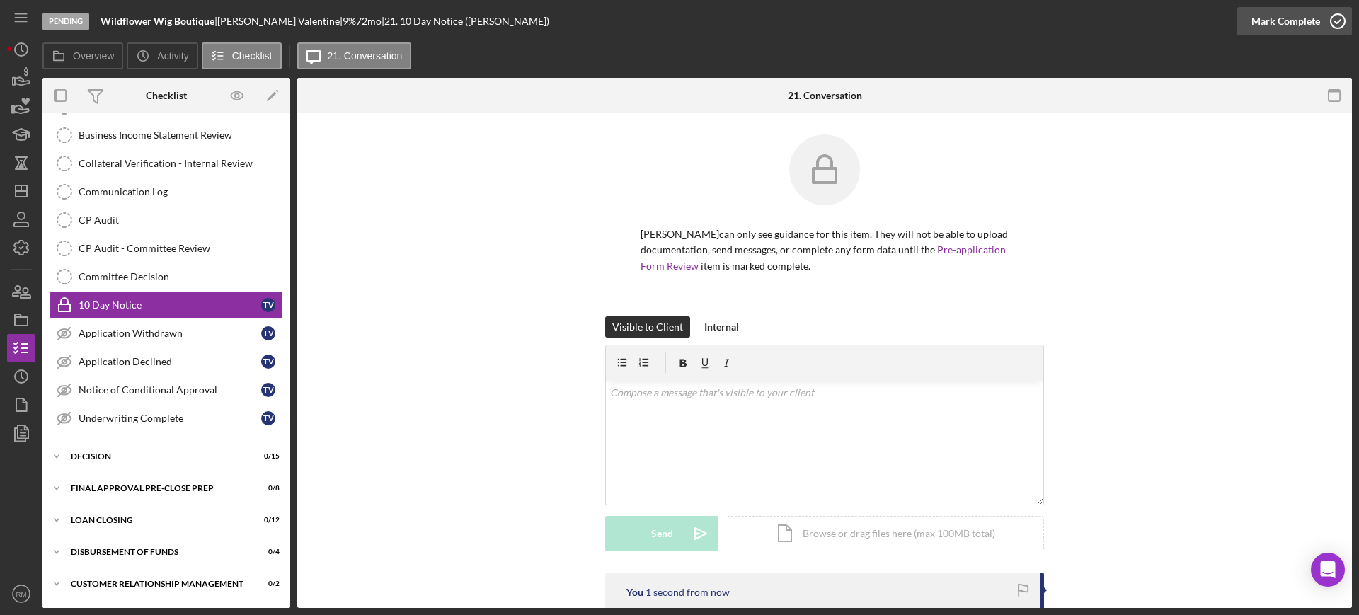
click at [1293, 19] on div "Mark Complete" at bounding box center [1285, 21] width 69 height 28
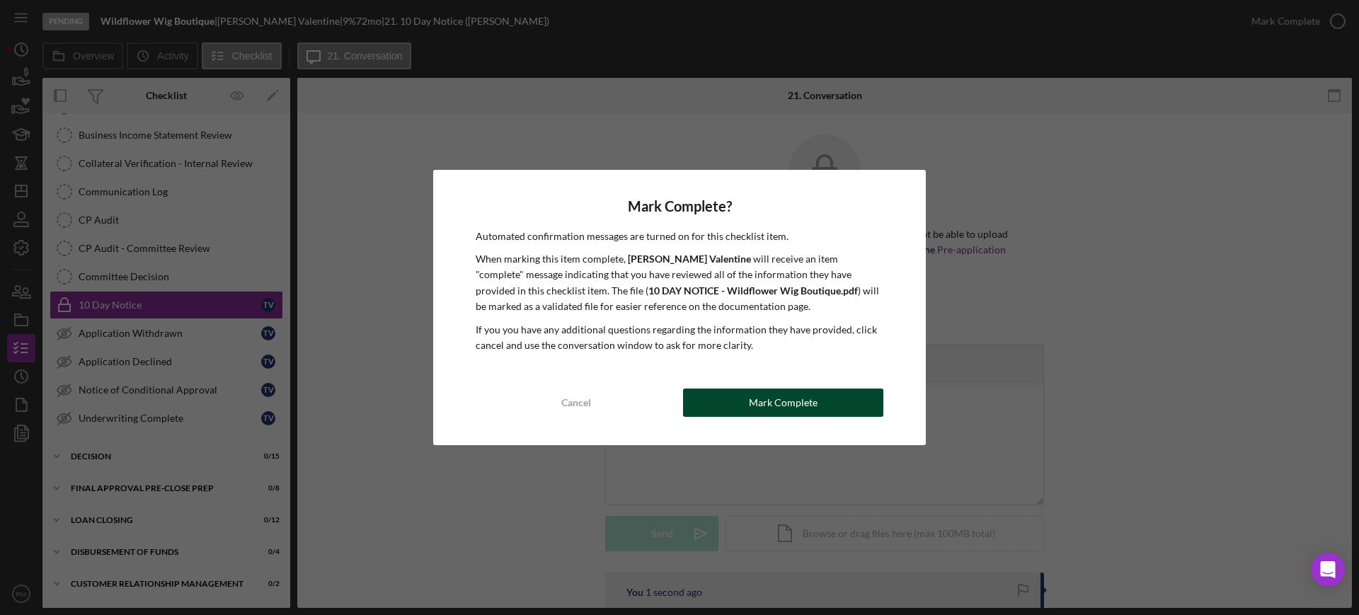
click at [807, 398] on div "Mark Complete" at bounding box center [783, 403] width 69 height 28
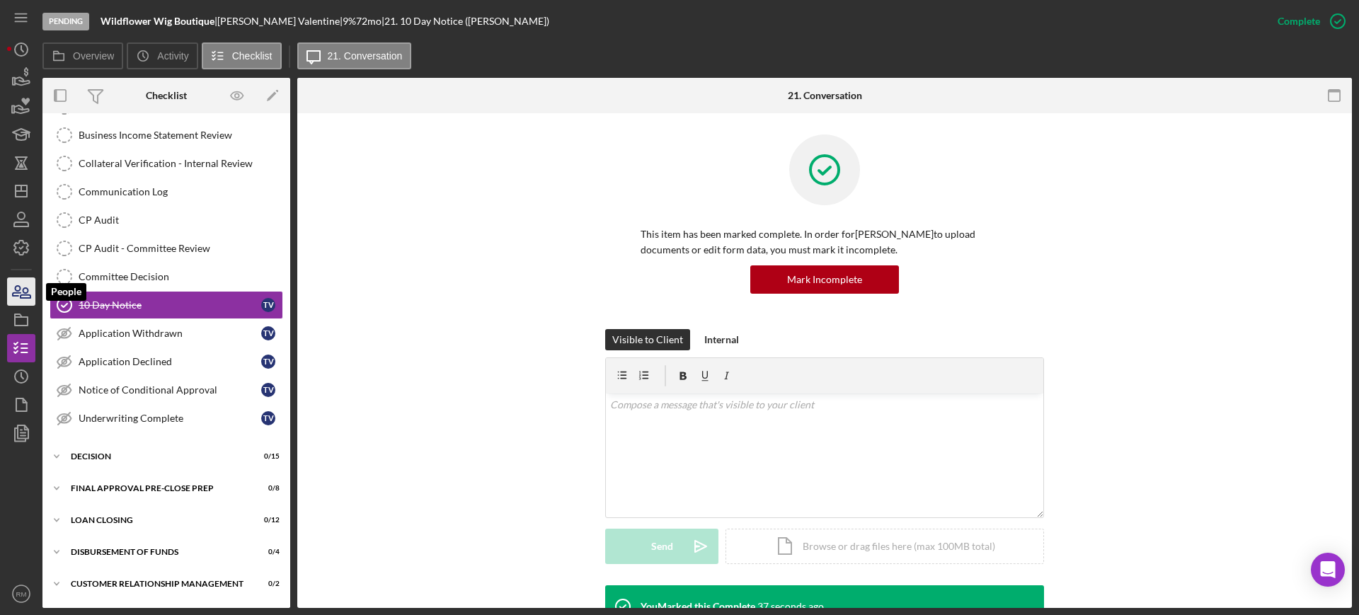
click at [14, 289] on icon "button" at bounding box center [21, 291] width 35 height 35
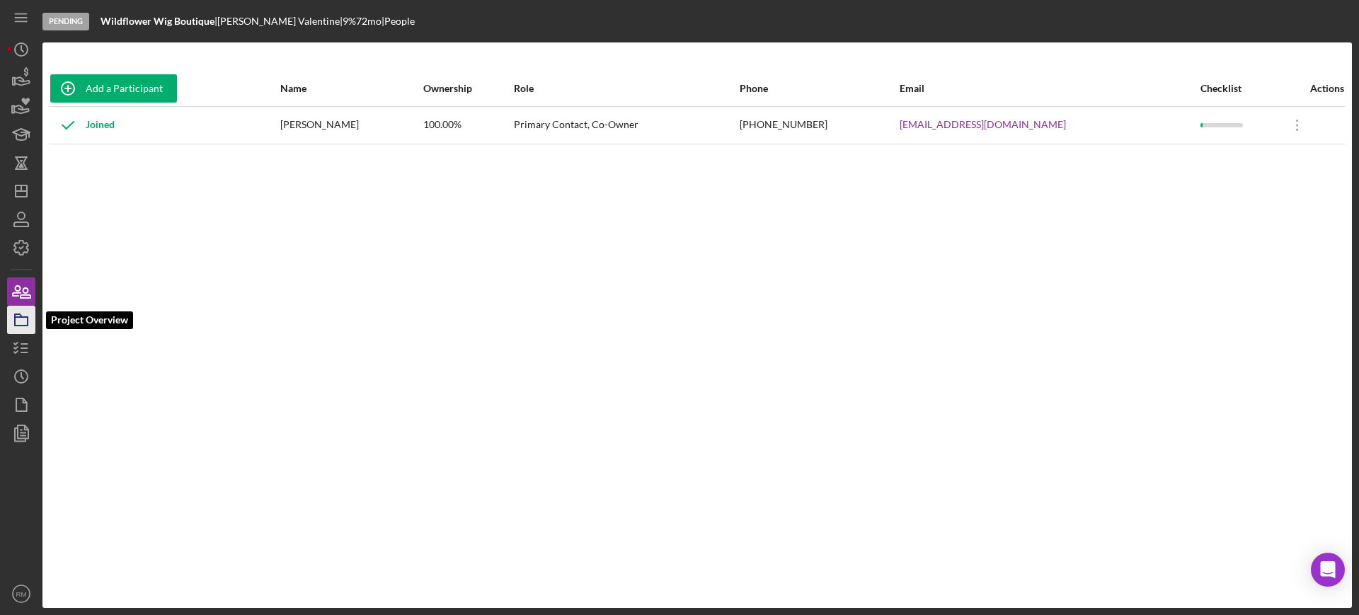
click at [28, 324] on rect "button" at bounding box center [21, 321] width 13 height 8
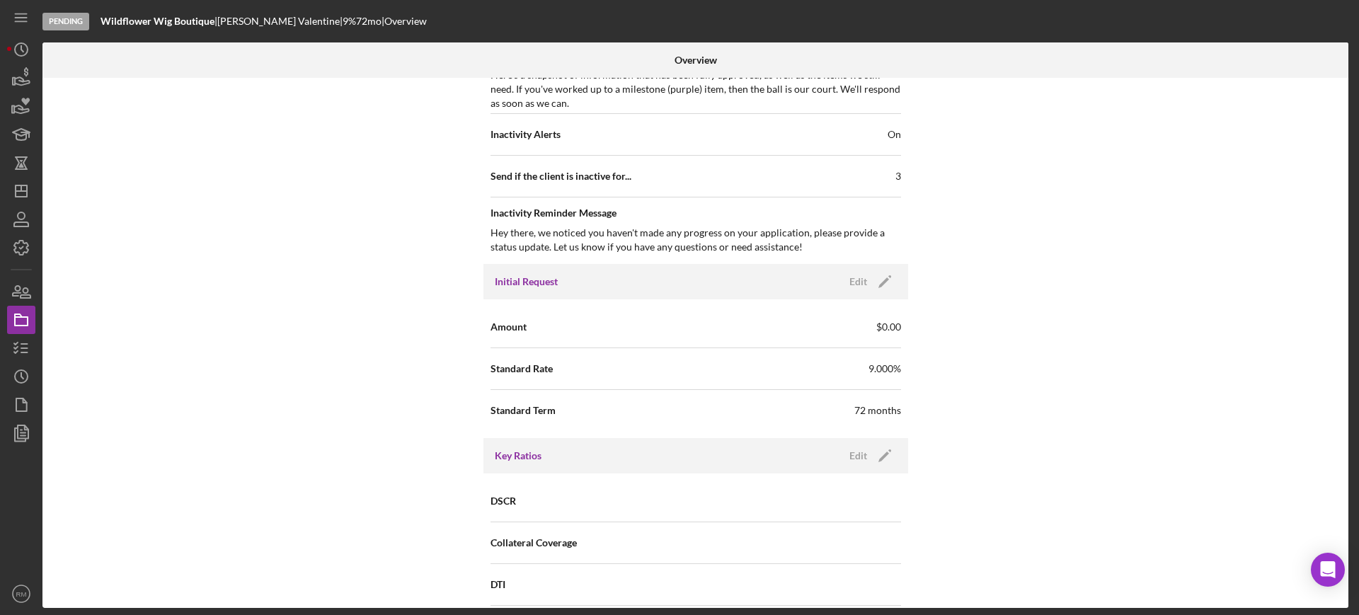
scroll to position [634, 0]
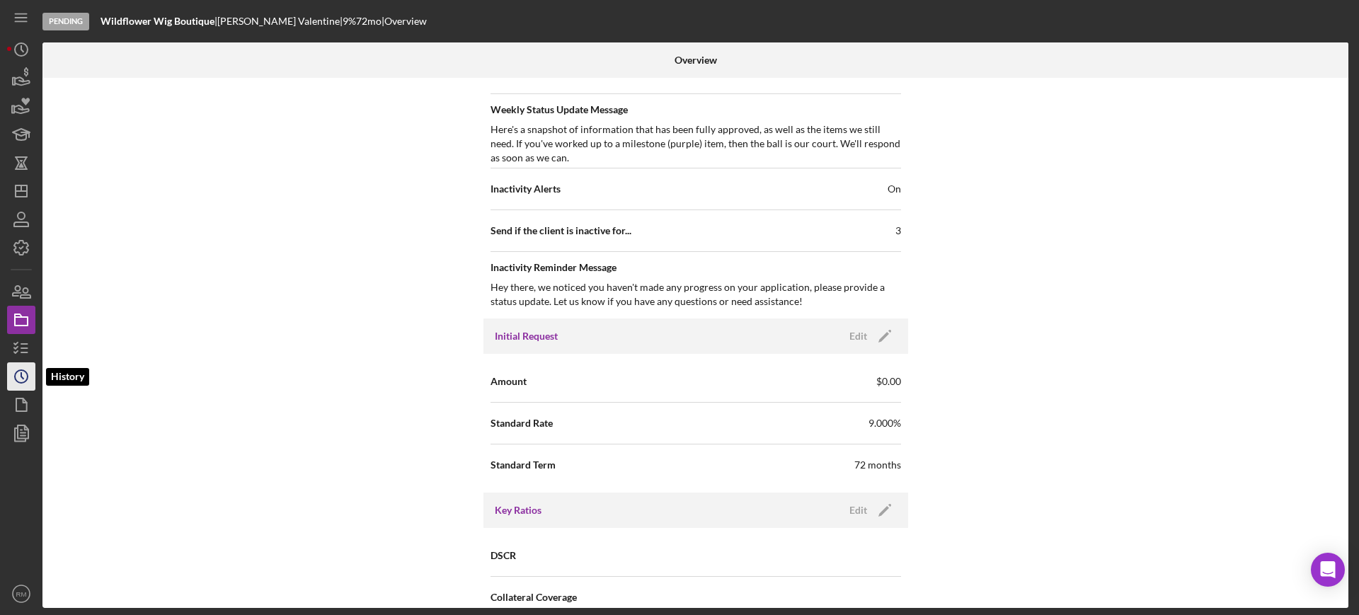
click at [23, 373] on icon "Icon/History" at bounding box center [21, 376] width 35 height 35
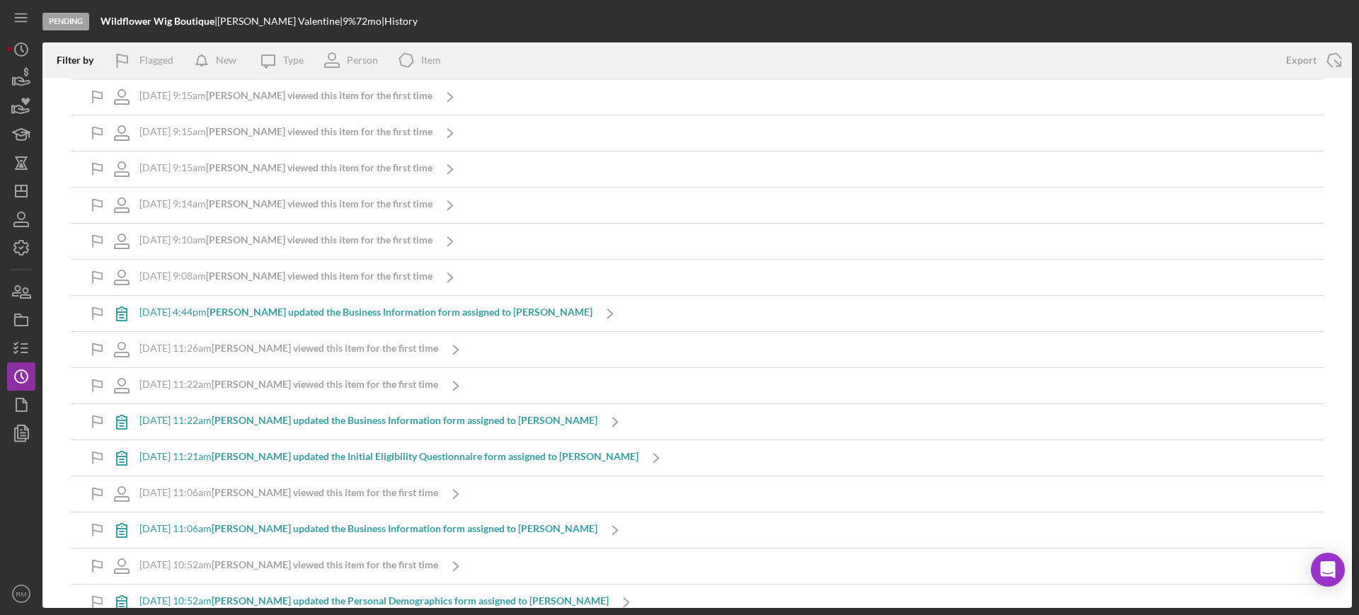
scroll to position [2736, 0]
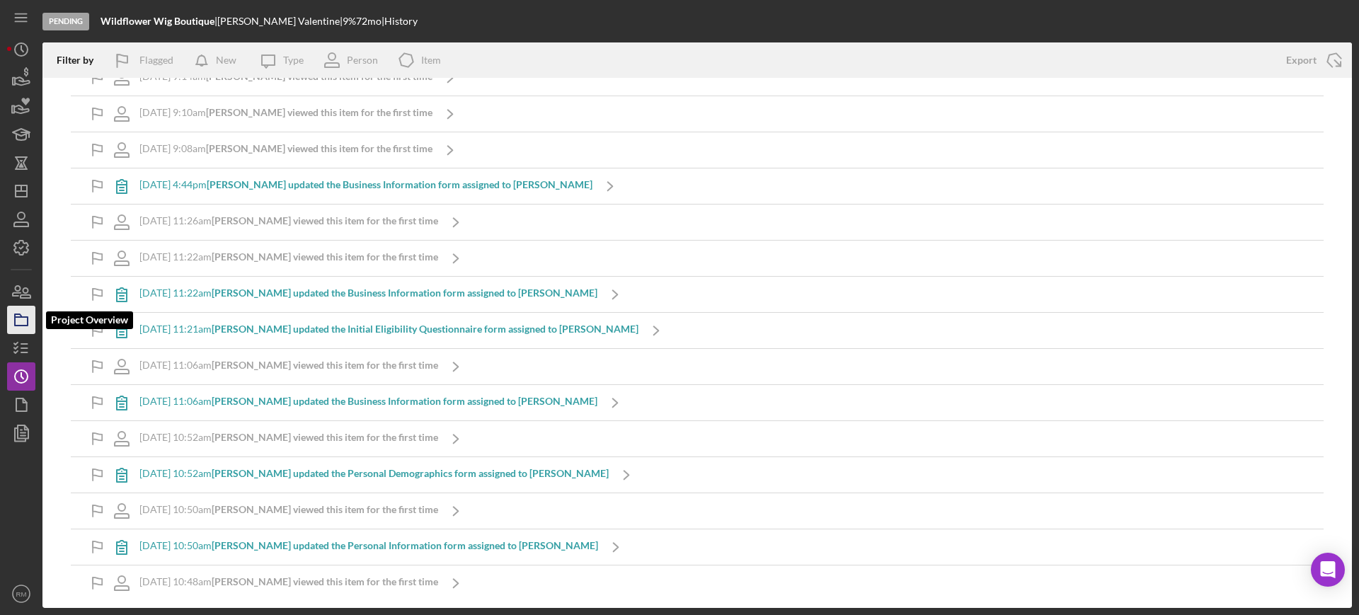
click at [19, 321] on icon "button" at bounding box center [21, 319] width 35 height 35
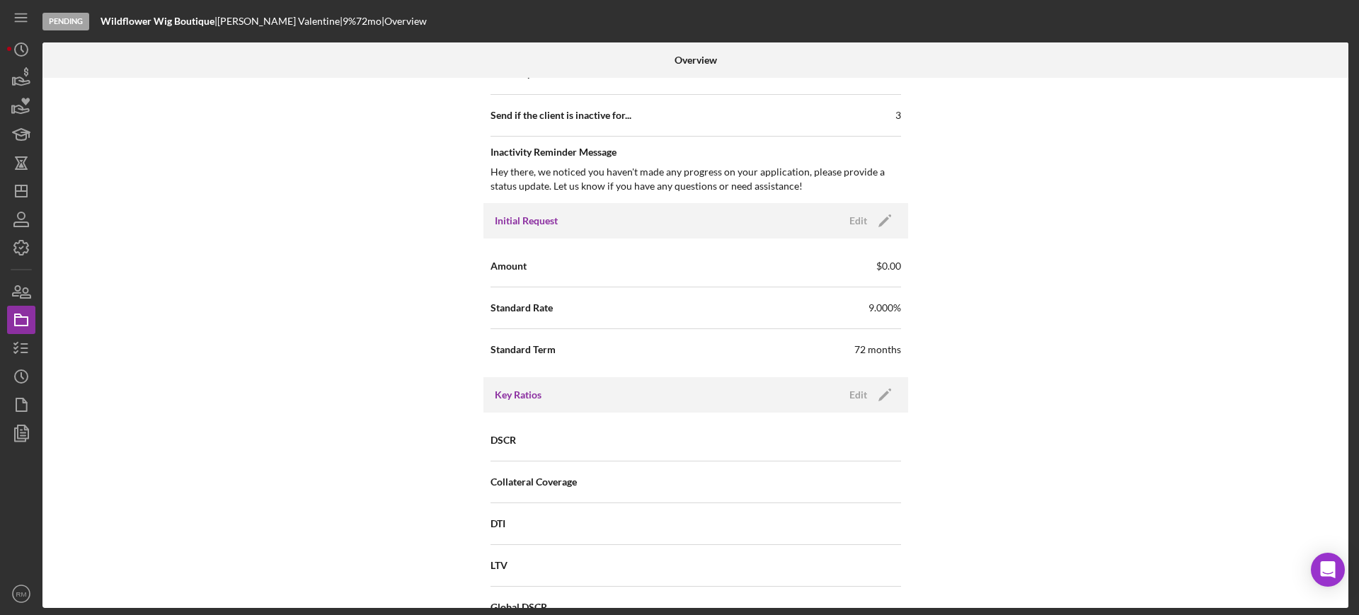
scroll to position [750, 0]
click at [24, 343] on icon "button" at bounding box center [21, 348] width 35 height 35
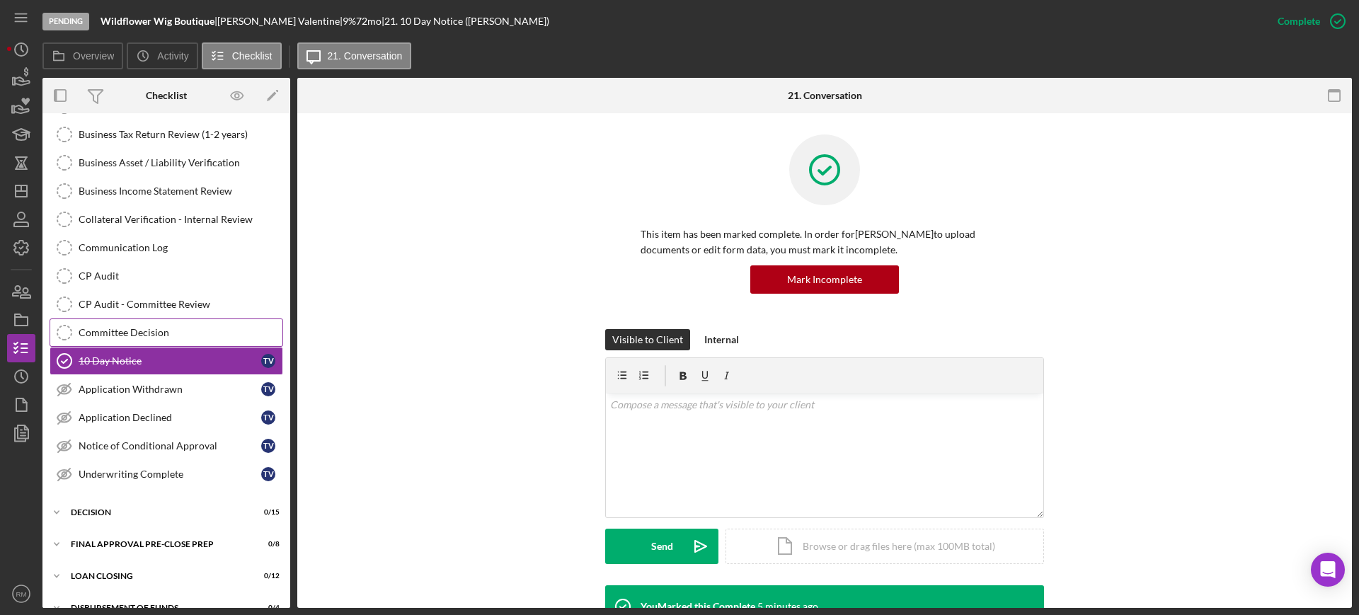
scroll to position [359, 0]
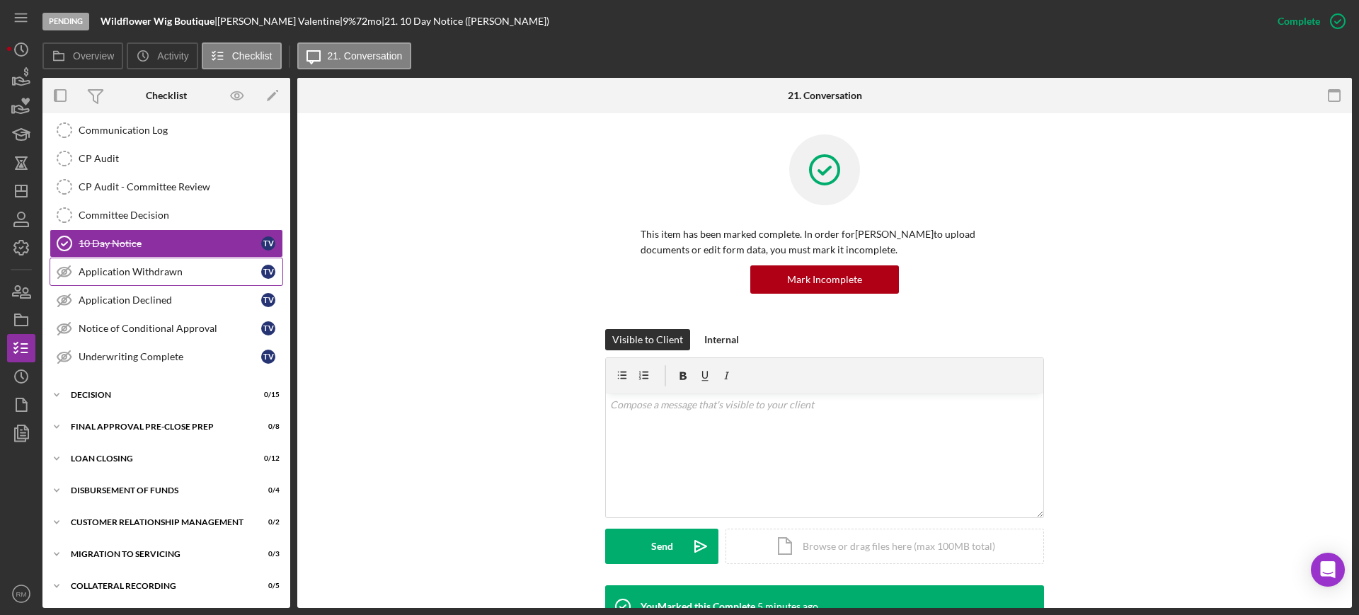
click at [152, 272] on div "Application Withdrawn" at bounding box center [170, 271] width 183 height 11
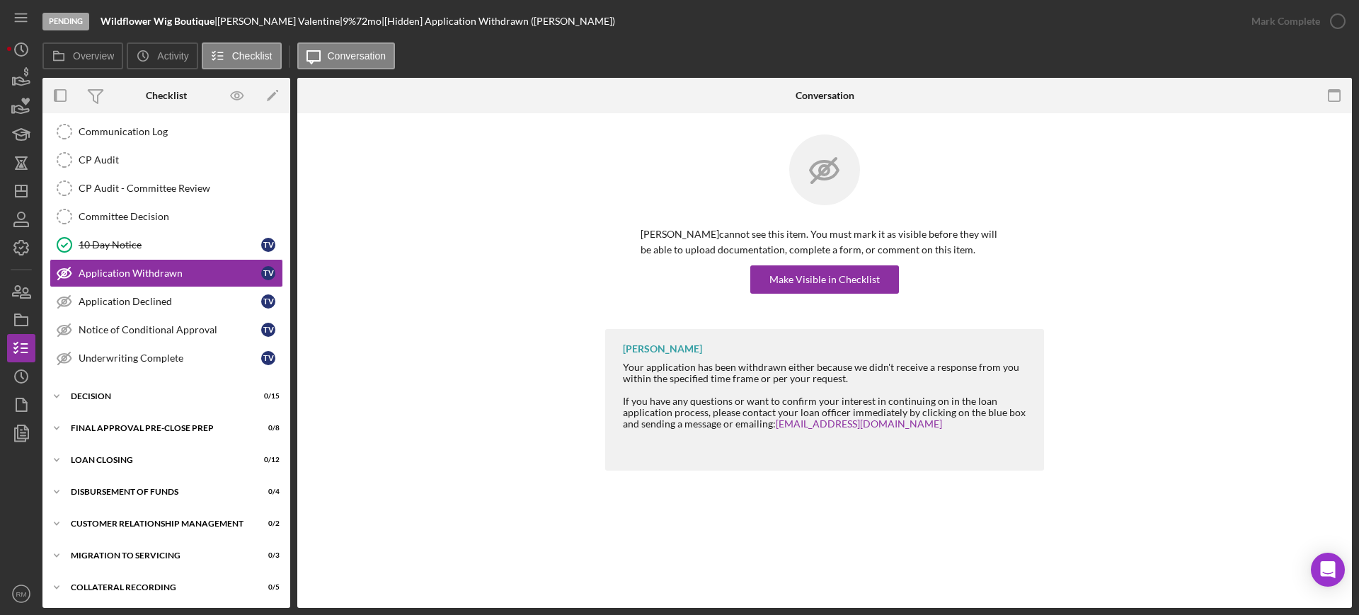
scroll to position [359, 0]
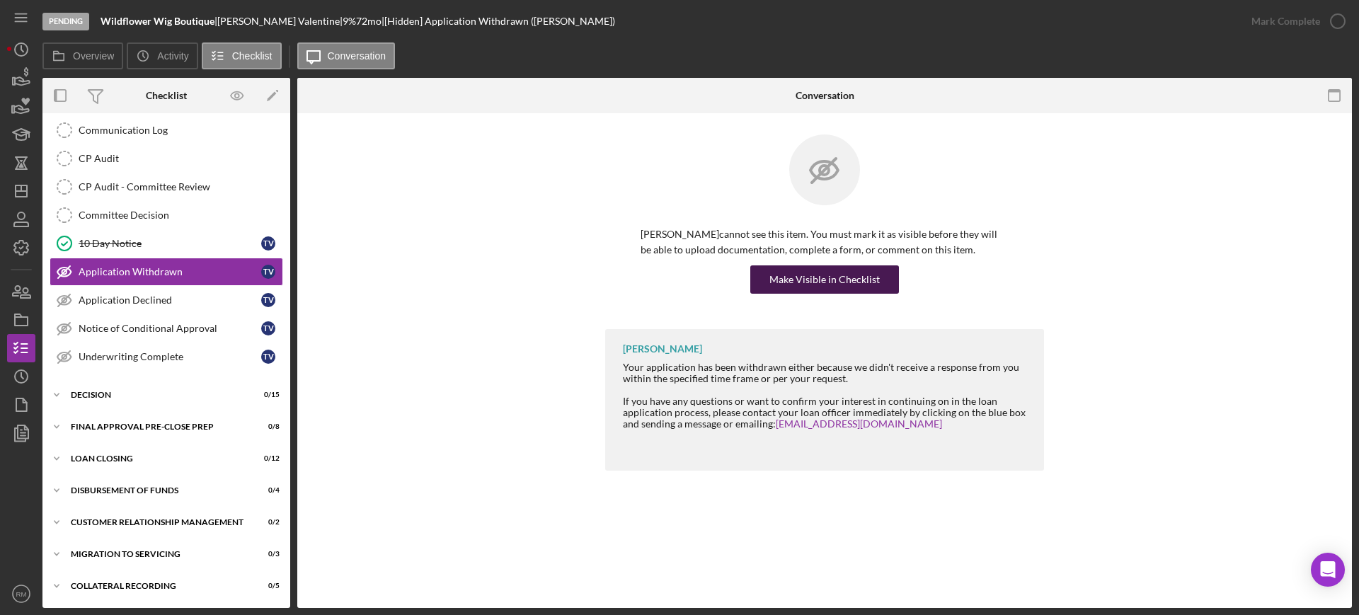
click at [801, 276] on div "Make Visible in Checklist" at bounding box center [824, 279] width 110 height 28
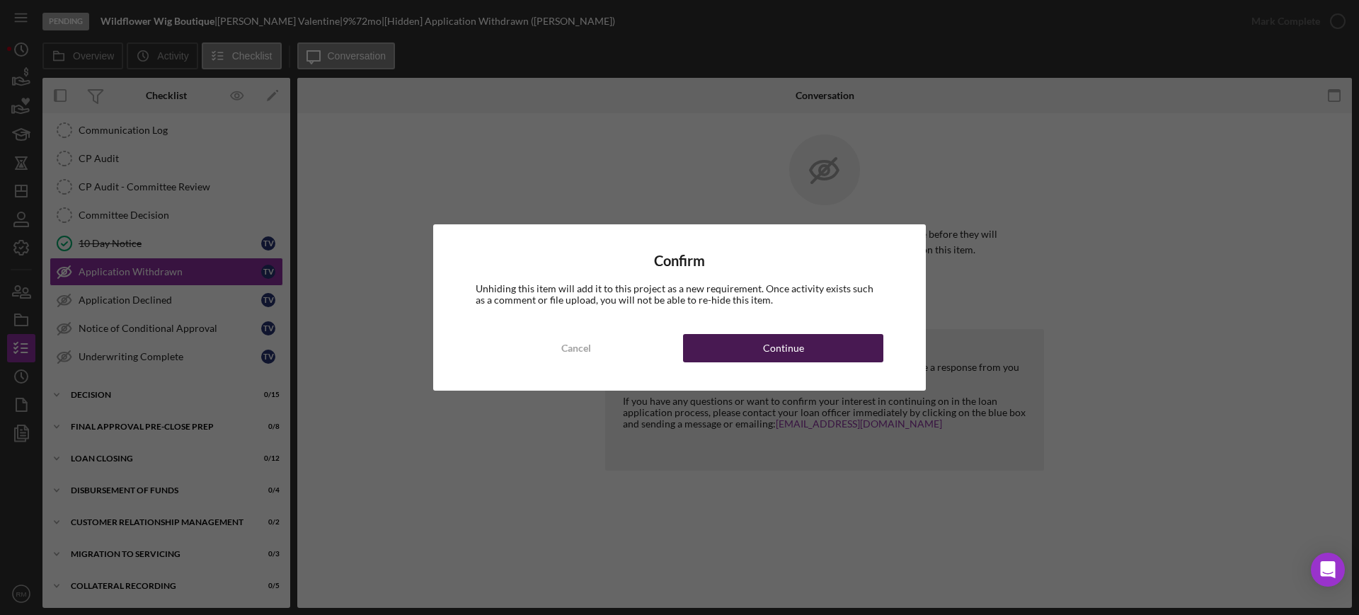
click at [773, 358] on div "Continue" at bounding box center [783, 348] width 41 height 28
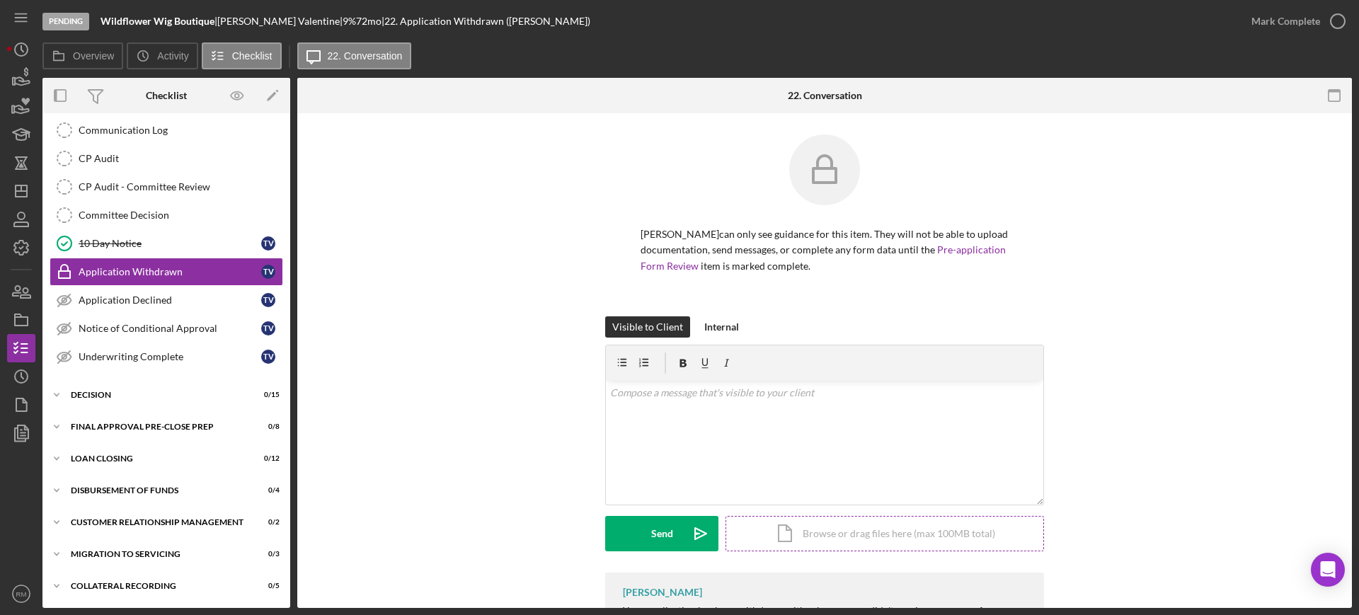
click at [793, 531] on div "Icon/Document Browse or drag files here (max 100MB total) Tap to choose files o…" at bounding box center [884, 533] width 319 height 35
click at [648, 396] on p at bounding box center [825, 393] width 430 height 16
paste div
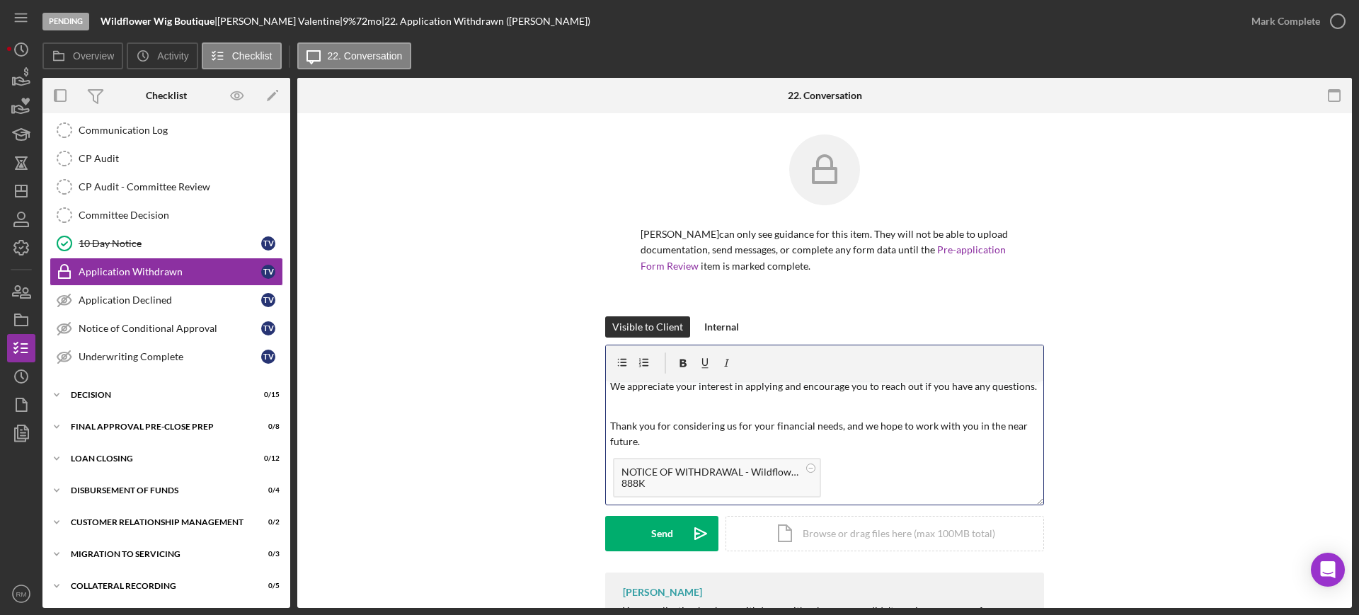
scroll to position [0, 0]
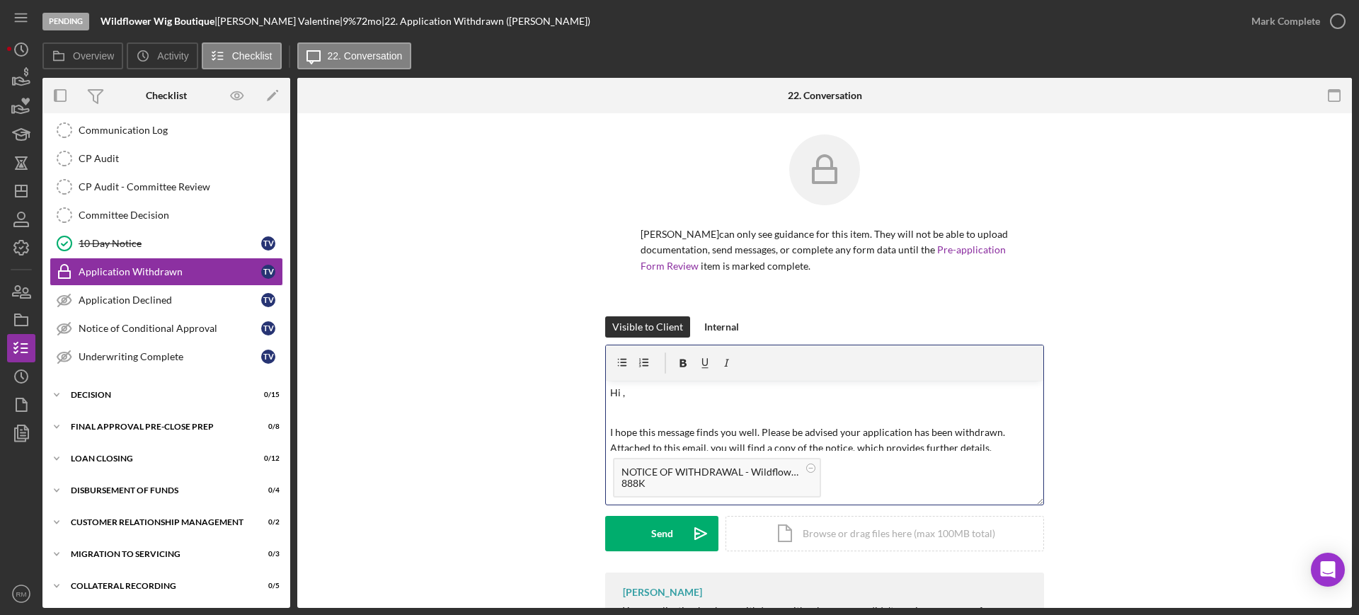
click at [654, 391] on p "Hi ," at bounding box center [825, 393] width 430 height 16
click at [643, 526] on button "Send Icon/icon-invite-send" at bounding box center [661, 533] width 113 height 35
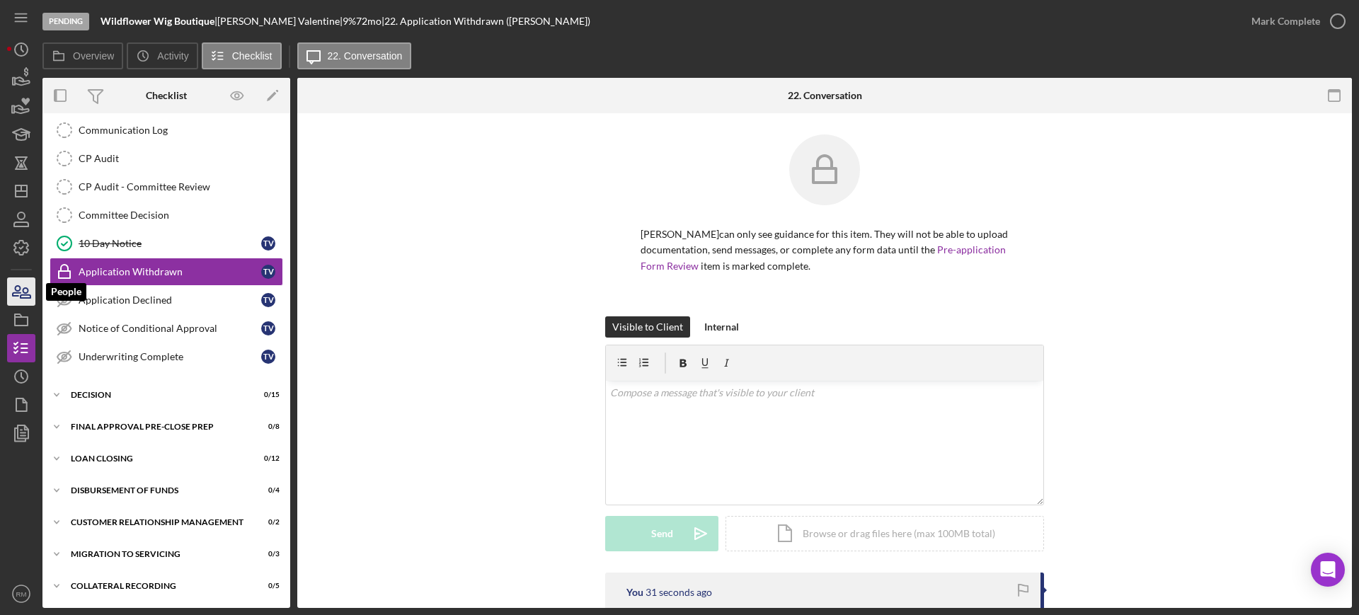
click at [22, 289] on icon "button" at bounding box center [21, 291] width 35 height 35
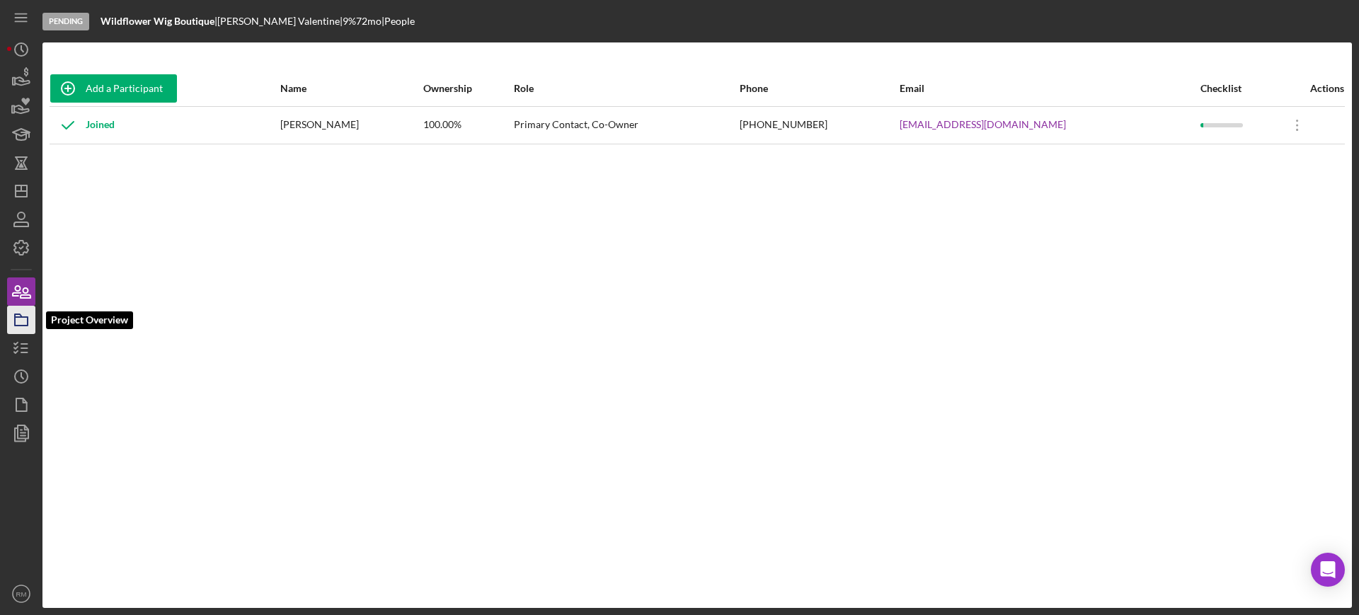
click at [25, 317] on rect "button" at bounding box center [21, 321] width 13 height 8
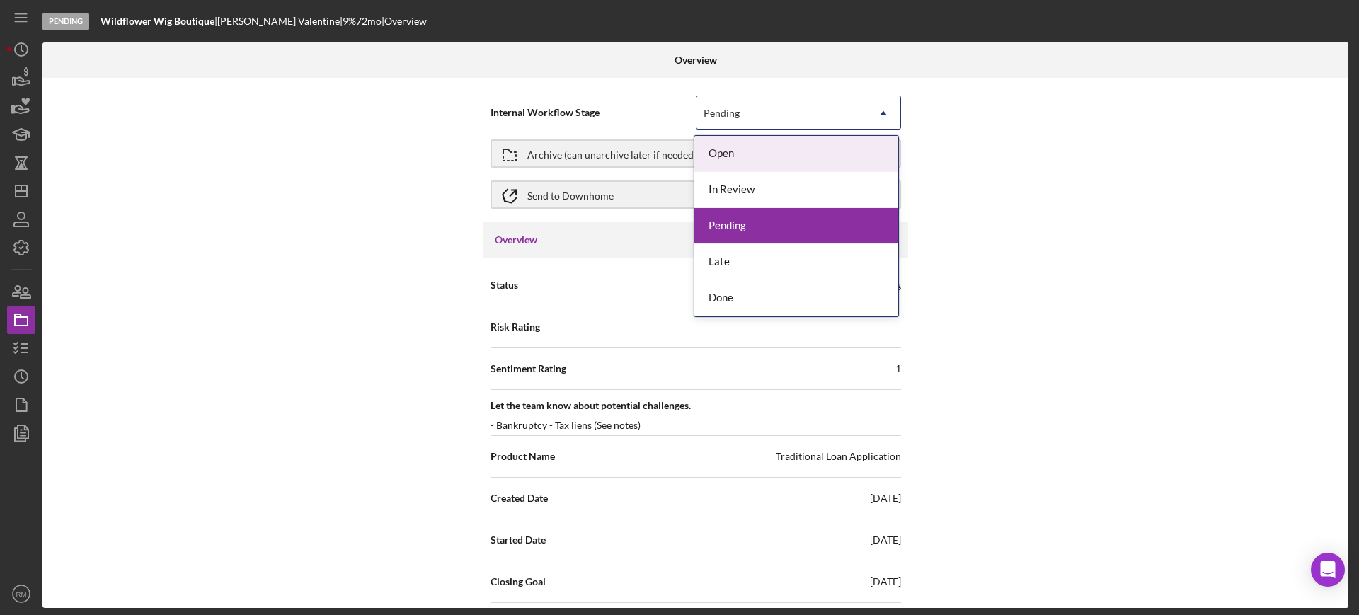
click at [843, 98] on div "Pending" at bounding box center [781, 113] width 170 height 33
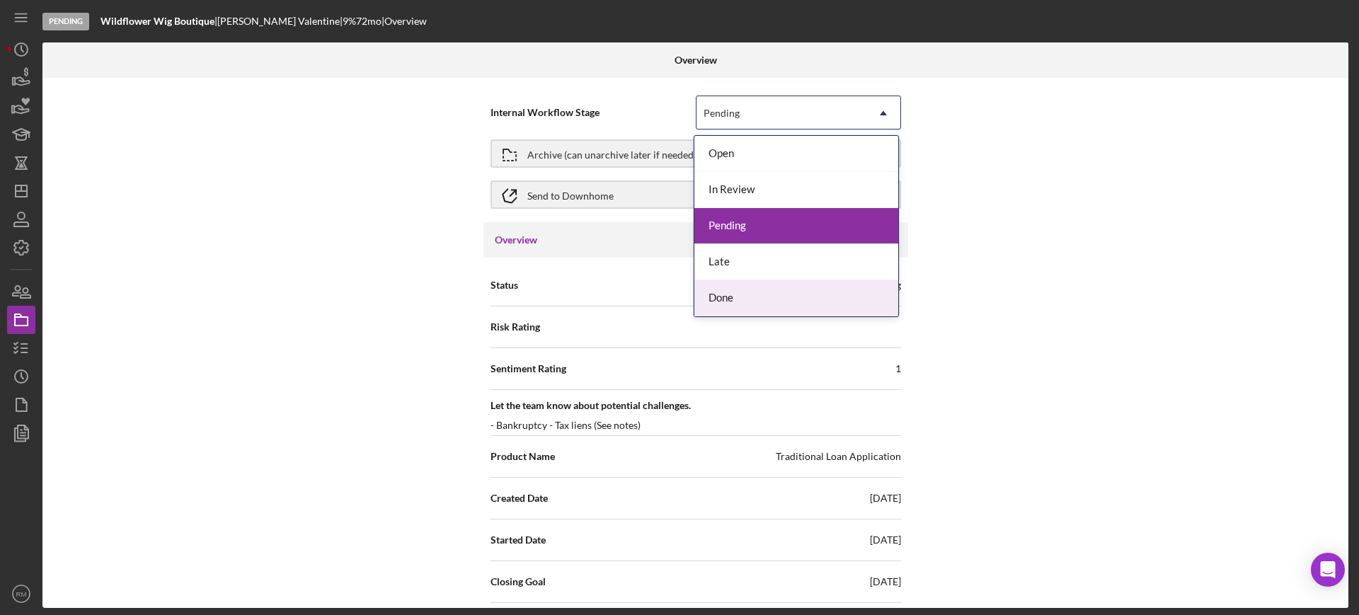
click at [791, 304] on div "Done" at bounding box center [796, 298] width 204 height 36
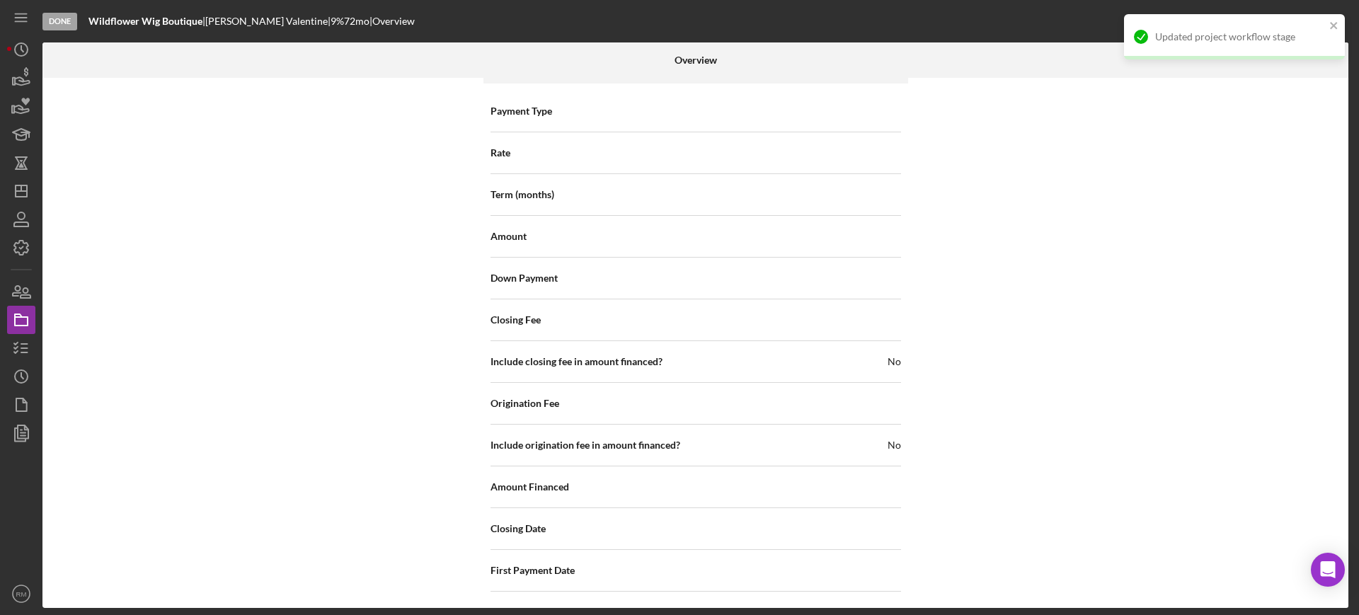
scroll to position [1633, 0]
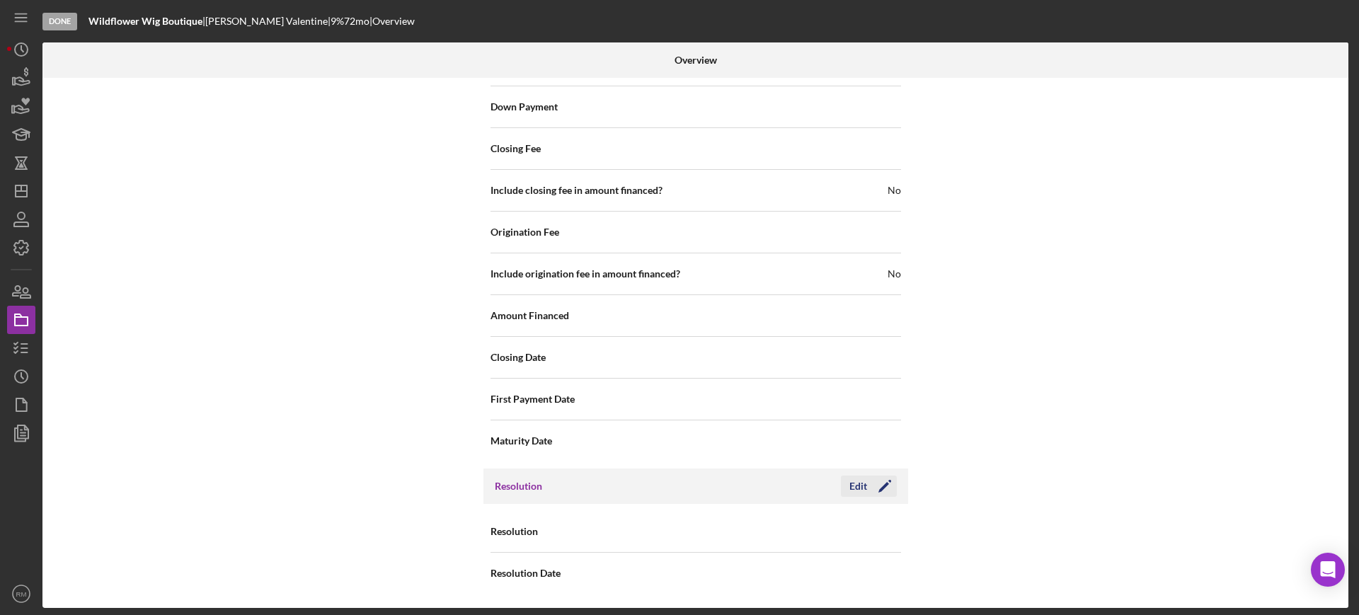
click at [856, 487] on div "Edit" at bounding box center [858, 486] width 18 height 21
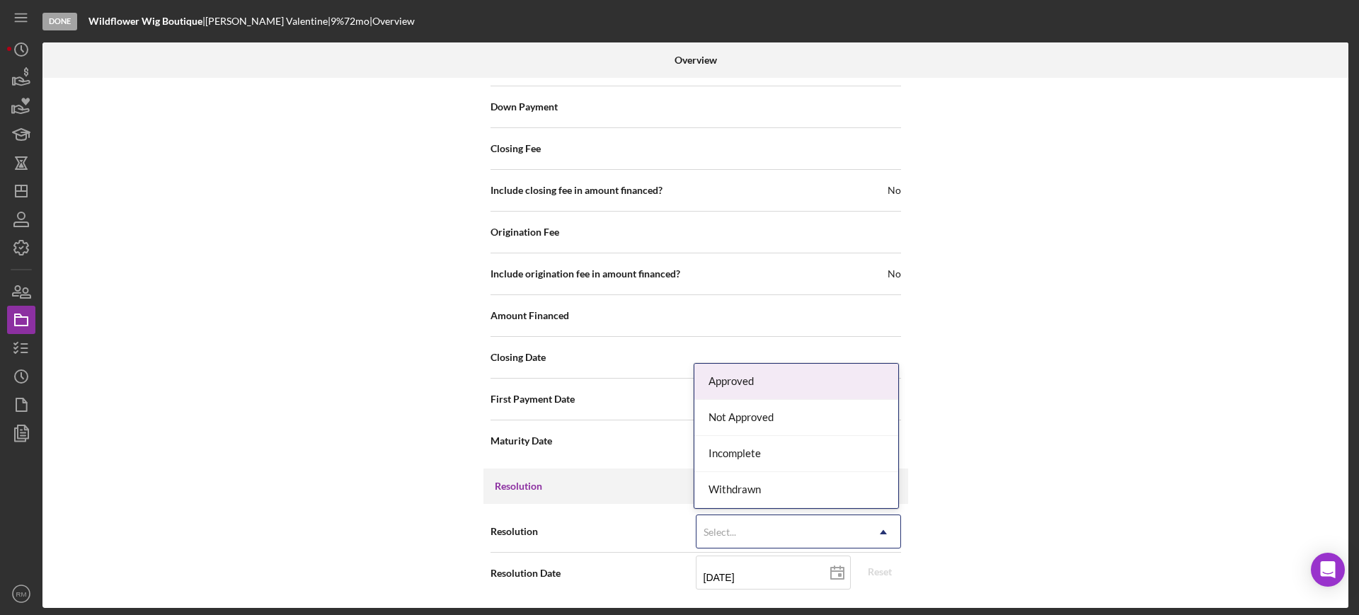
click at [788, 534] on div "Select..." at bounding box center [781, 532] width 170 height 33
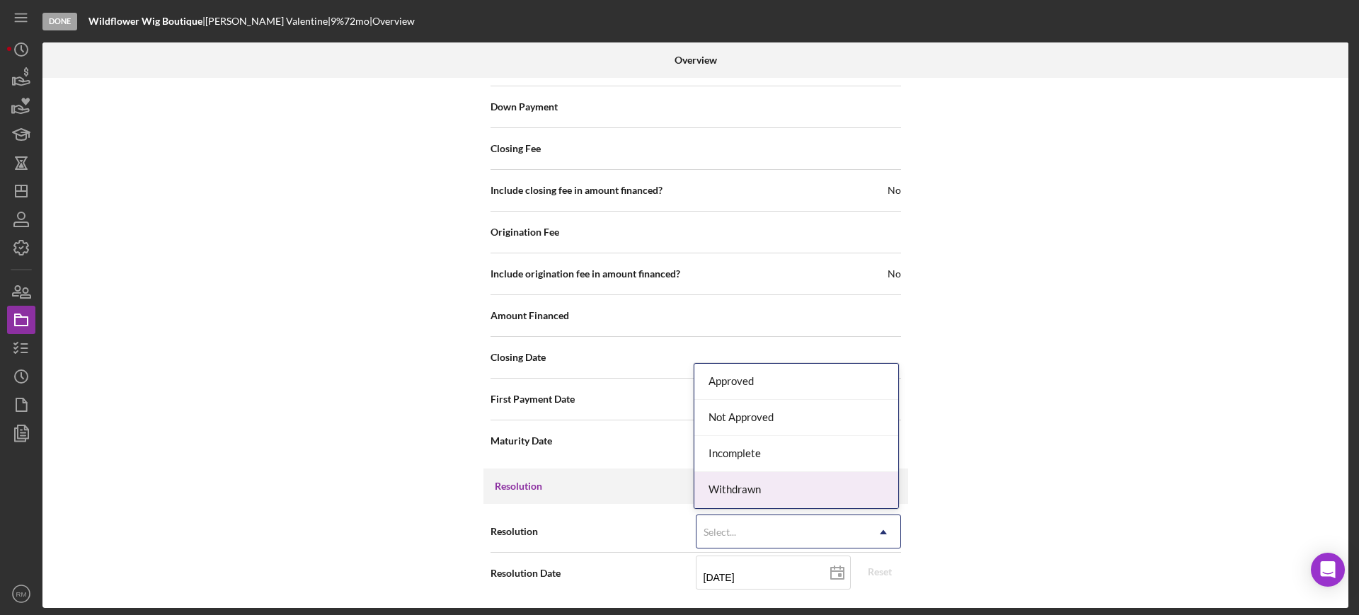
click at [772, 498] on div "Withdrawn" at bounding box center [796, 490] width 204 height 36
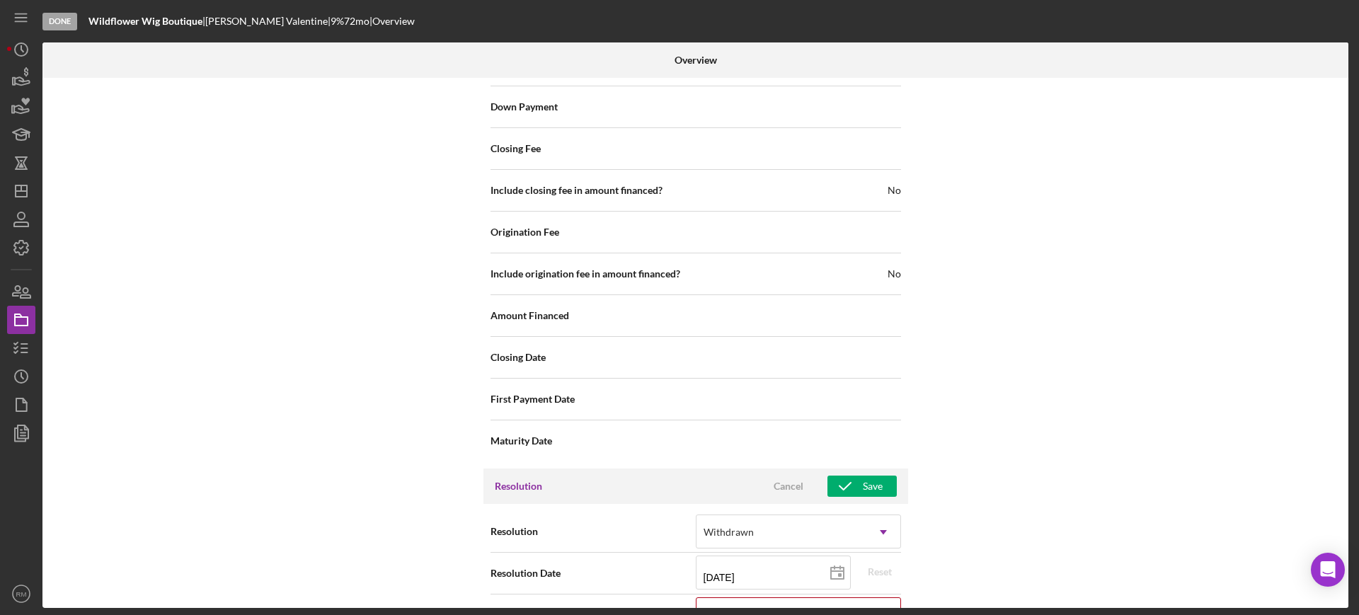
scroll to position [1723, 0]
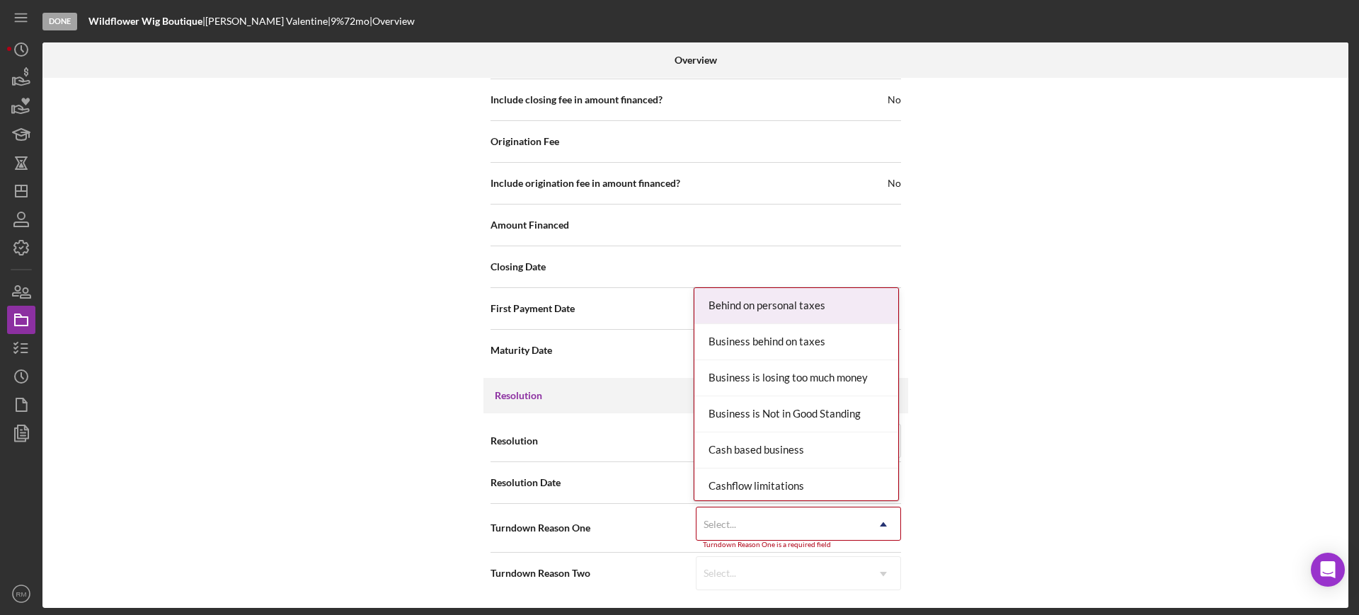
click at [764, 510] on div "Select..." at bounding box center [781, 524] width 170 height 33
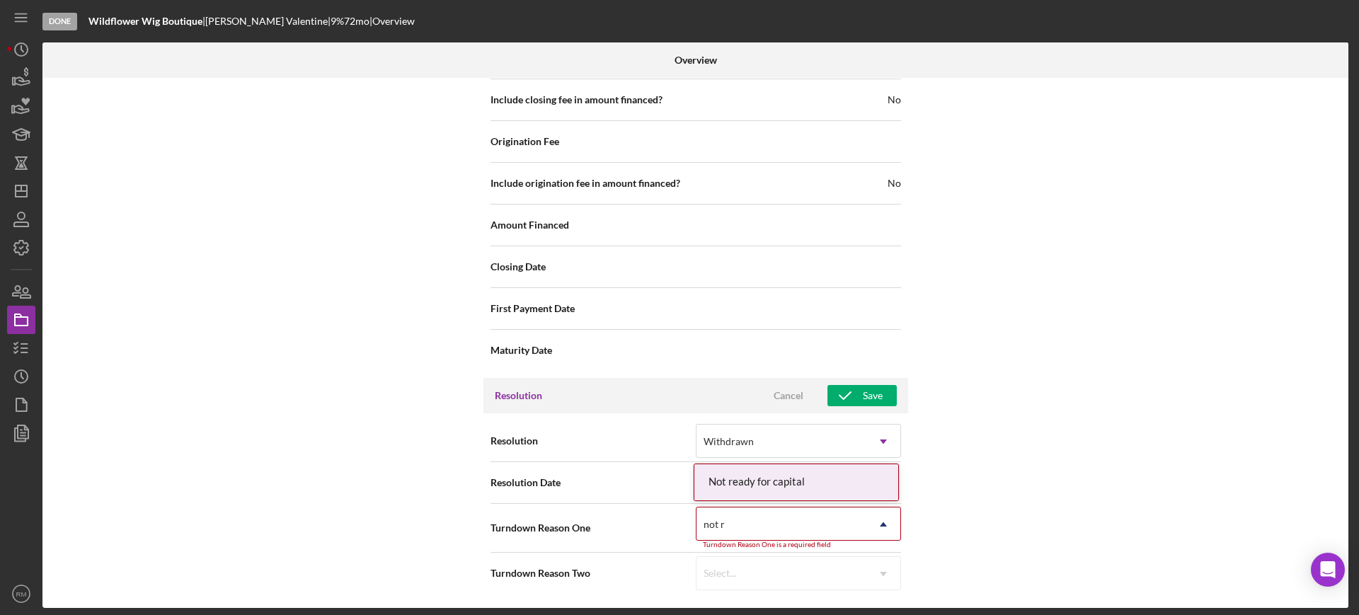
type input "not r"
click at [808, 459] on div "Resolution Withdrawn Icon/Dropdown Arrow" at bounding box center [695, 441] width 411 height 42
click at [786, 510] on div "Select..." at bounding box center [781, 524] width 170 height 33
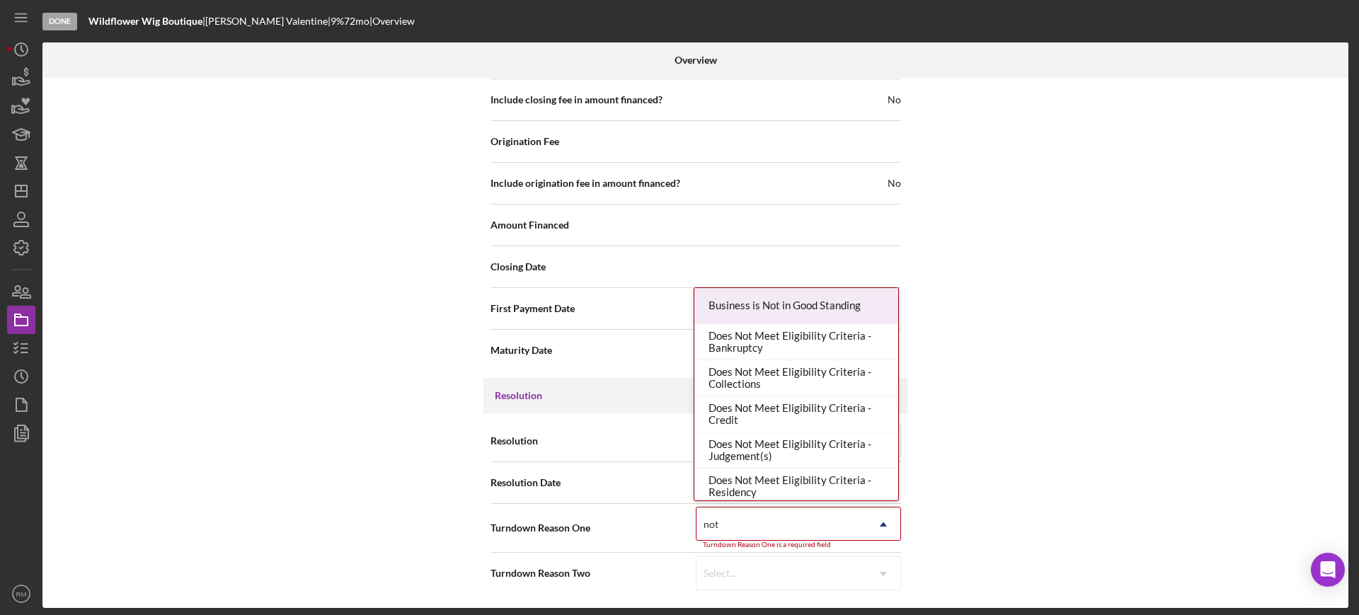
type input "not r"
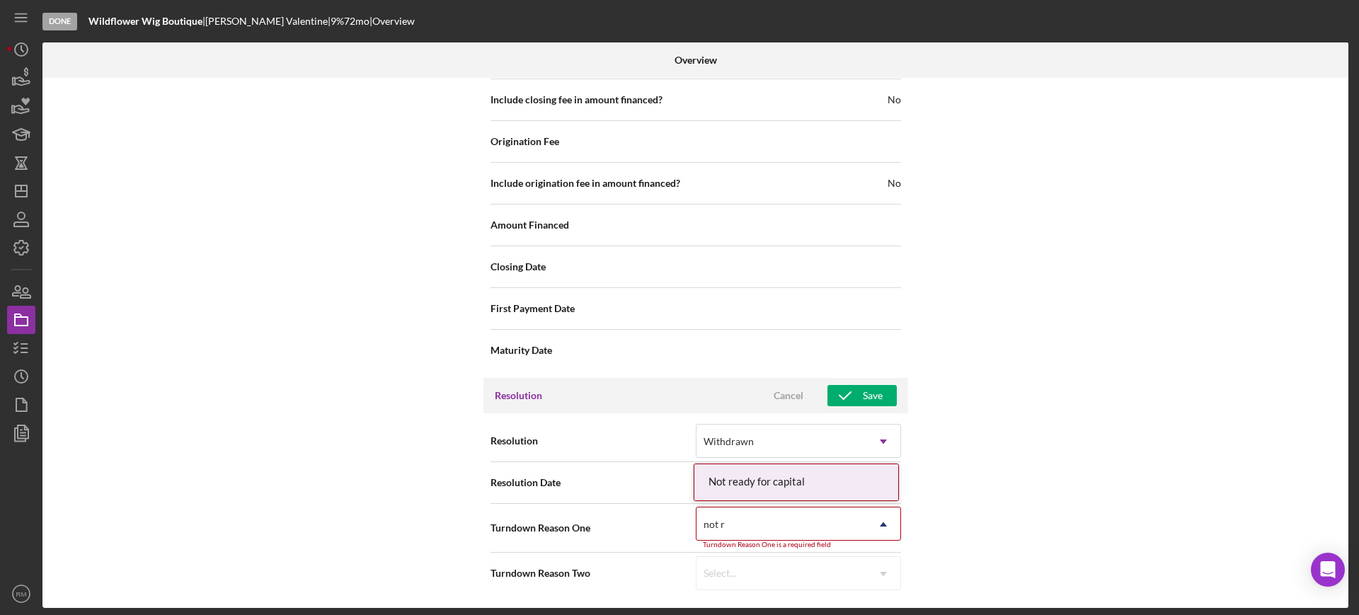
click at [784, 487] on div "Not ready for capital" at bounding box center [796, 482] width 204 height 36
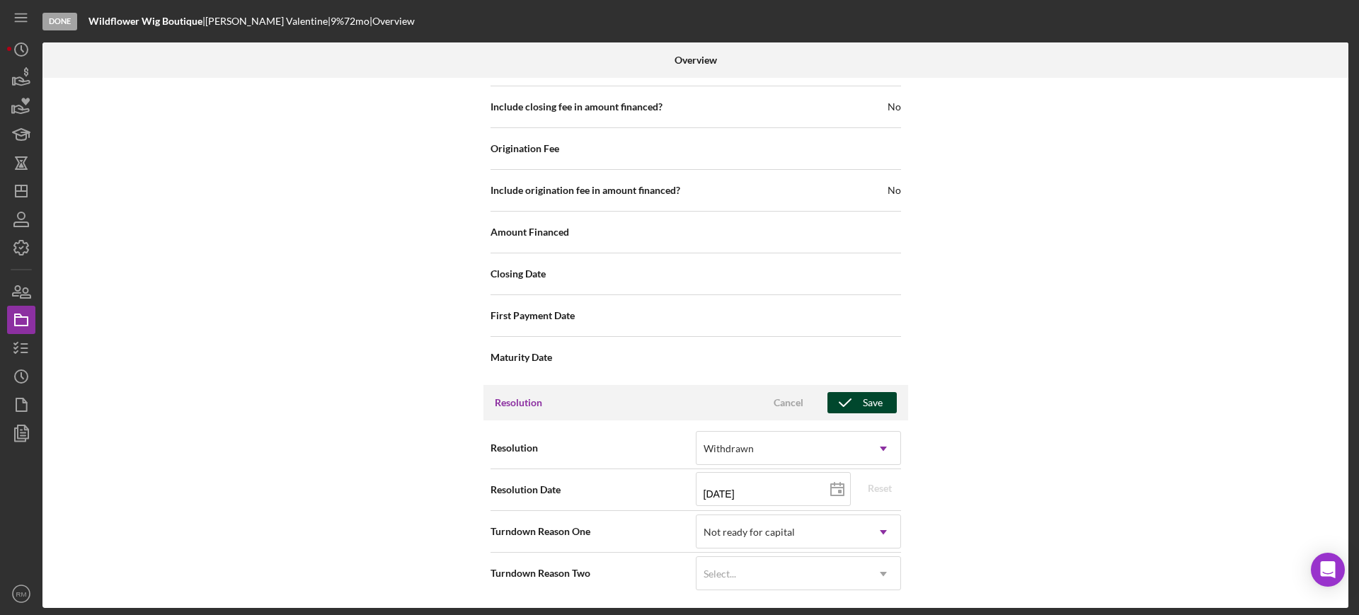
click at [868, 405] on div "Save" at bounding box center [873, 402] width 20 height 21
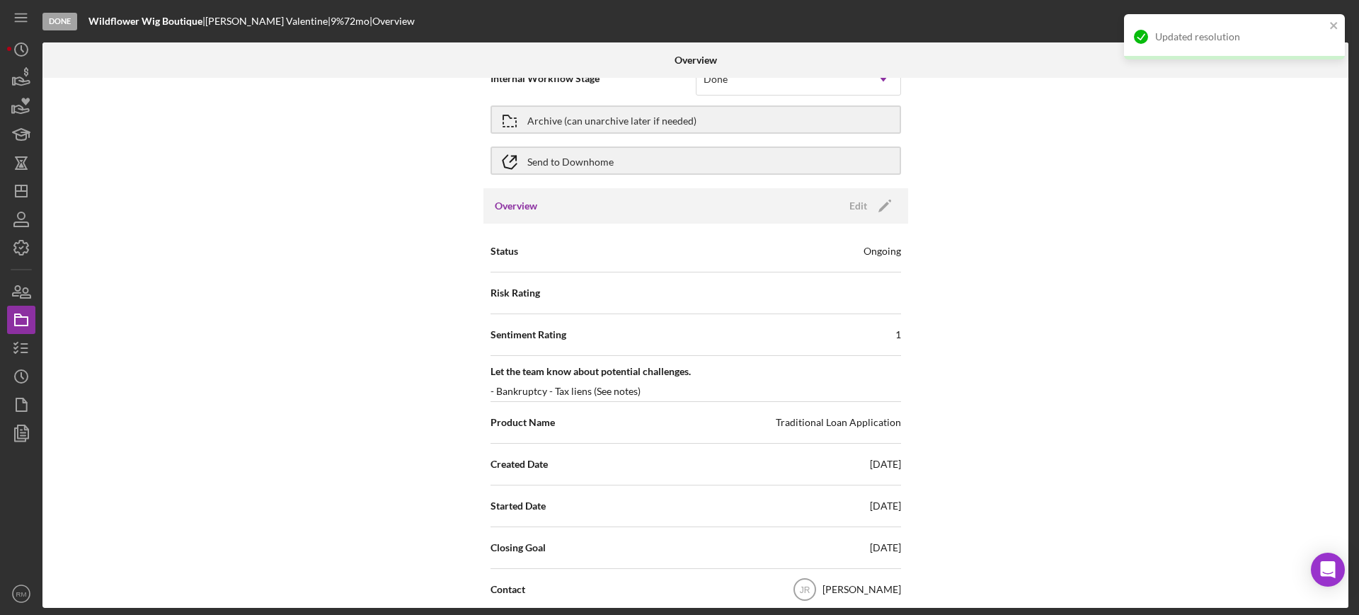
scroll to position [0, 0]
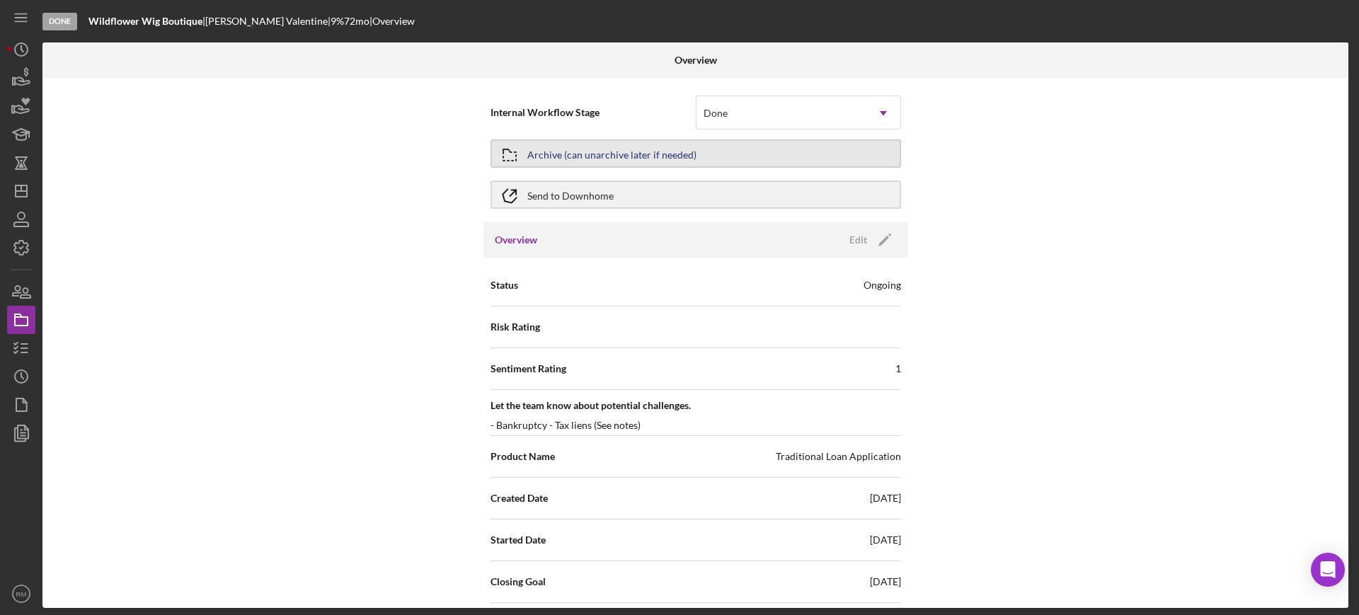
click at [693, 151] on button "Archive (can unarchive later if needed)" at bounding box center [695, 153] width 411 height 28
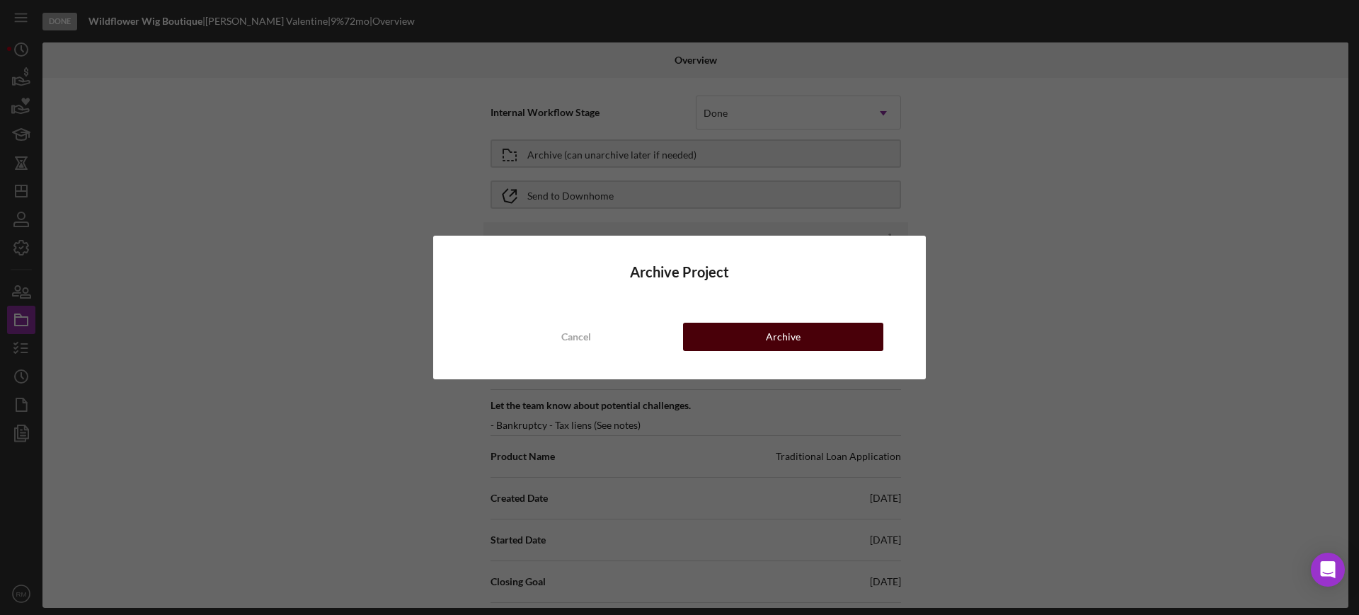
click at [725, 343] on button "Archive" at bounding box center [783, 337] width 200 height 28
